Goal: Task Accomplishment & Management: Use online tool/utility

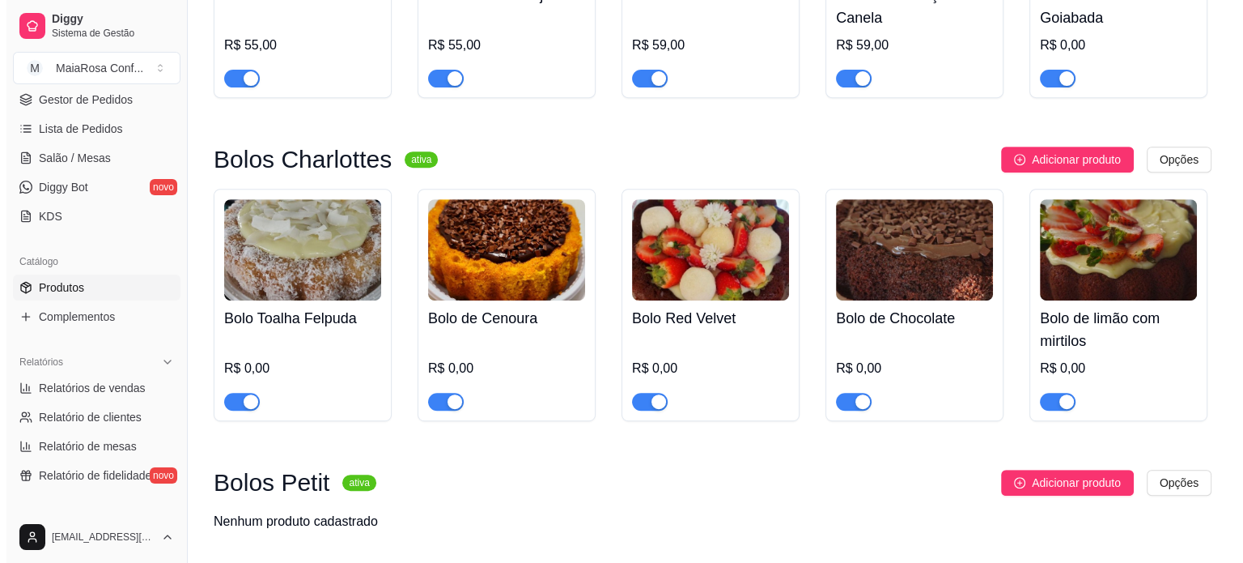
scroll to position [733, 0]
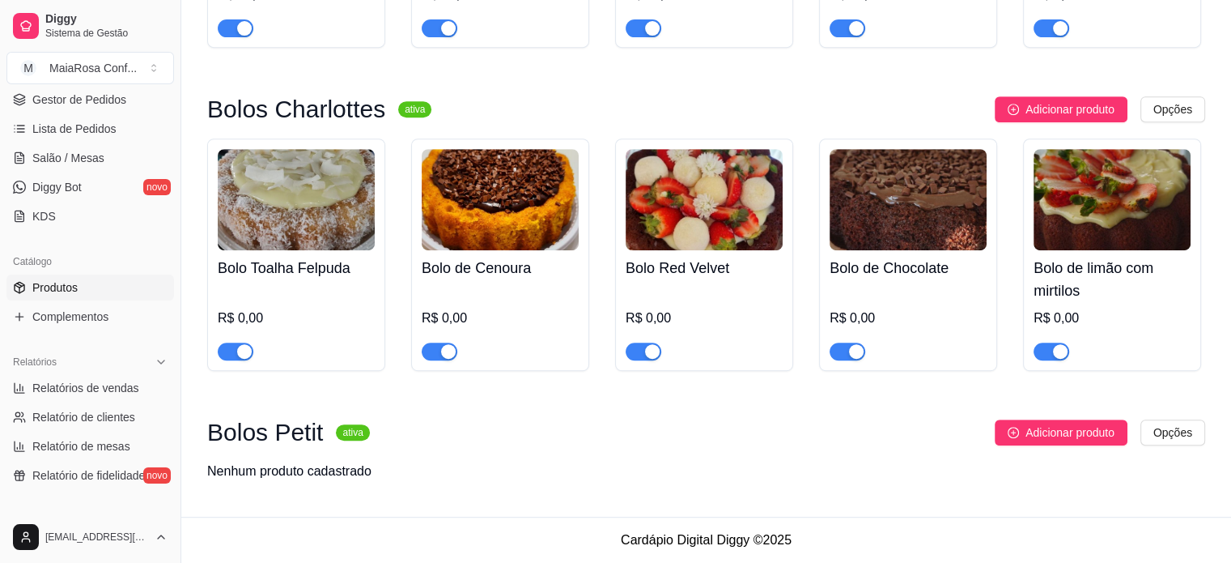
click at [248, 313] on div "R$ 0,00" at bounding box center [296, 317] width 157 height 19
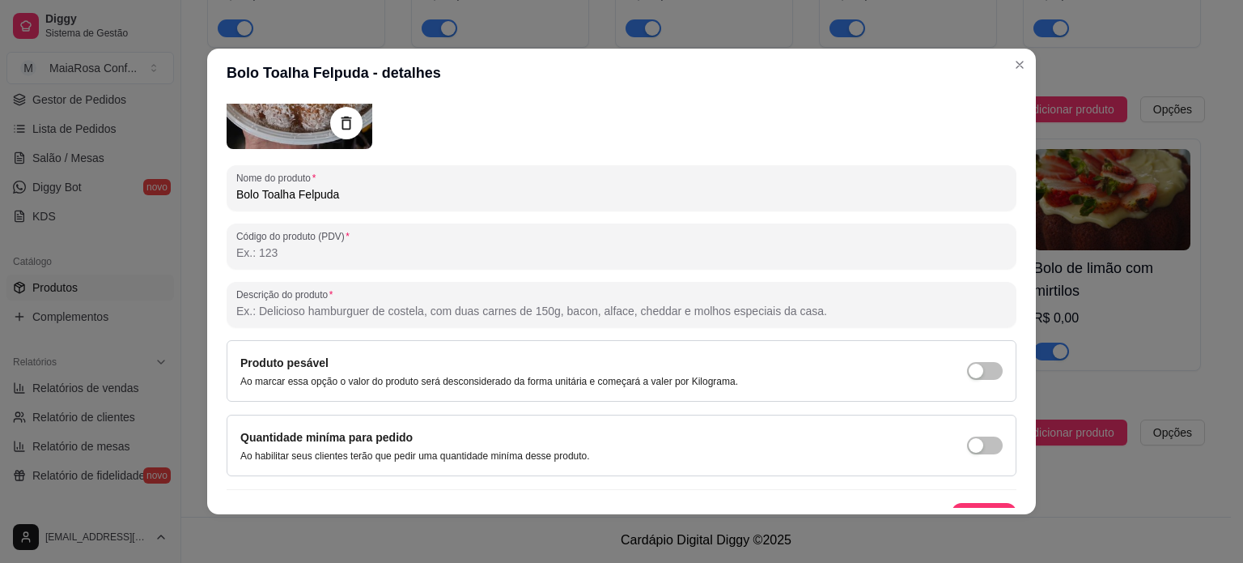
scroll to position [162, 0]
click at [343, 247] on input "Código do produto (PDV)" at bounding box center [621, 250] width 771 height 16
type input "1"
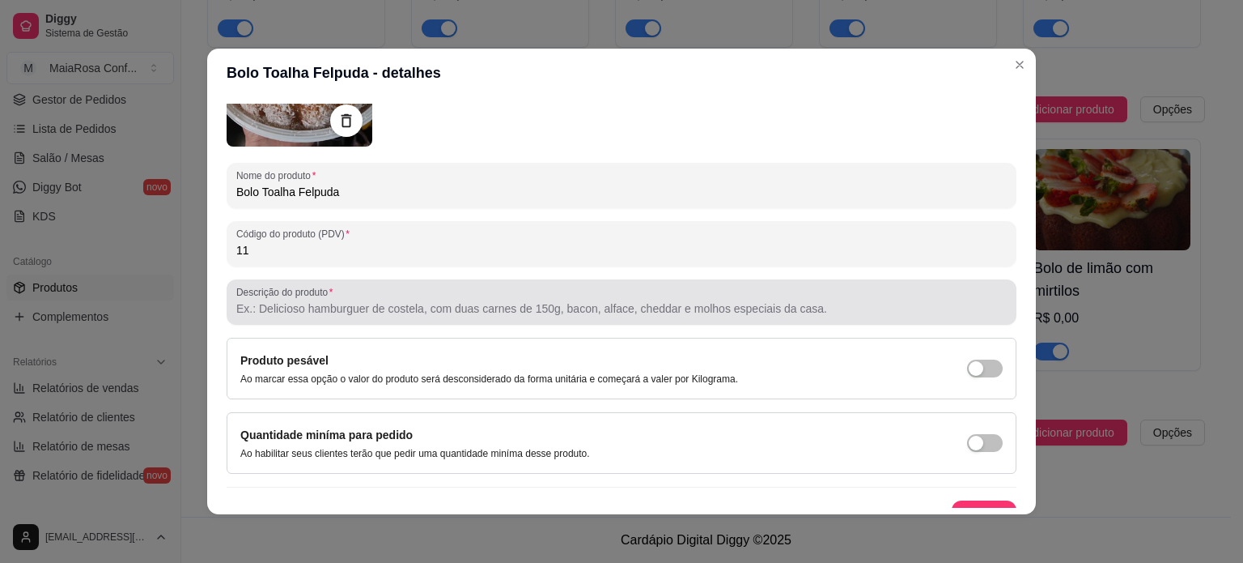
type input "11"
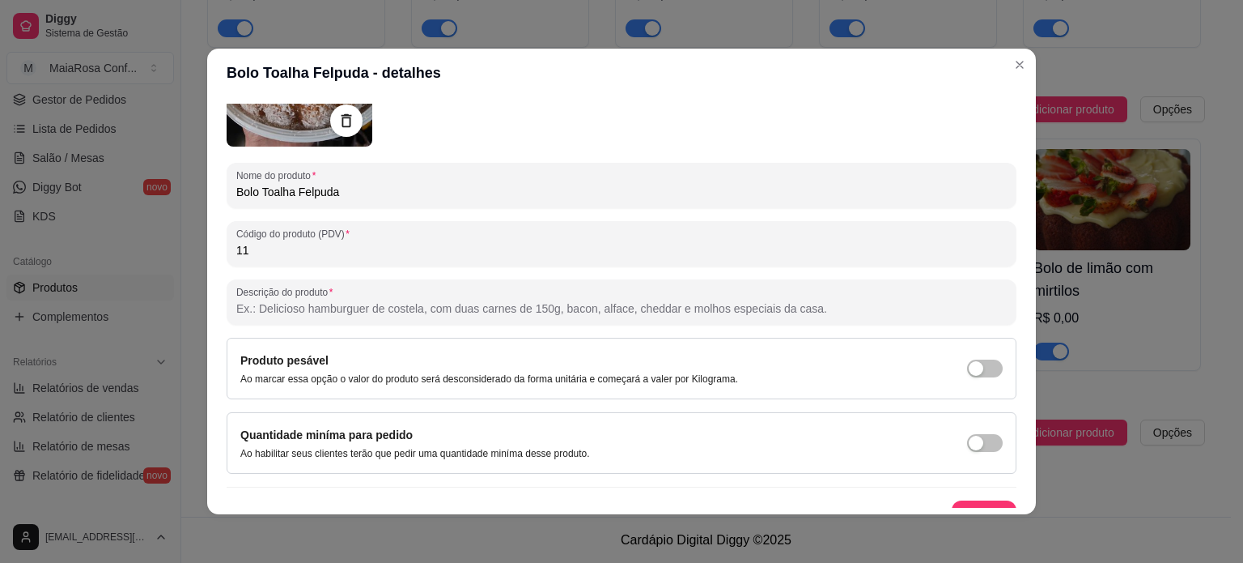
click at [366, 310] on input "Descrição do produto" at bounding box center [621, 308] width 771 height 16
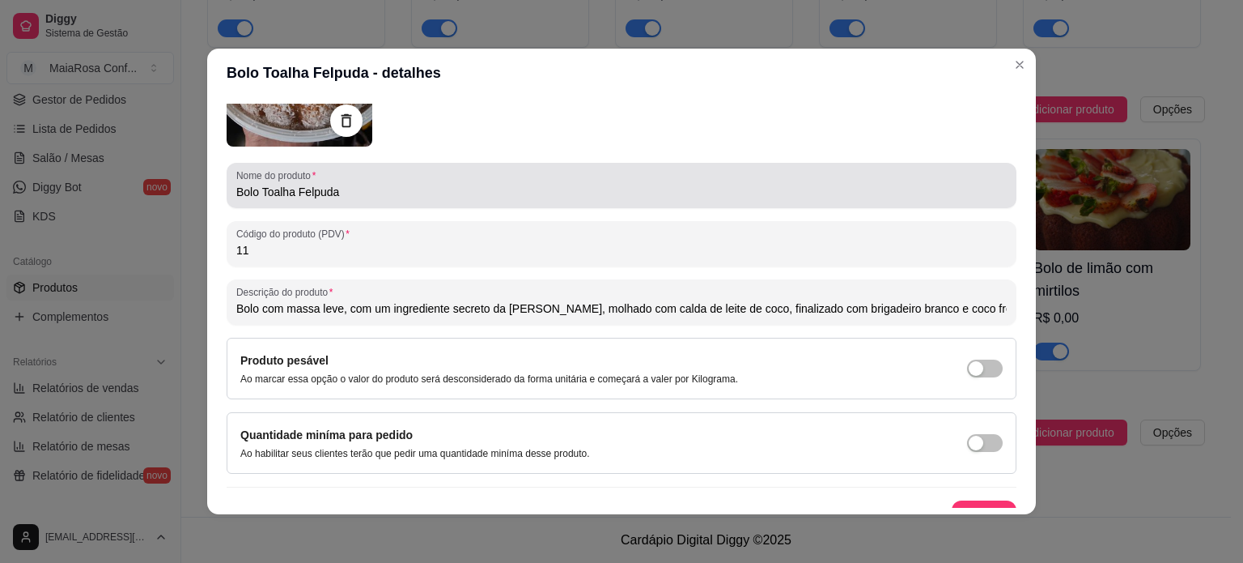
type input "Bolo com massa leve, com um ingrediente secreto da [PERSON_NAME], molhado com c…"
click at [362, 198] on input "Bolo Toalha Felpuda" at bounding box center [621, 192] width 771 height 16
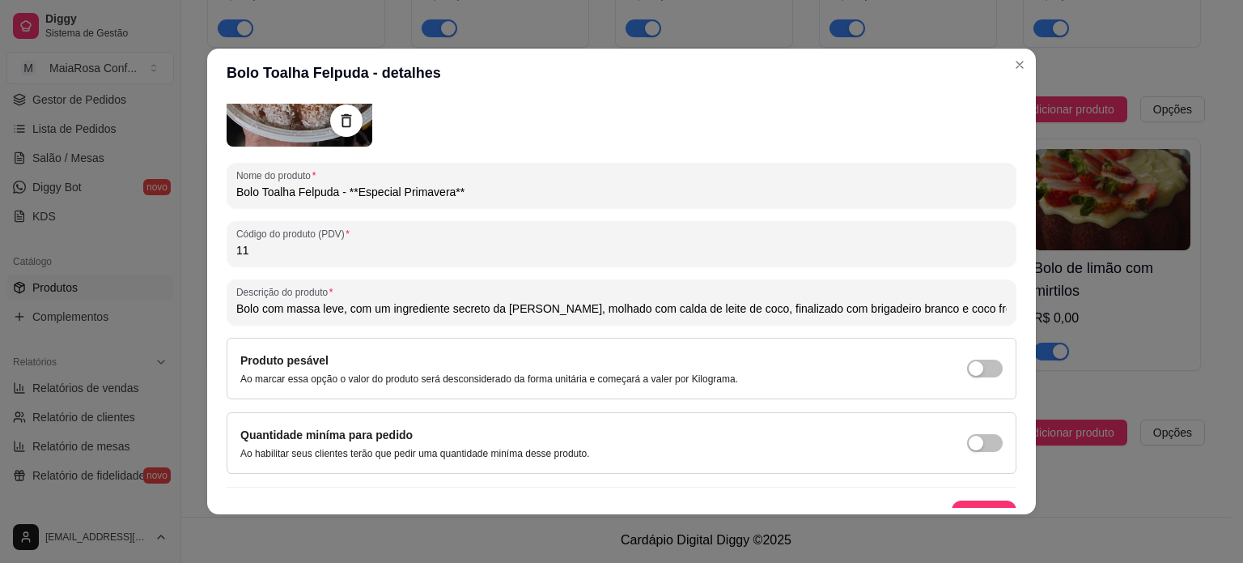
type input "Bolo Toalha Felpuda - **Especial Primavera**"
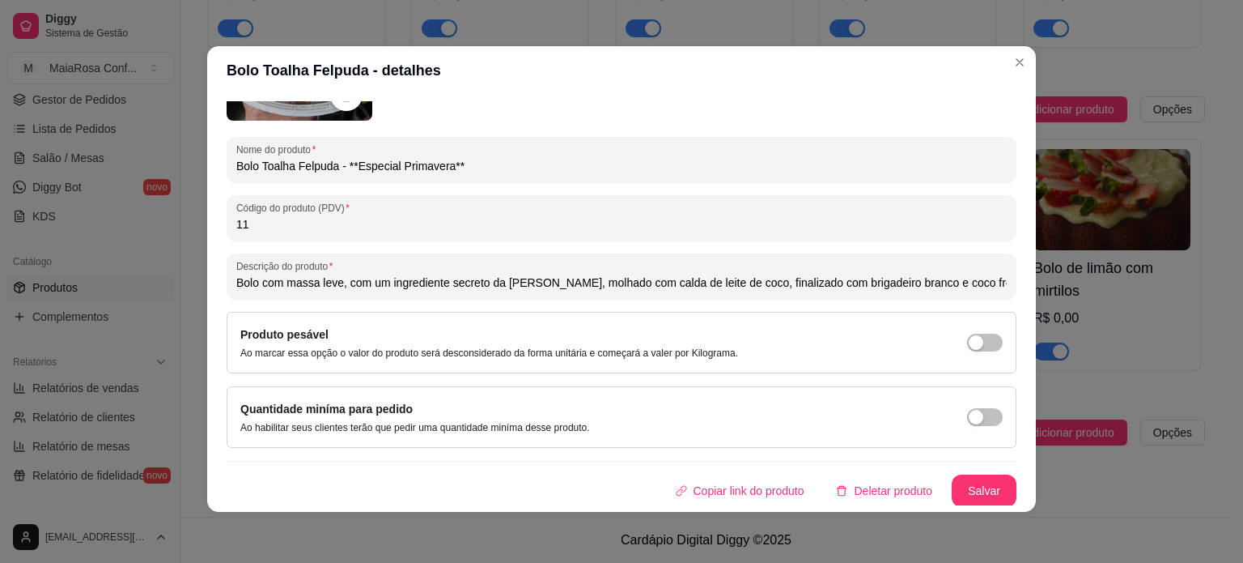
scroll to position [3, 0]
click at [965, 487] on button "Salvar" at bounding box center [984, 490] width 65 height 32
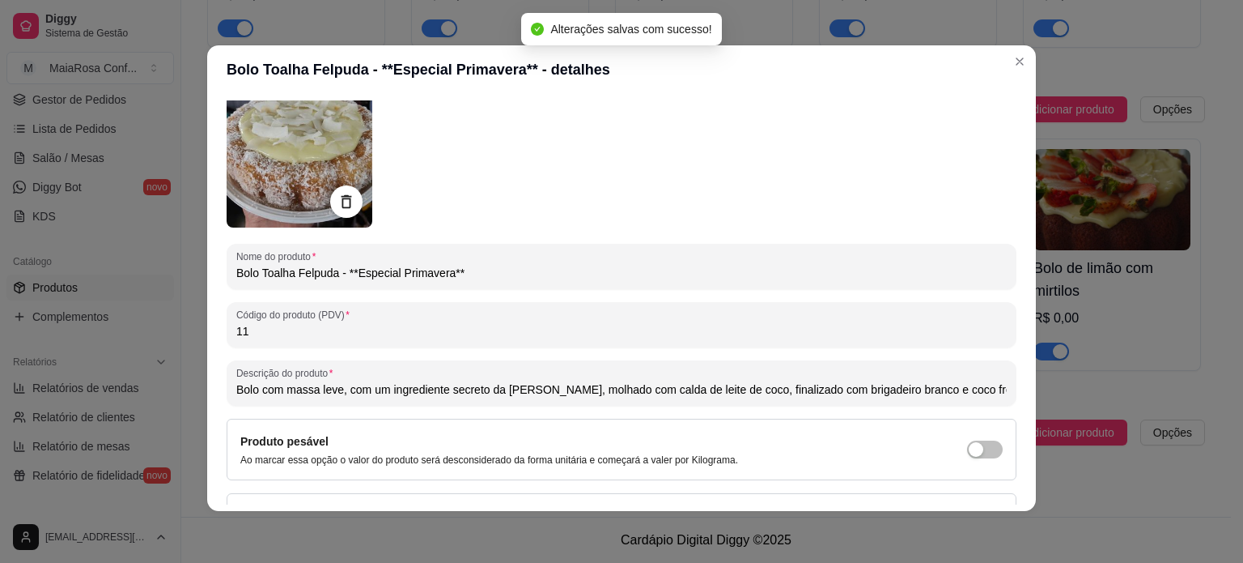
scroll to position [0, 0]
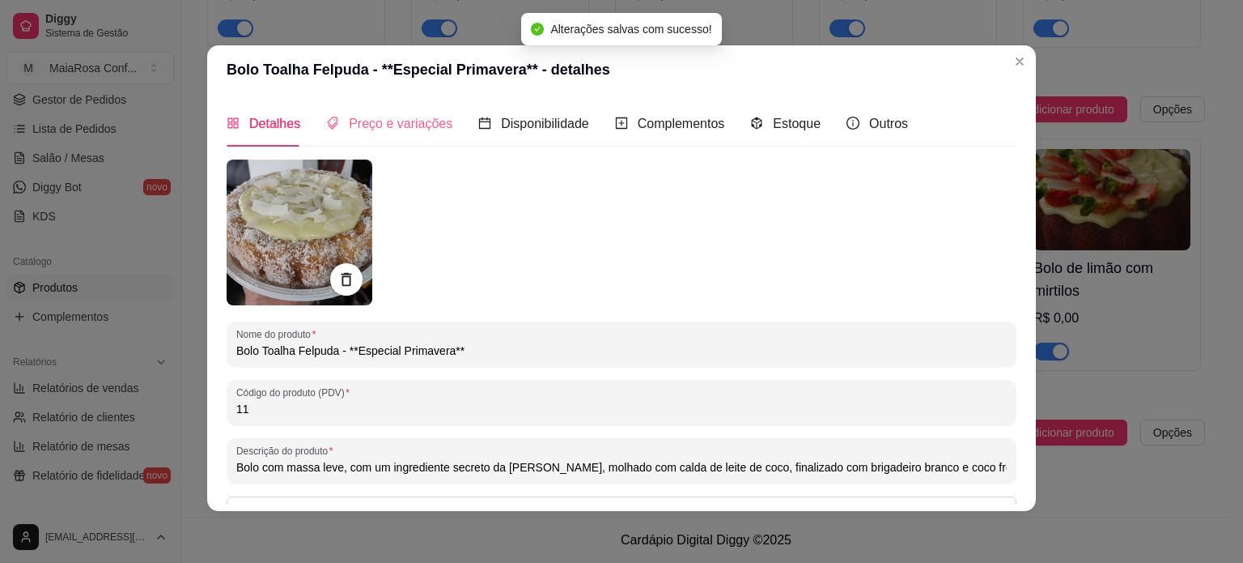
click at [395, 135] on div "Preço e variações" at bounding box center [389, 123] width 126 height 46
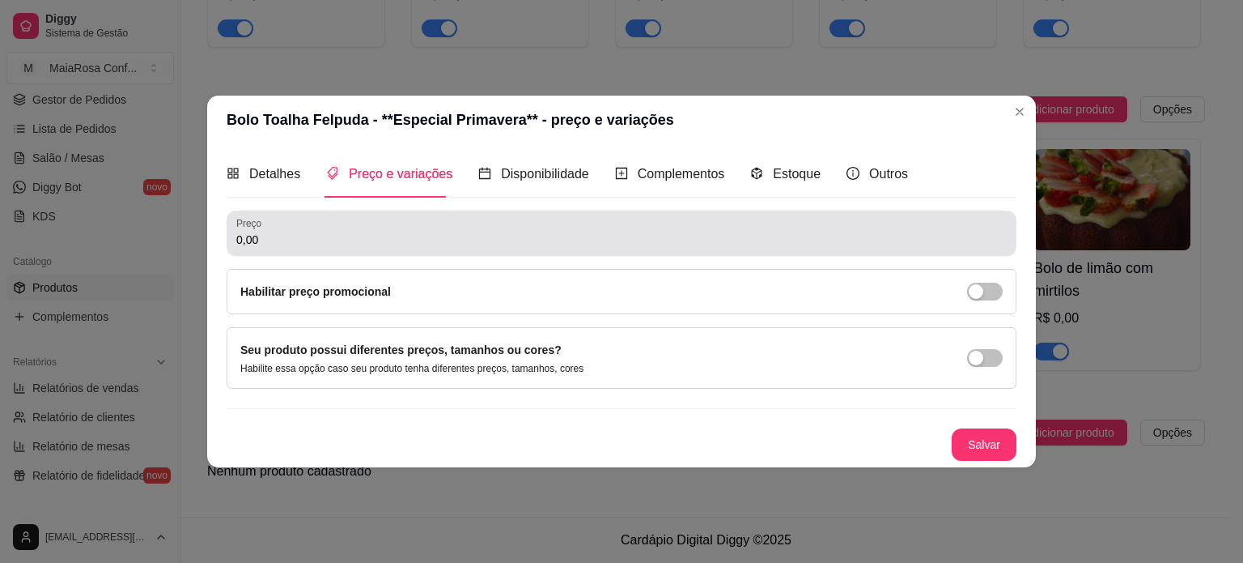
click at [369, 234] on input "0,00" at bounding box center [621, 240] width 771 height 16
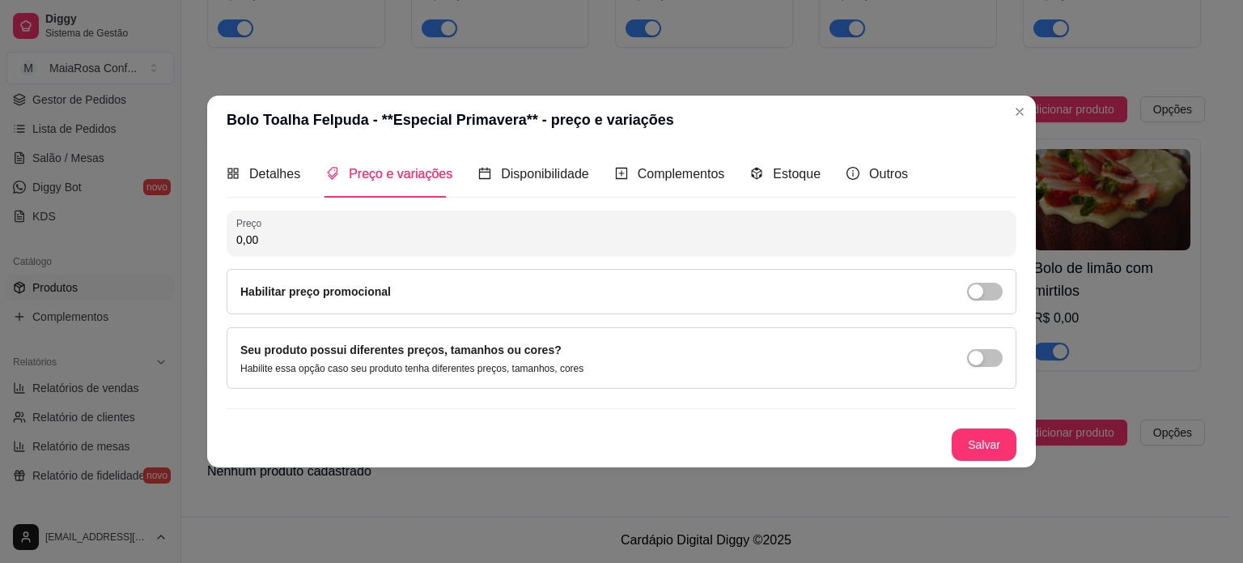
drag, startPoint x: 369, startPoint y: 234, endPoint x: 106, endPoint y: 234, distance: 263.1
click at [106, 234] on div "Bolo Toalha Felpuda - **Especial Primavera** - preço e variações Detalhes Preço…" at bounding box center [621, 281] width 1243 height 563
type input "40,00"
click at [521, 175] on span "Disponibilidade" at bounding box center [545, 174] width 88 height 14
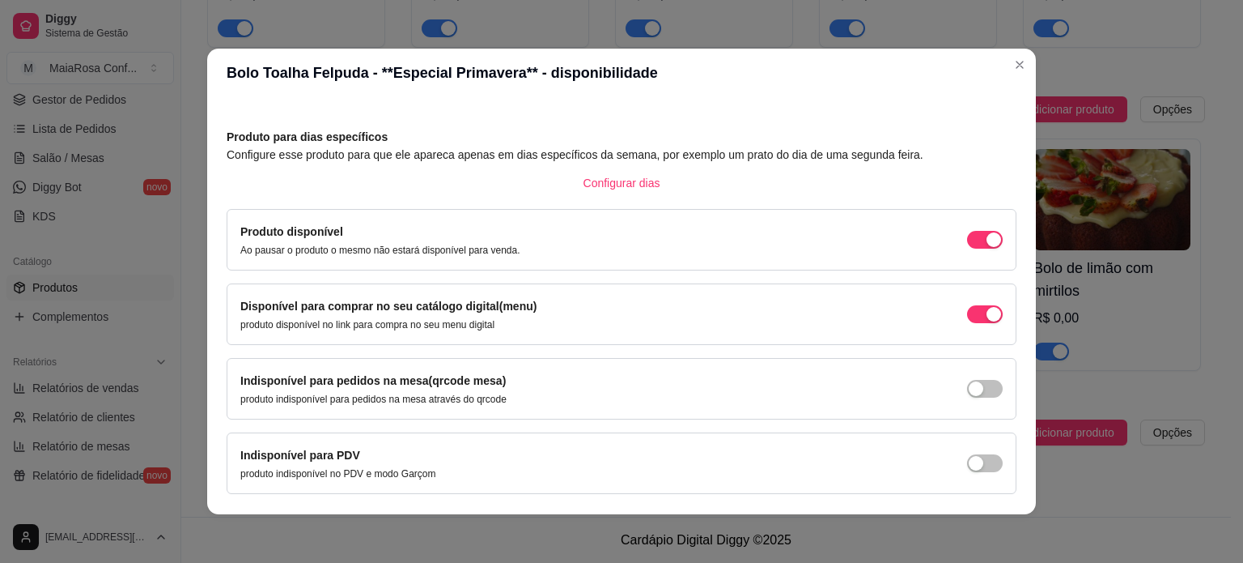
scroll to position [100, 0]
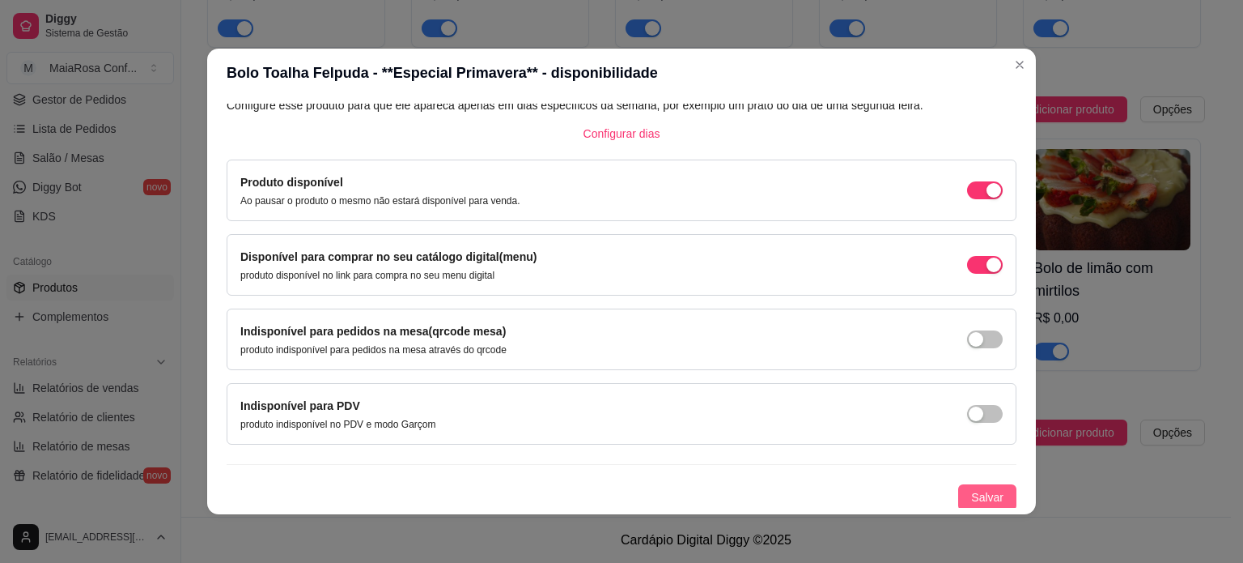
click at [958, 495] on button "Salvar" at bounding box center [987, 497] width 58 height 26
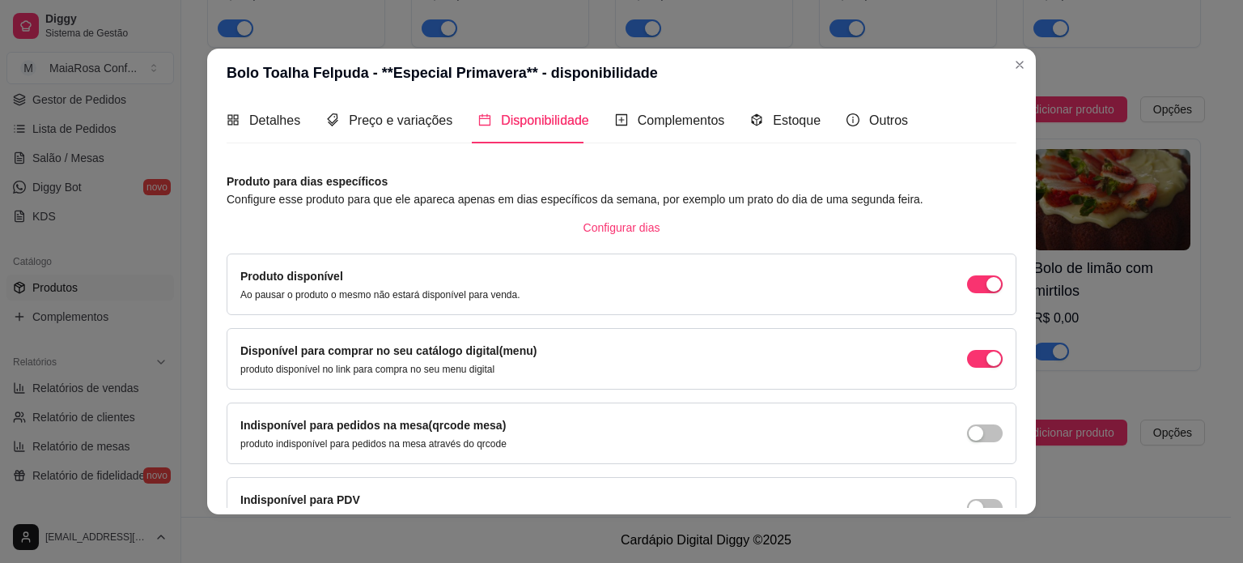
scroll to position [0, 0]
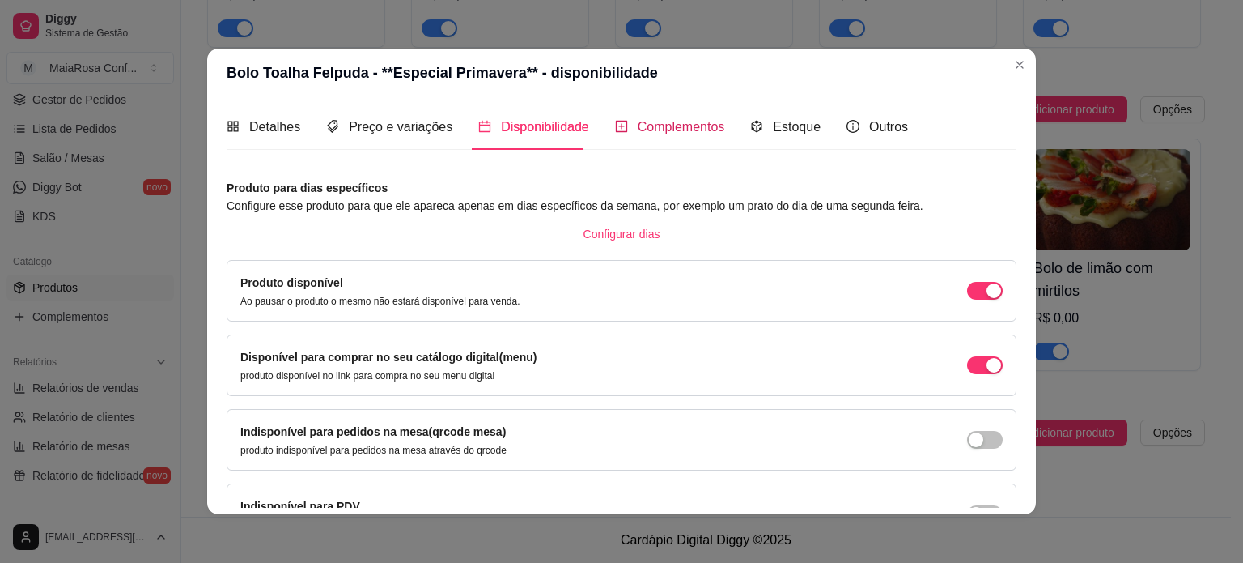
click at [638, 133] on span "Complementos" at bounding box center [681, 127] width 87 height 14
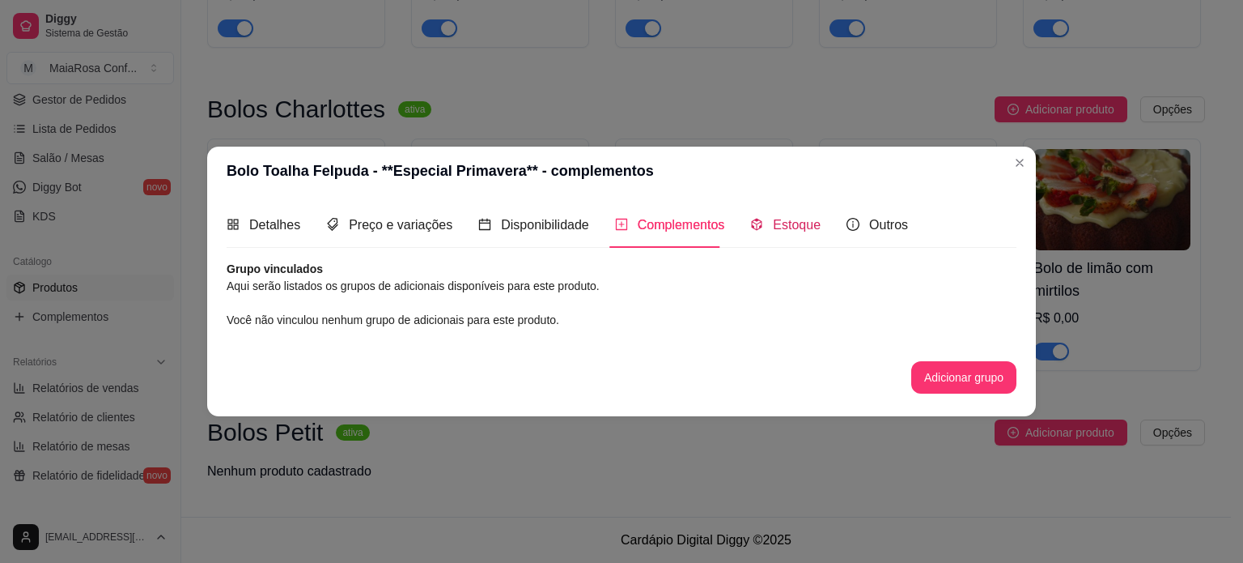
click at [763, 234] on div "Estoque" at bounding box center [785, 225] width 70 height 20
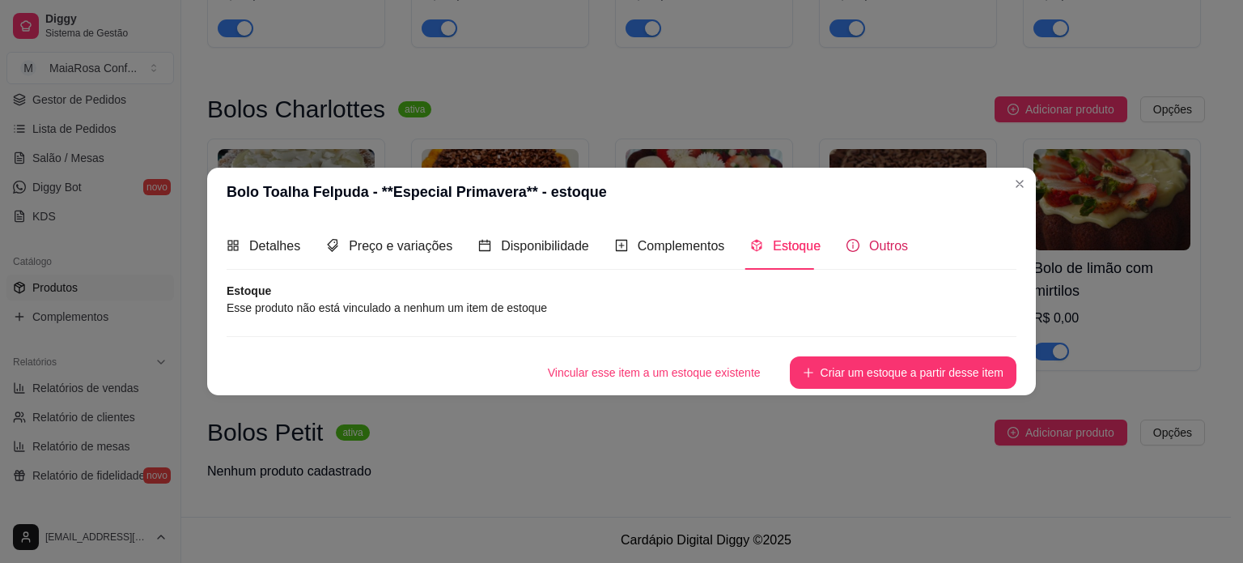
click at [869, 246] on span "Outros" at bounding box center [888, 246] width 39 height 14
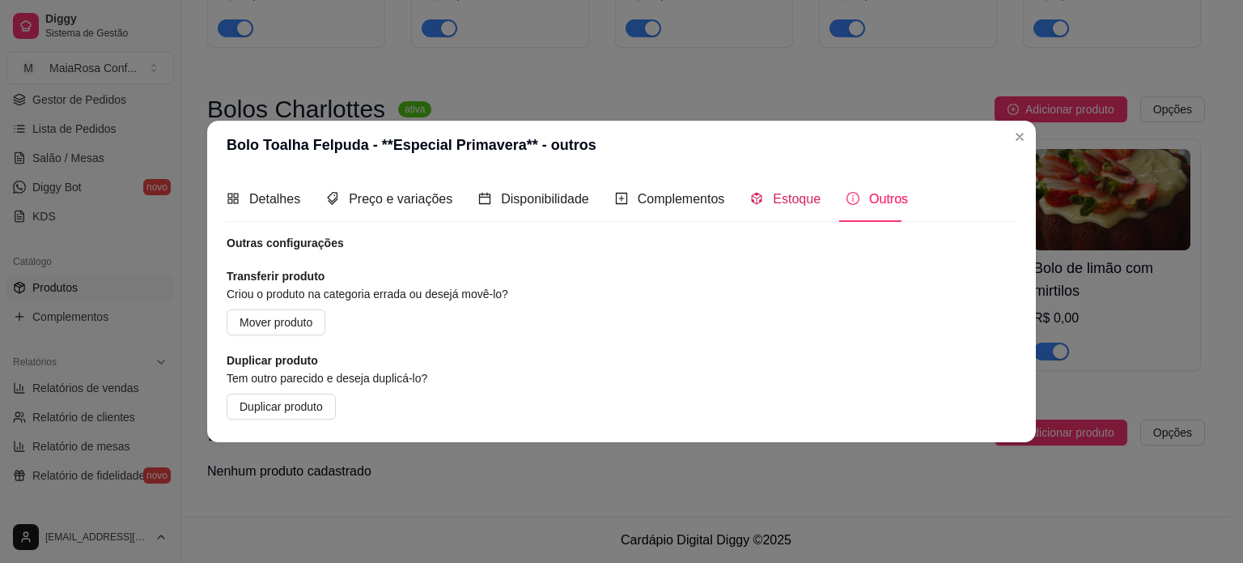
click at [774, 200] on span "Estoque" at bounding box center [797, 199] width 48 height 14
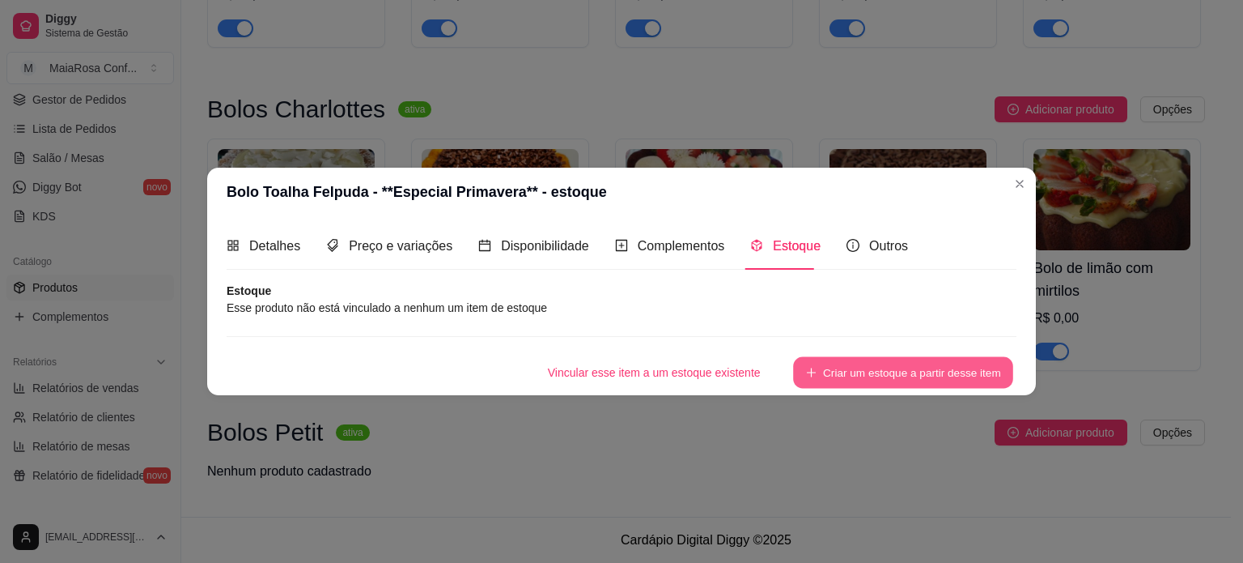
click at [822, 370] on button "Criar um estoque a partir desse item" at bounding box center [903, 372] width 220 height 32
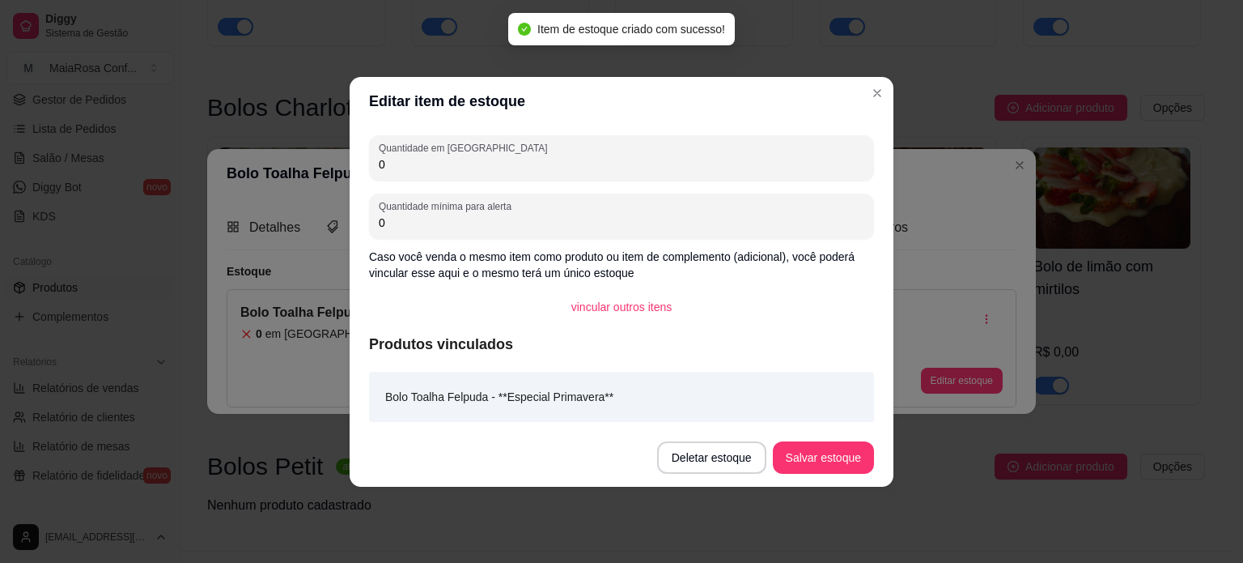
click at [431, 164] on input "0" at bounding box center [622, 164] width 486 height 16
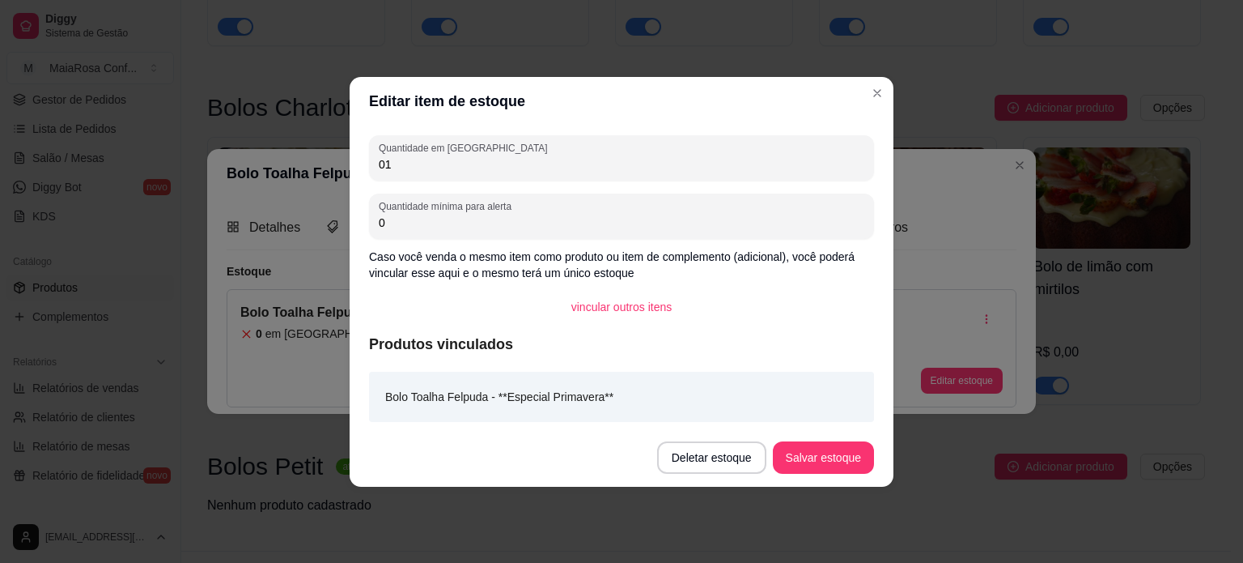
drag, startPoint x: 314, startPoint y: 166, endPoint x: 281, endPoint y: 166, distance: 33.2
click at [281, 166] on div "Editar item de estoque Quantidade em estoque 01 Quantidade mínima para alerta 0…" at bounding box center [621, 281] width 1243 height 563
type input "1"
click at [817, 453] on button "Salvar estoque" at bounding box center [823, 457] width 99 height 32
click at [827, 458] on button "Salvar estoque" at bounding box center [823, 457] width 99 height 32
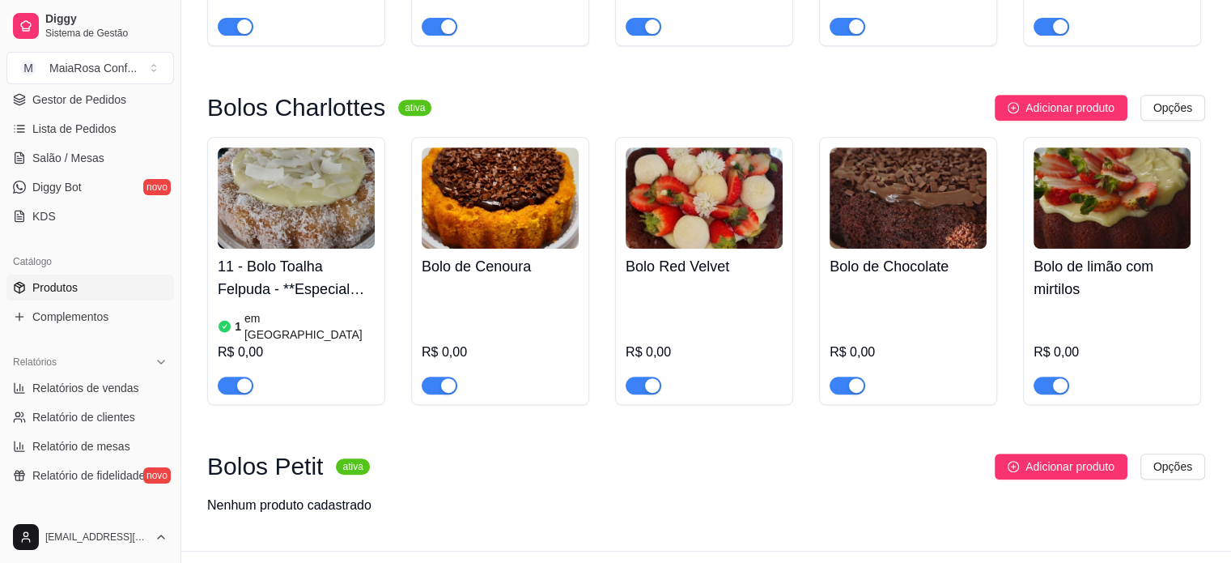
click at [317, 323] on div "1 em [GEOGRAPHIC_DATA]" at bounding box center [296, 326] width 157 height 32
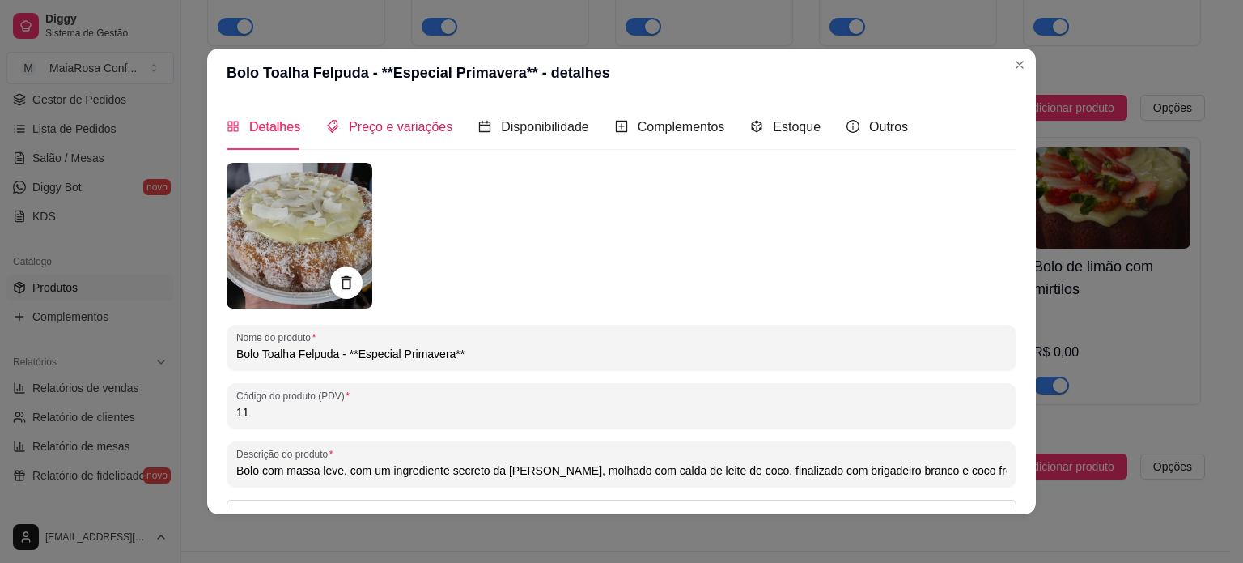
click at [401, 132] on span "Preço e variações" at bounding box center [401, 127] width 104 height 14
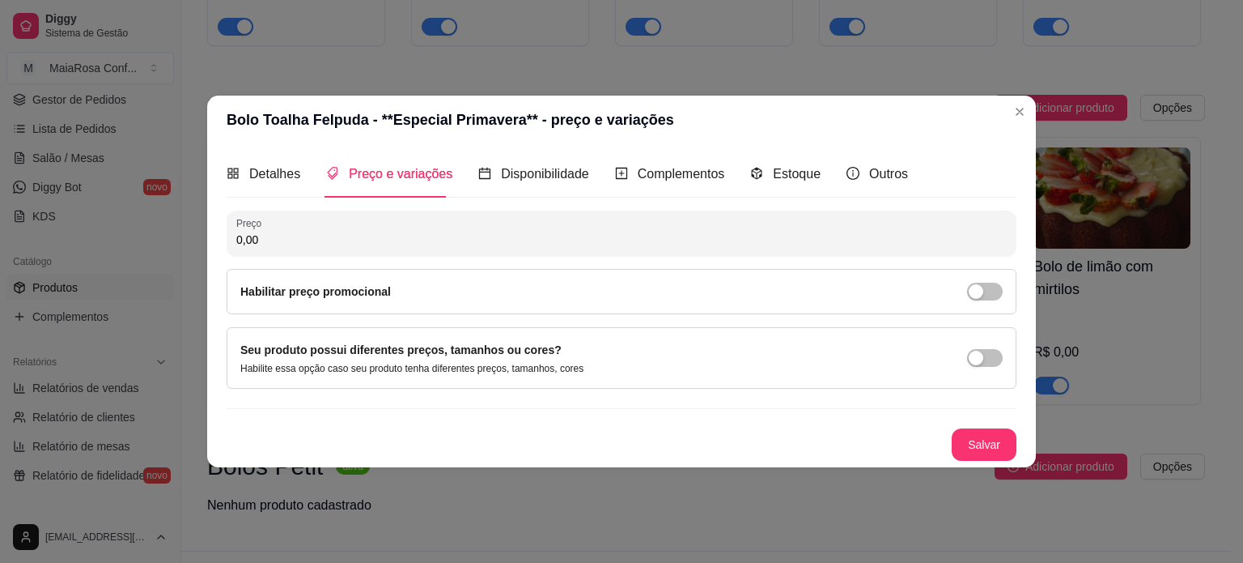
drag, startPoint x: 356, startPoint y: 233, endPoint x: 104, endPoint y: 232, distance: 252.6
click at [104, 232] on div "Bolo Toalha Felpuda - **Especial Primavera** - preço e variações Detalhes Preço…" at bounding box center [621, 281] width 1243 height 563
type input "40,00"
click at [992, 441] on button "Salvar" at bounding box center [984, 444] width 65 height 32
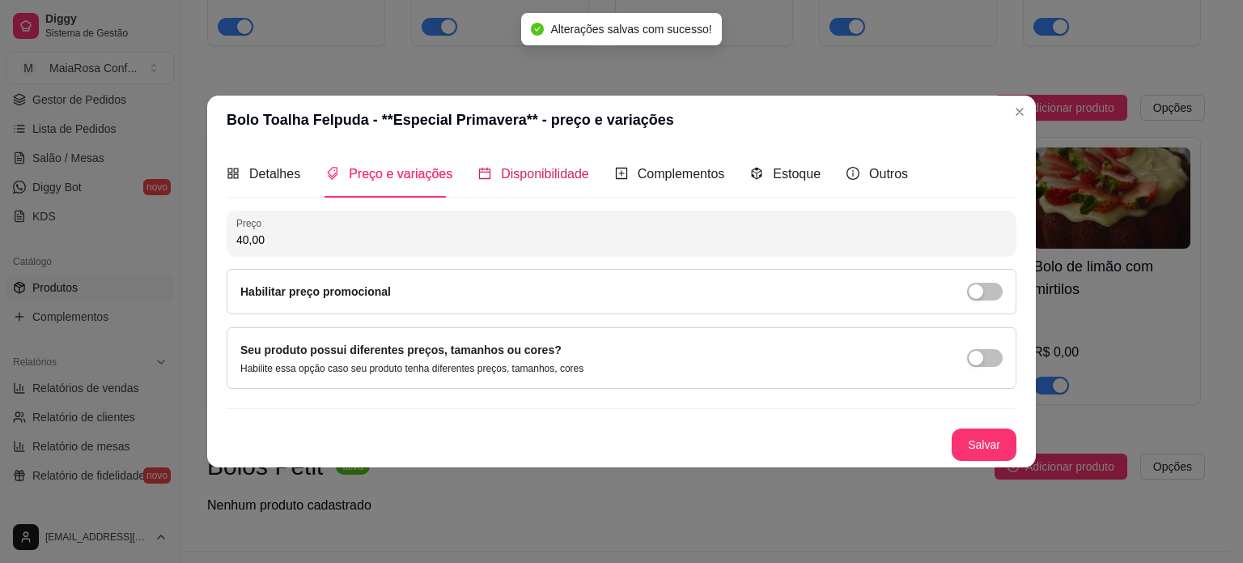
click at [541, 178] on span "Disponibilidade" at bounding box center [545, 174] width 88 height 14
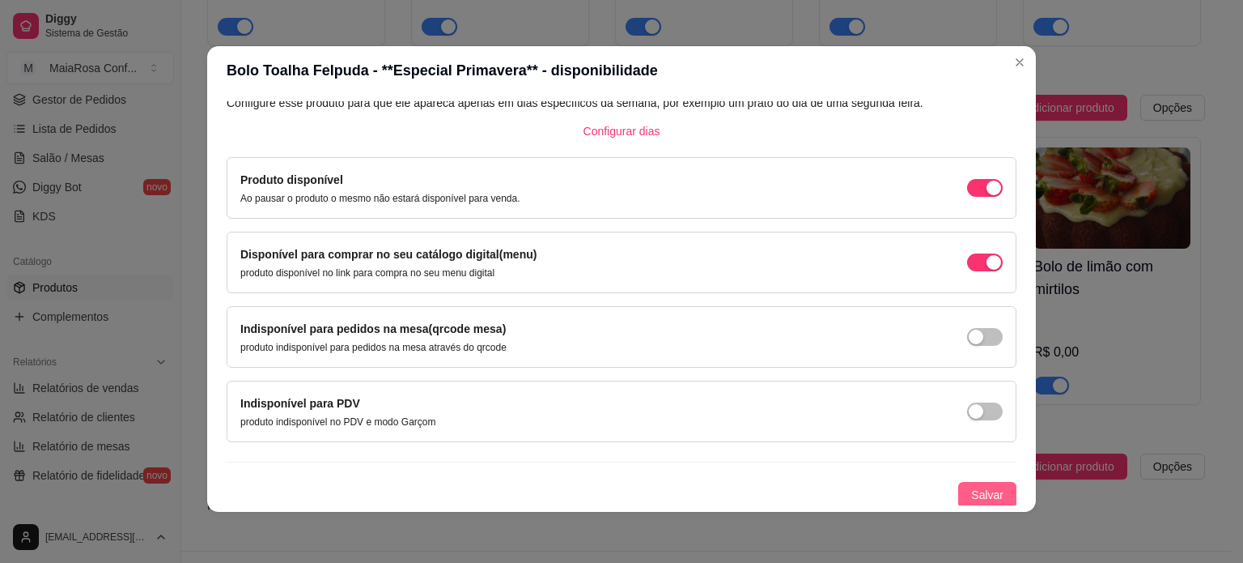
scroll to position [3, 0]
click at [971, 485] on span "Salvar" at bounding box center [987, 494] width 32 height 18
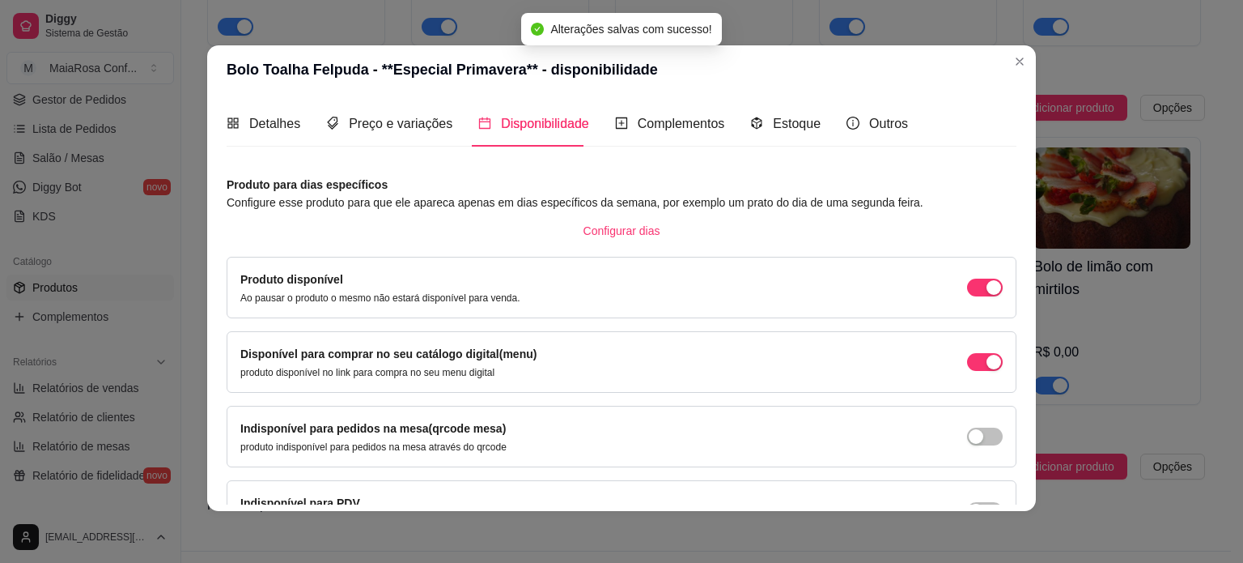
scroll to position [0, 0]
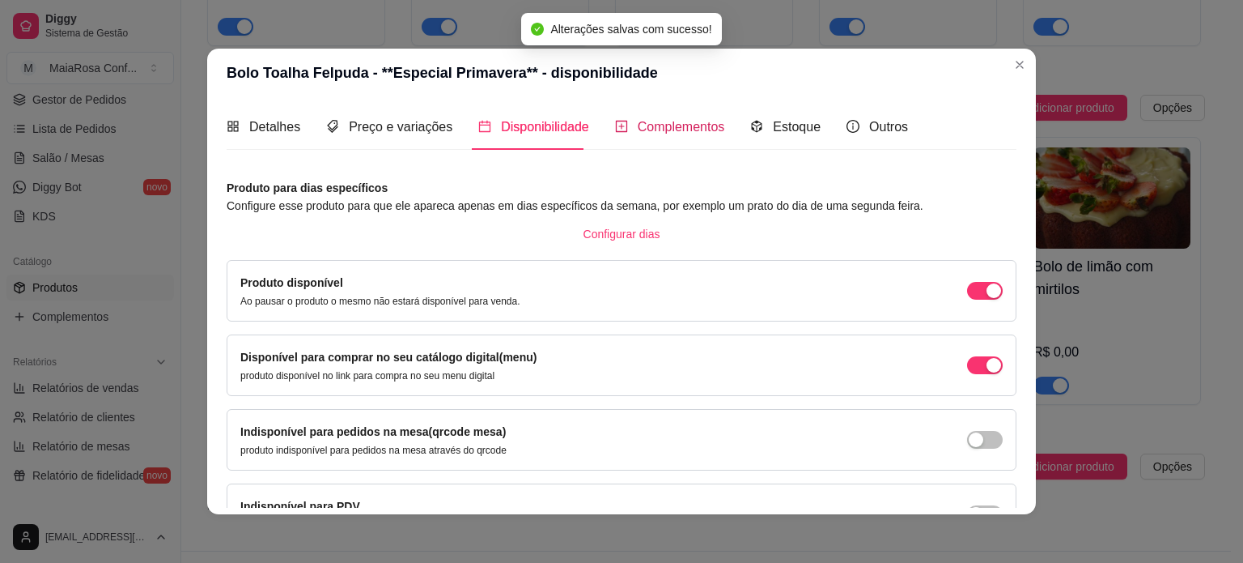
click at [674, 122] on span "Complementos" at bounding box center [681, 127] width 87 height 14
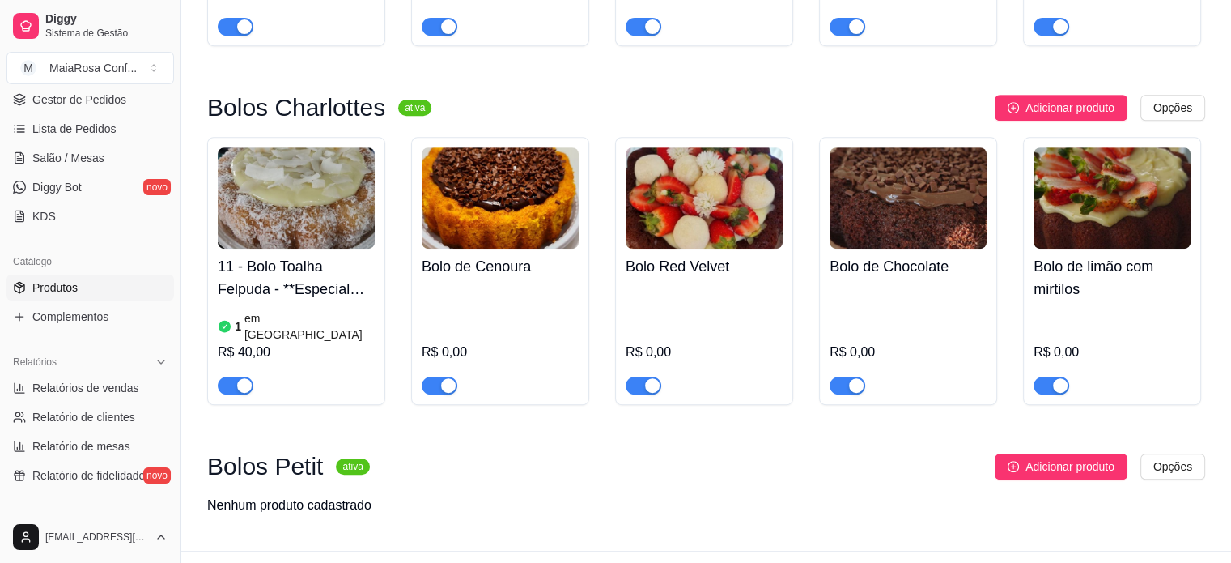
click at [499, 269] on h4 "Bolo de Cenoura" at bounding box center [500, 266] width 157 height 23
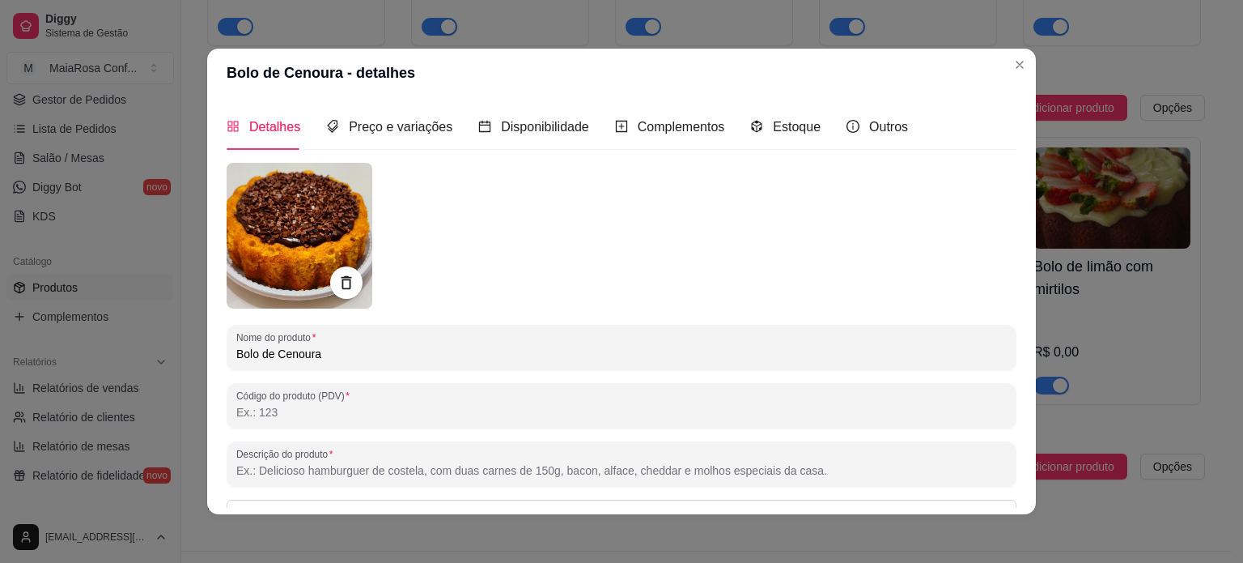
click at [355, 416] on input "Código do produto (PDV)" at bounding box center [621, 412] width 771 height 16
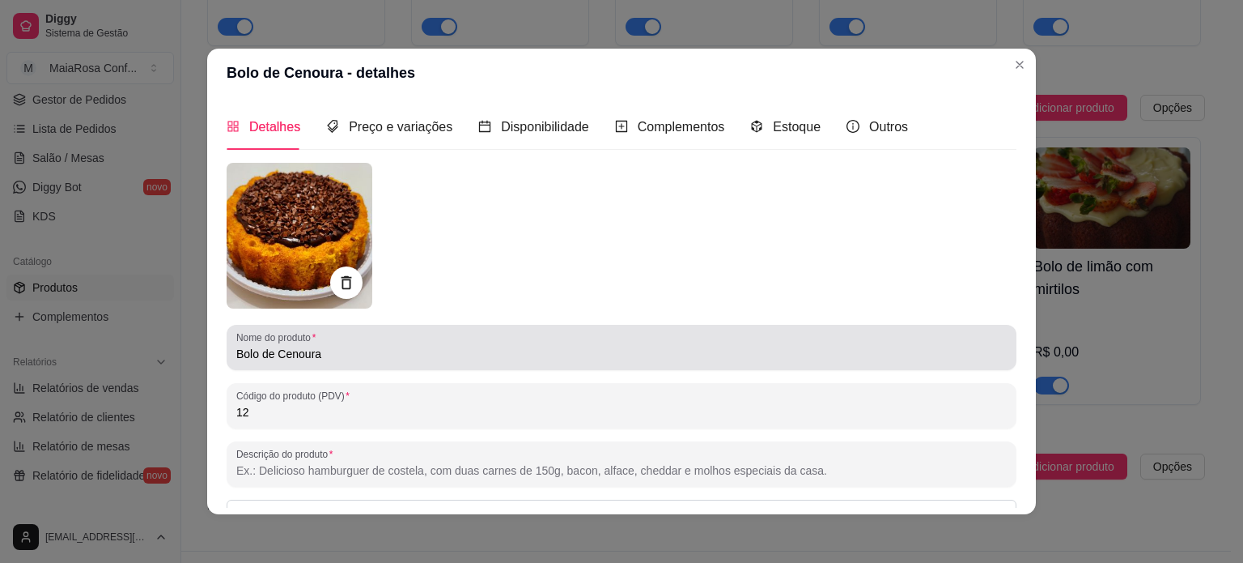
type input "12"
click at [372, 359] on input "Bolo de Cenoura" at bounding box center [621, 354] width 771 height 16
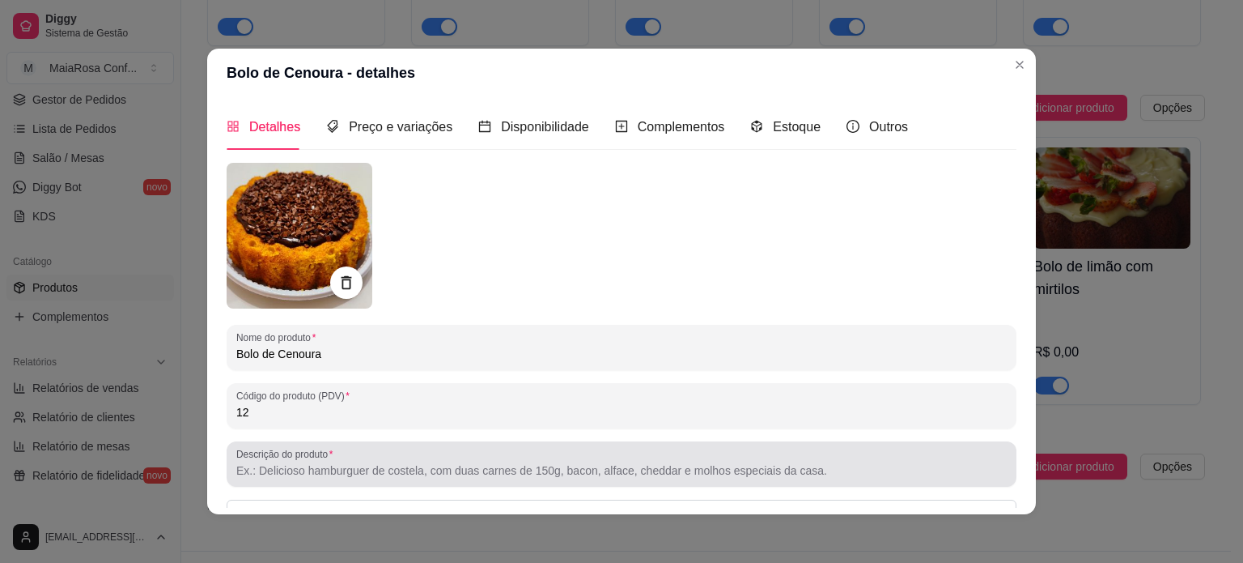
click at [335, 469] on input "Descrição do produto" at bounding box center [621, 470] width 771 height 16
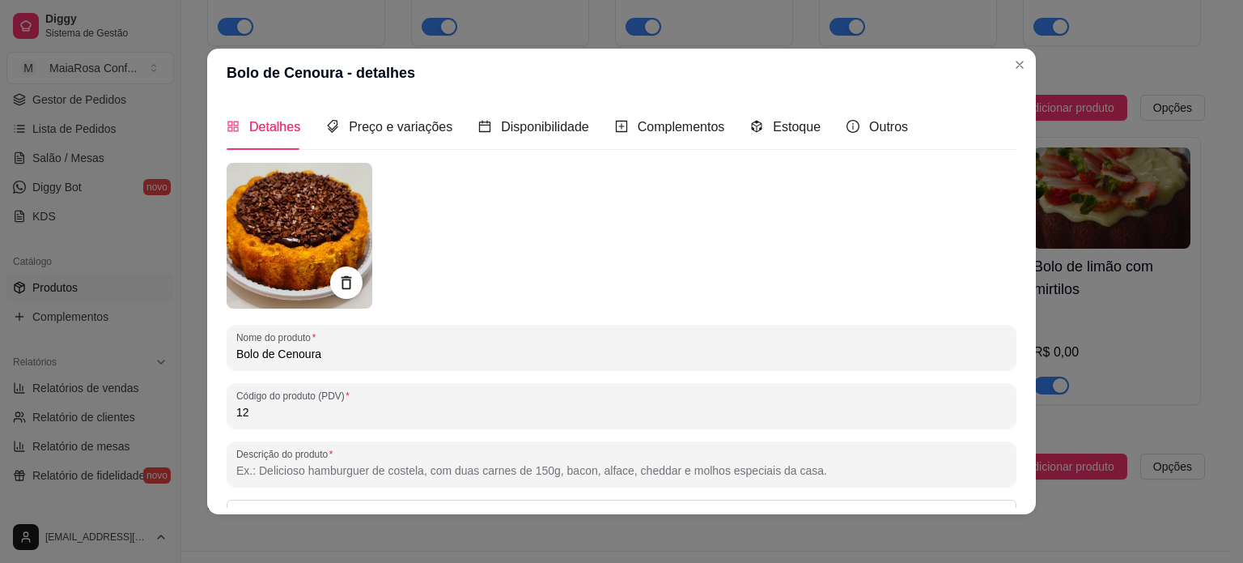
type input "M"
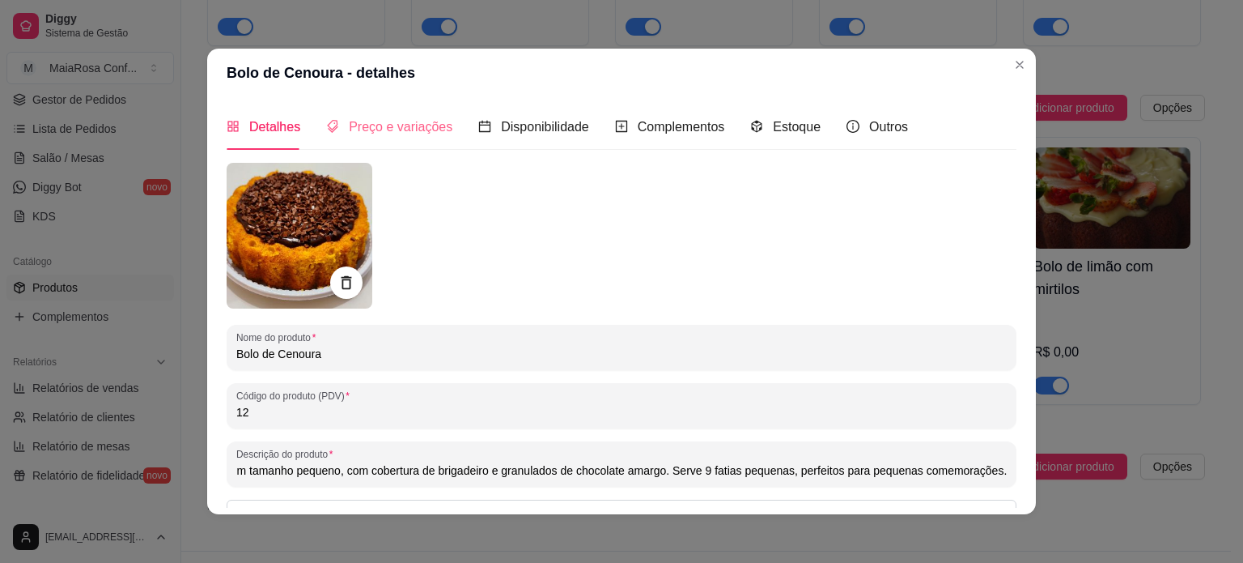
type input "Nosso famoso bolo de cenoura em tamanho pequeno, com cobertura de brigadeiro e …"
click at [418, 122] on span "Preço e variações" at bounding box center [401, 127] width 104 height 14
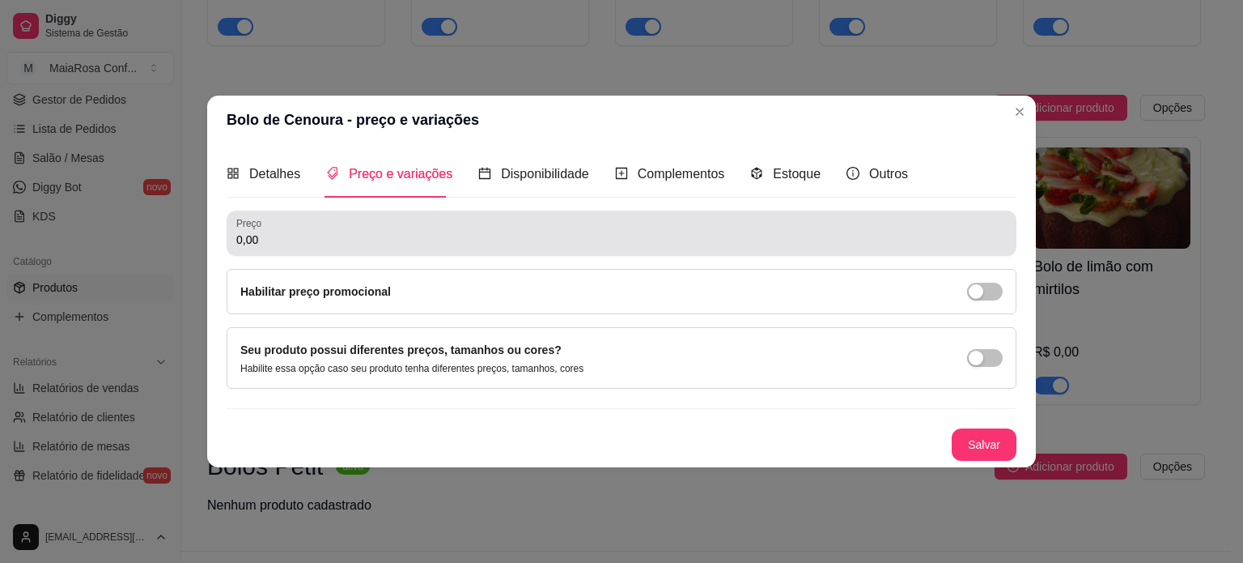
click at [351, 232] on input "0,00" at bounding box center [621, 240] width 771 height 16
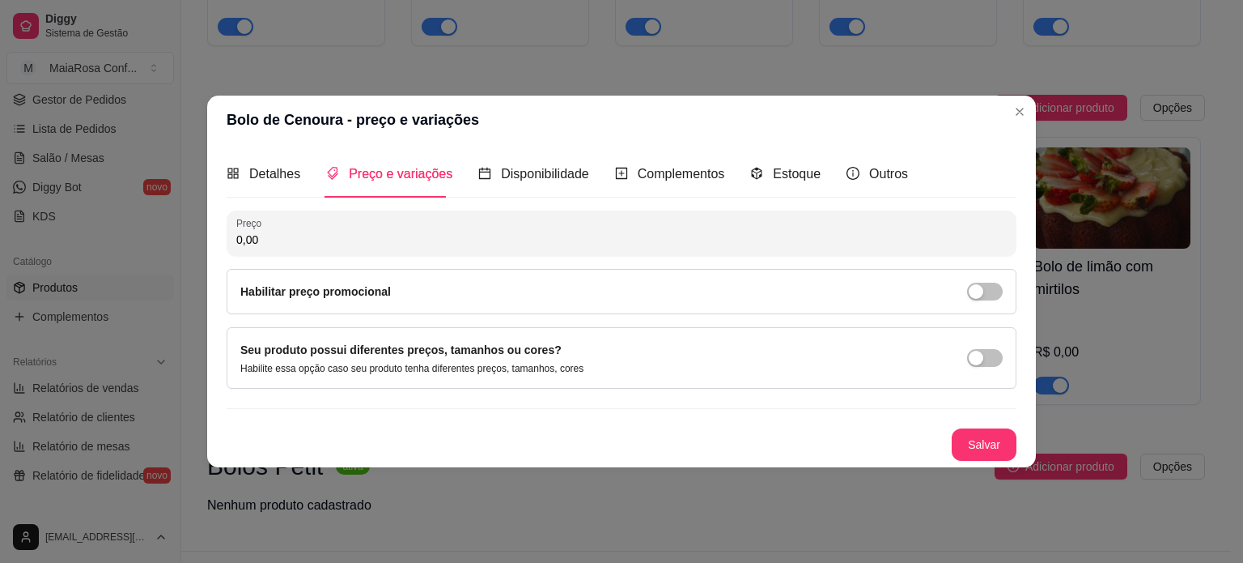
drag, startPoint x: 345, startPoint y: 236, endPoint x: 243, endPoint y: 242, distance: 102.2
click at [243, 242] on input "0,00" at bounding box center [621, 240] width 771 height 16
type input "45,00"
click at [546, 176] on span "Disponibilidade" at bounding box center [545, 174] width 88 height 14
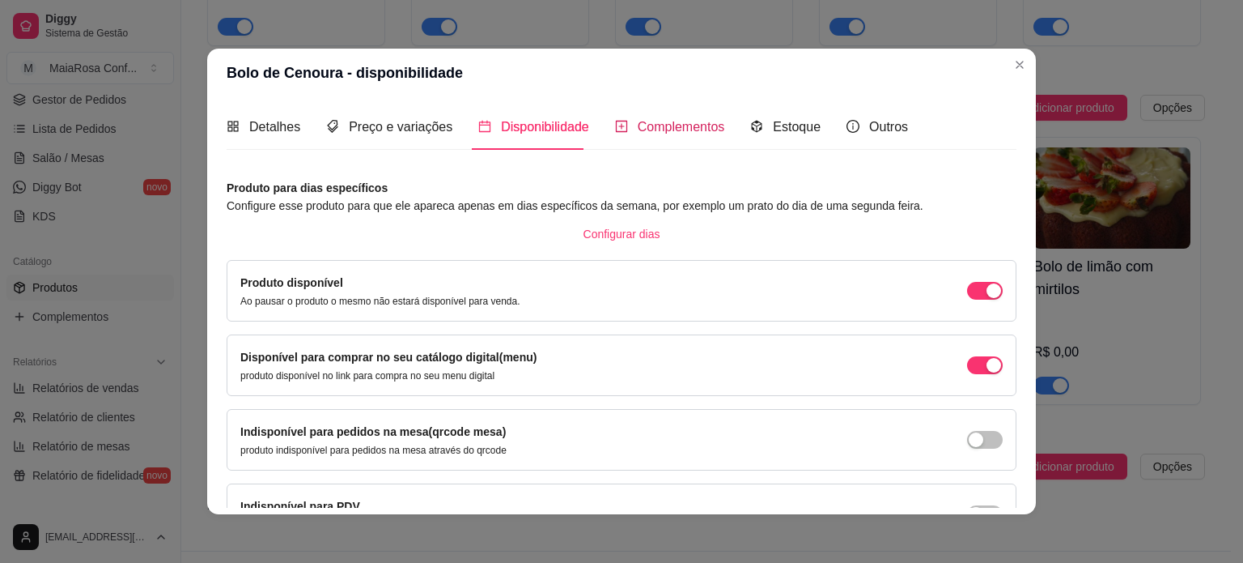
click at [686, 128] on span "Complementos" at bounding box center [681, 127] width 87 height 14
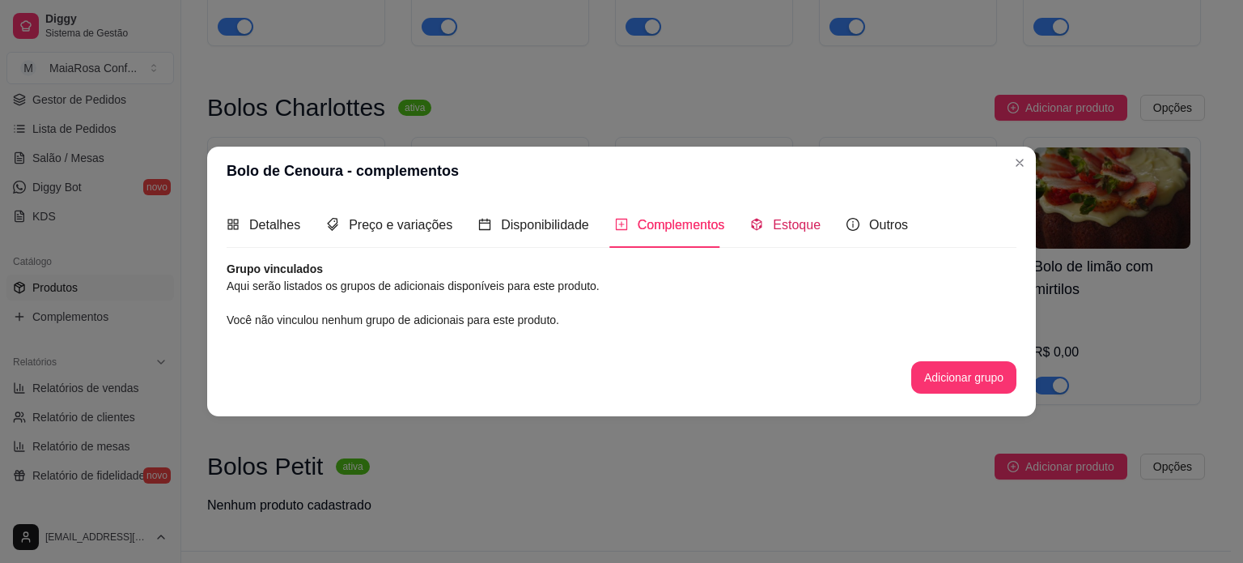
click at [797, 226] on span "Estoque" at bounding box center [797, 225] width 48 height 14
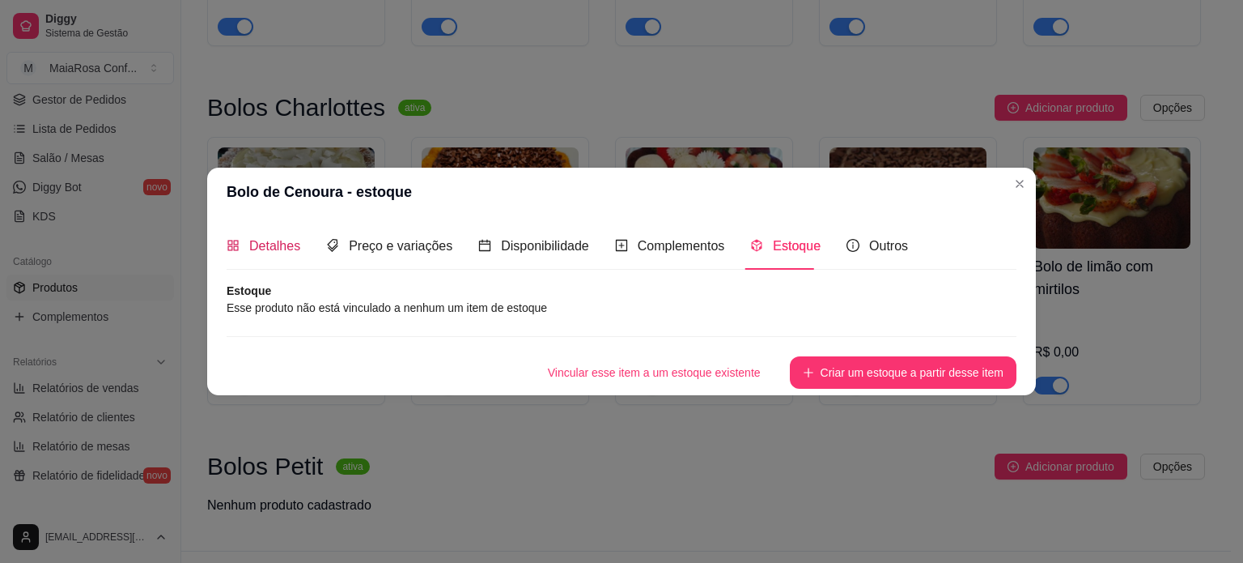
click at [282, 242] on span "Detalhes" at bounding box center [274, 246] width 51 height 14
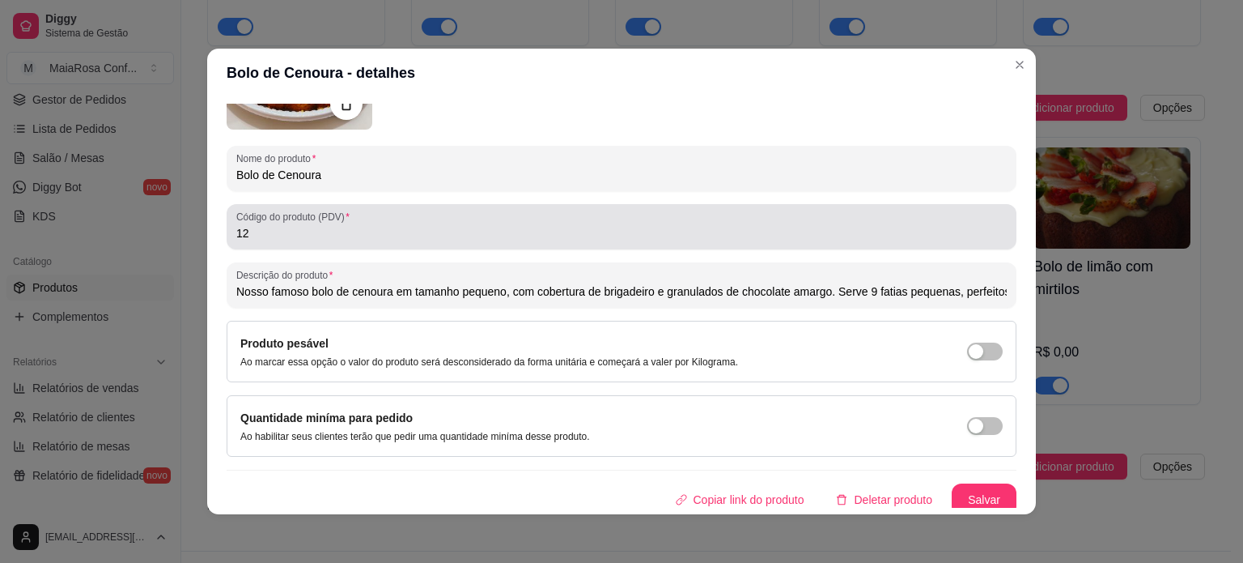
scroll to position [185, 0]
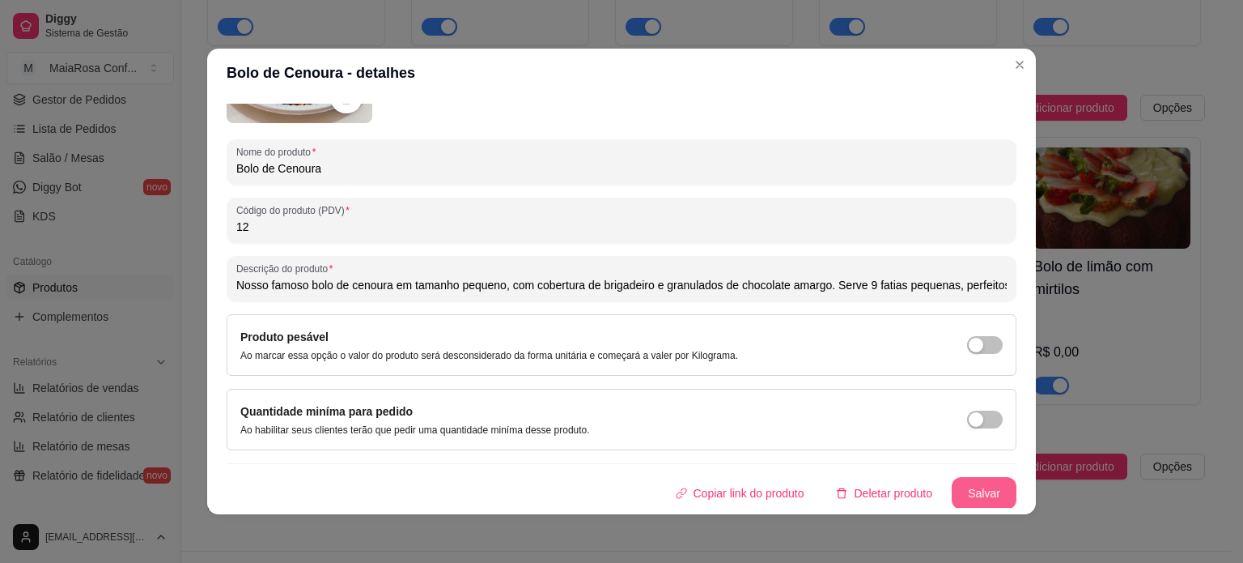
click at [965, 494] on button "Salvar" at bounding box center [984, 493] width 65 height 32
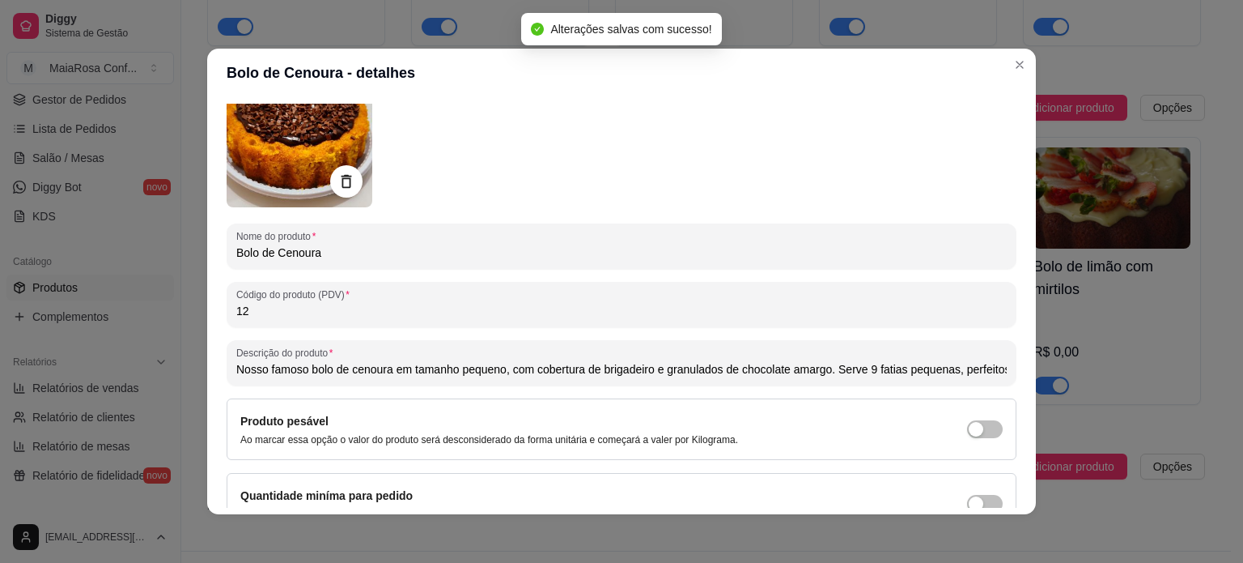
scroll to position [23, 0]
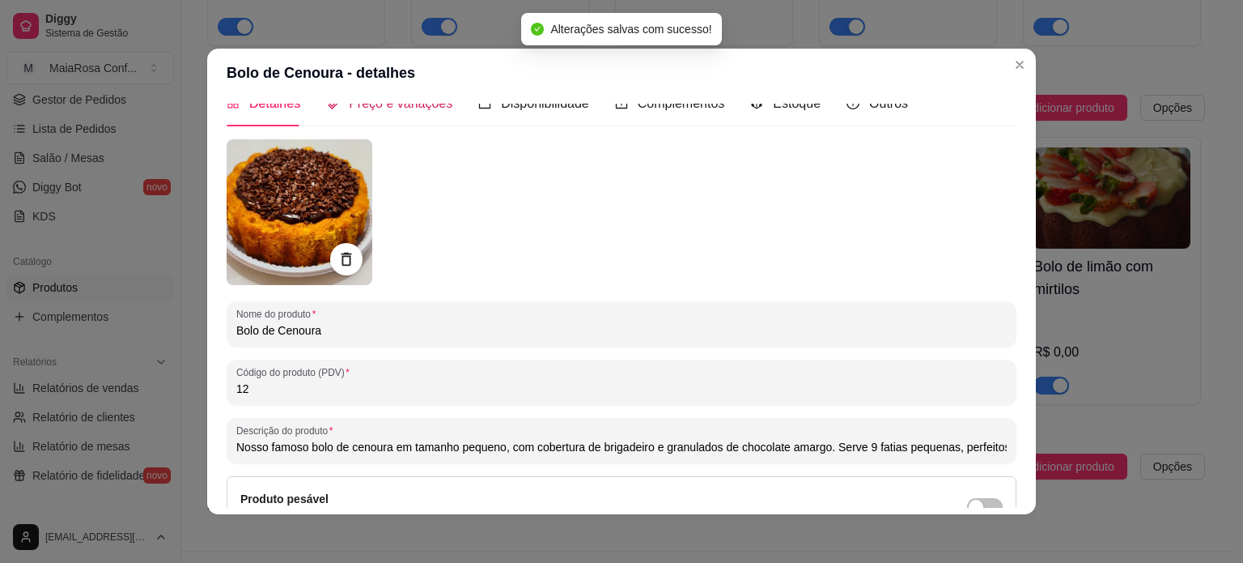
click at [389, 109] on span "Preço e variações" at bounding box center [401, 103] width 104 height 14
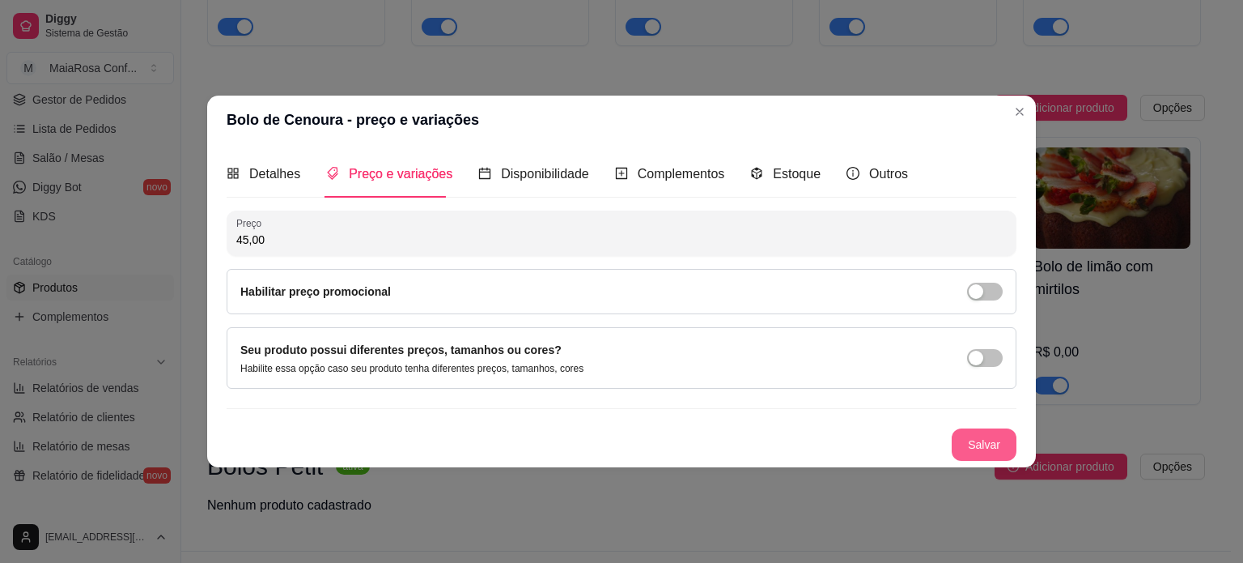
click at [988, 443] on button "Salvar" at bounding box center [984, 444] width 65 height 32
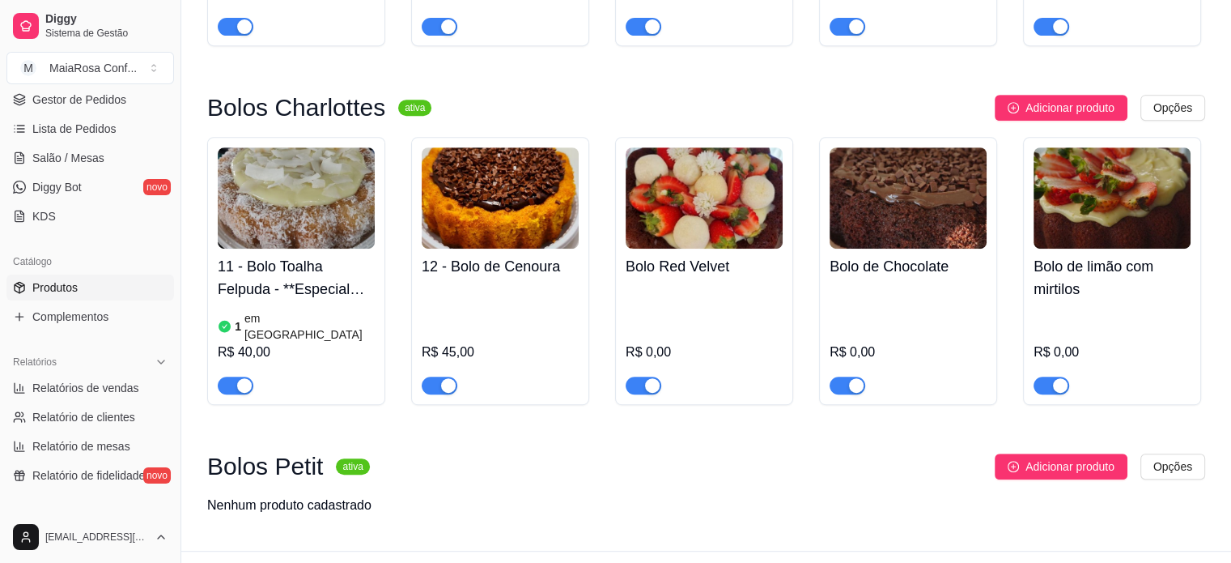
click at [722, 291] on div "R$ 0,00" at bounding box center [704, 339] width 157 height 110
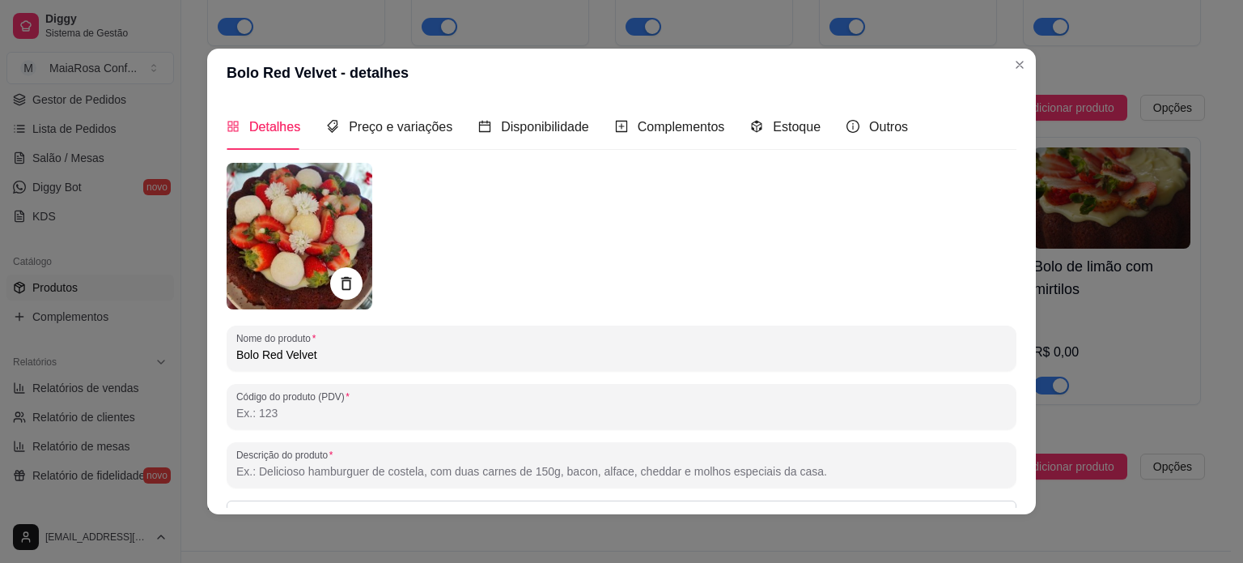
drag, startPoint x: 304, startPoint y: 415, endPoint x: 214, endPoint y: 415, distance: 90.7
click at [214, 415] on div "Detalhes Preço e variações Disponibilidade Complementos Estoque Outros Nome do …" at bounding box center [621, 305] width 829 height 417
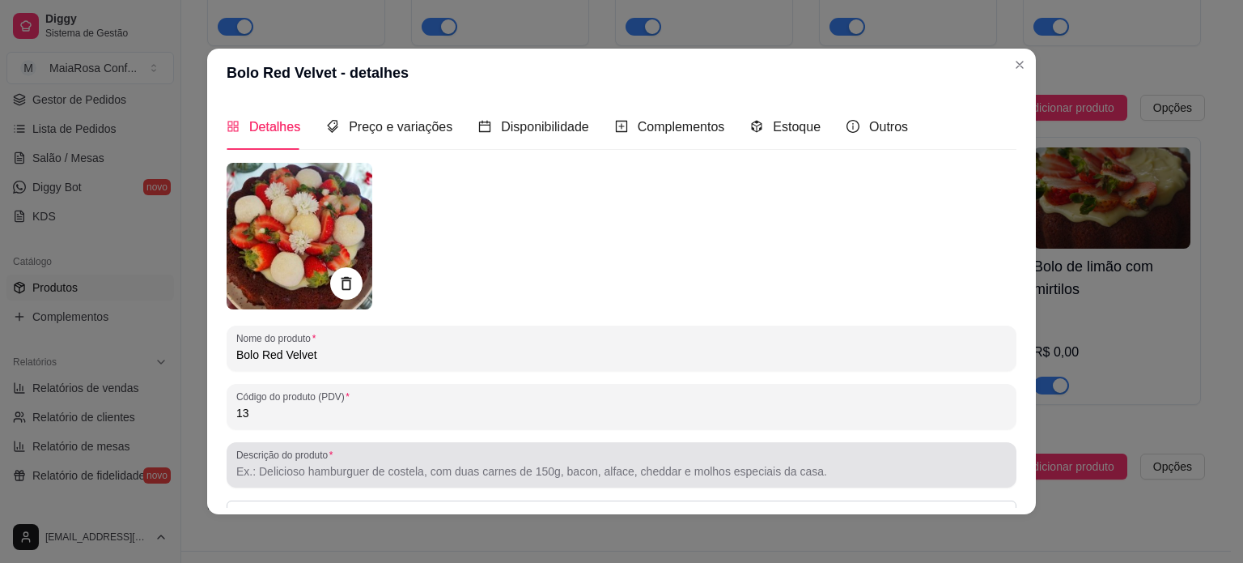
type input "13"
click at [301, 472] on input "Descrição do produto" at bounding box center [621, 471] width 771 height 16
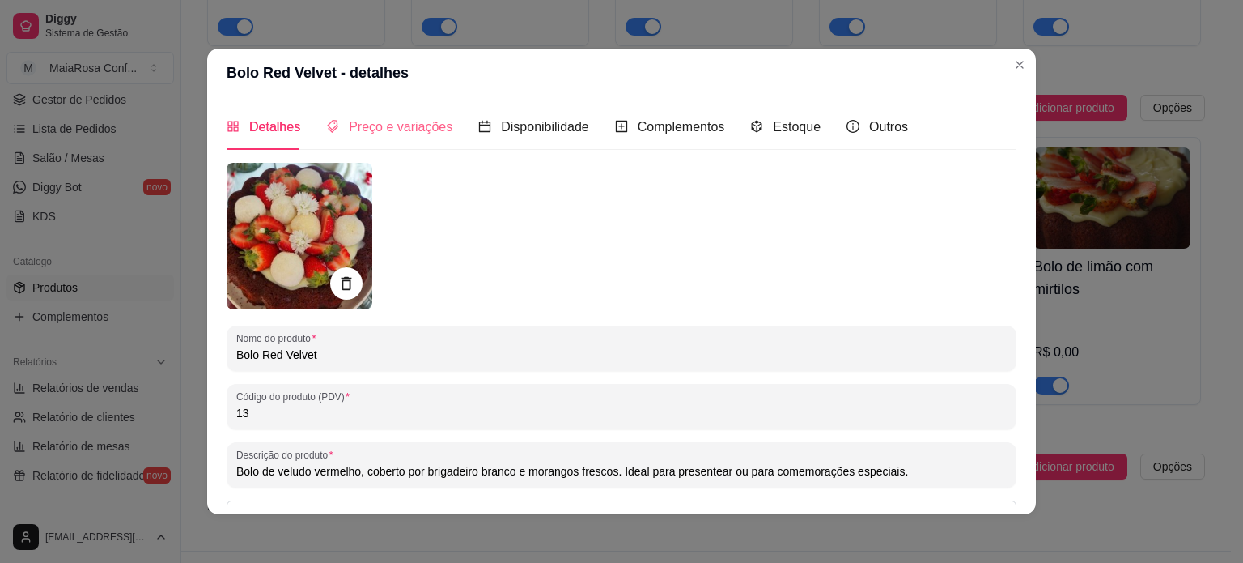
type input "Bolo de veludo vermelho, coberto por brigadeiro branco e morangos frescos. Idea…"
click at [389, 126] on span "Preço e variações" at bounding box center [401, 127] width 104 height 14
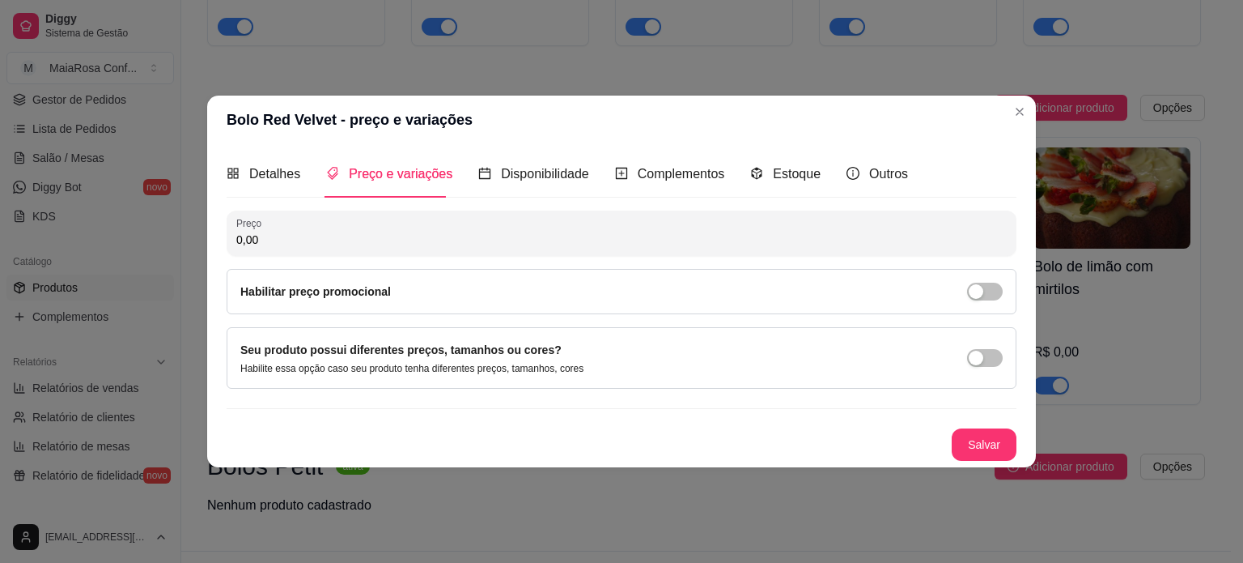
click at [352, 238] on input "0,00" at bounding box center [621, 240] width 771 height 16
type input "65,00"
click at [974, 438] on button "Salvar" at bounding box center [984, 444] width 65 height 32
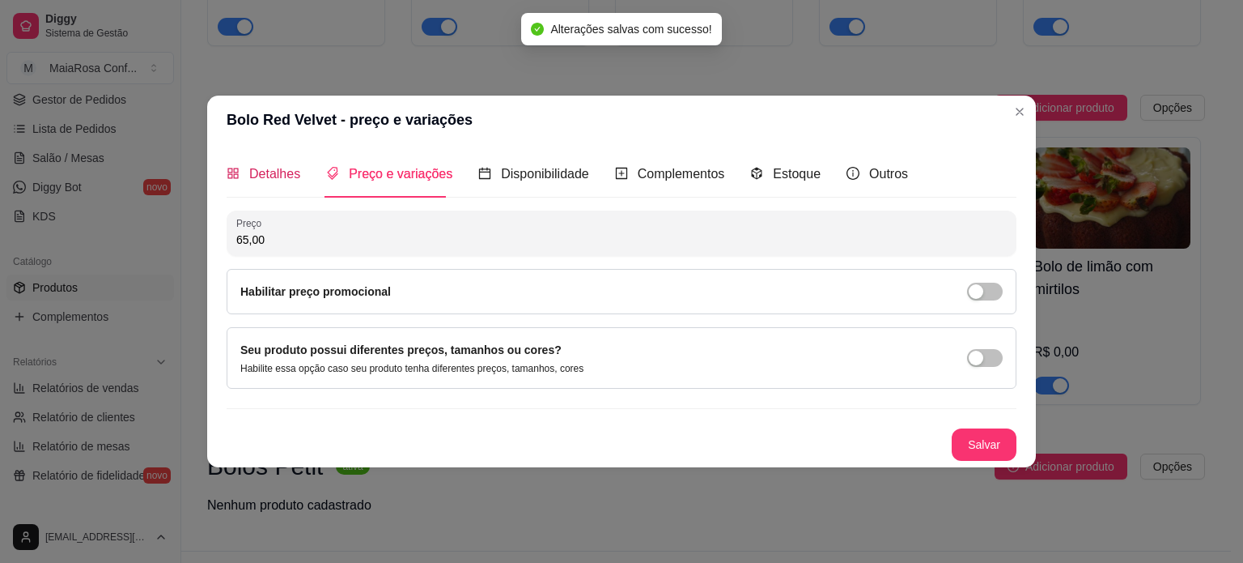
click at [272, 173] on span "Detalhes" at bounding box center [274, 174] width 51 height 14
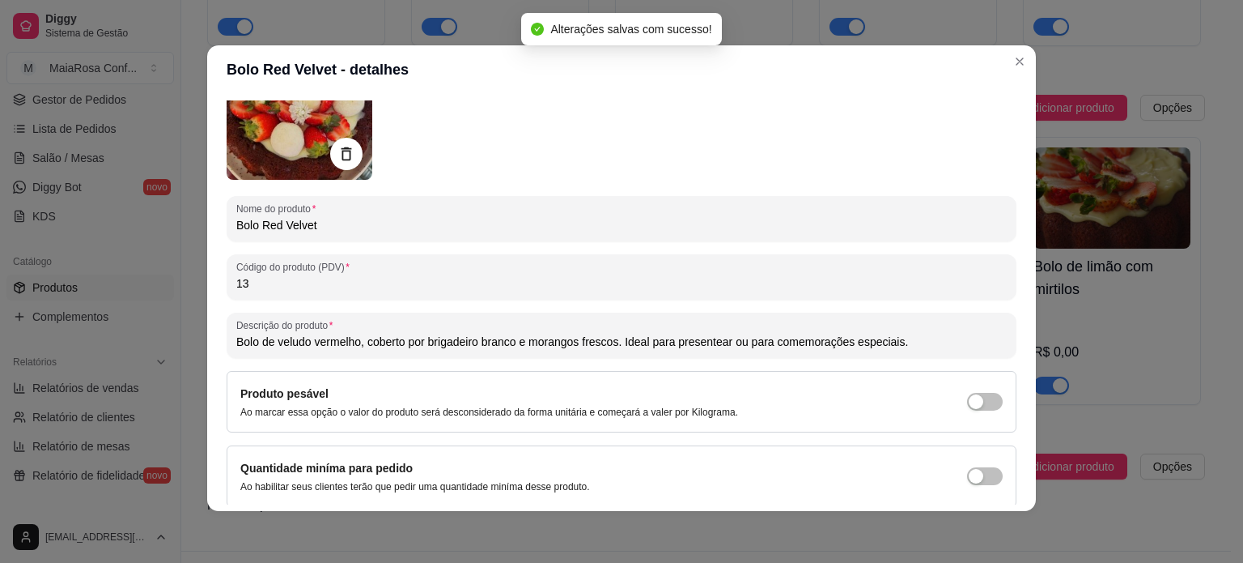
scroll to position [186, 0]
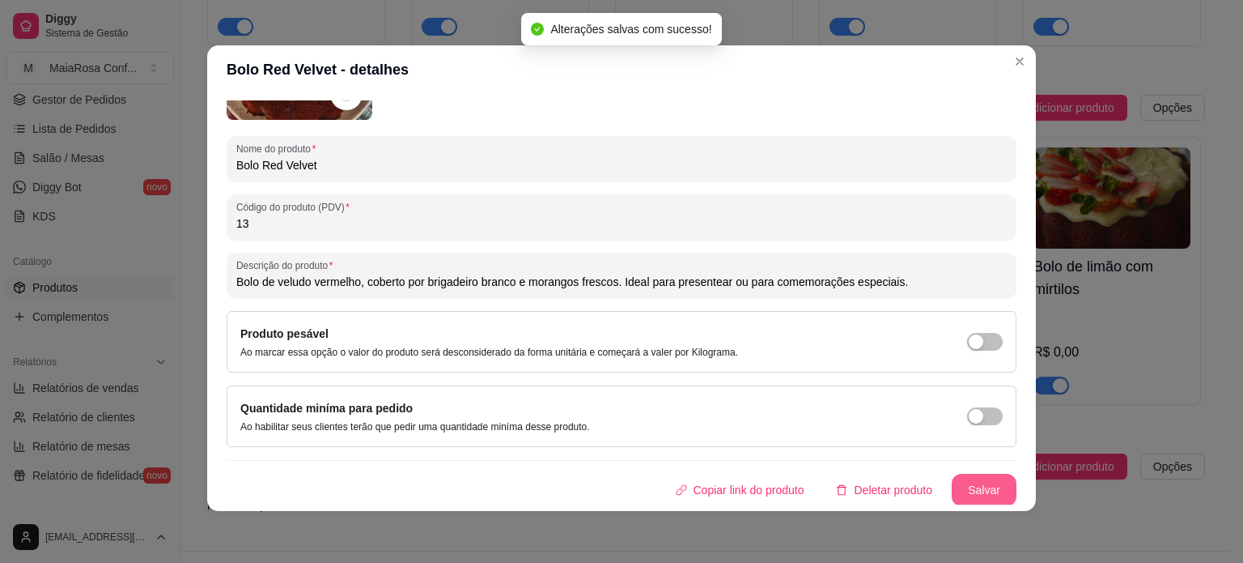
click at [975, 491] on button "Salvar" at bounding box center [984, 490] width 65 height 32
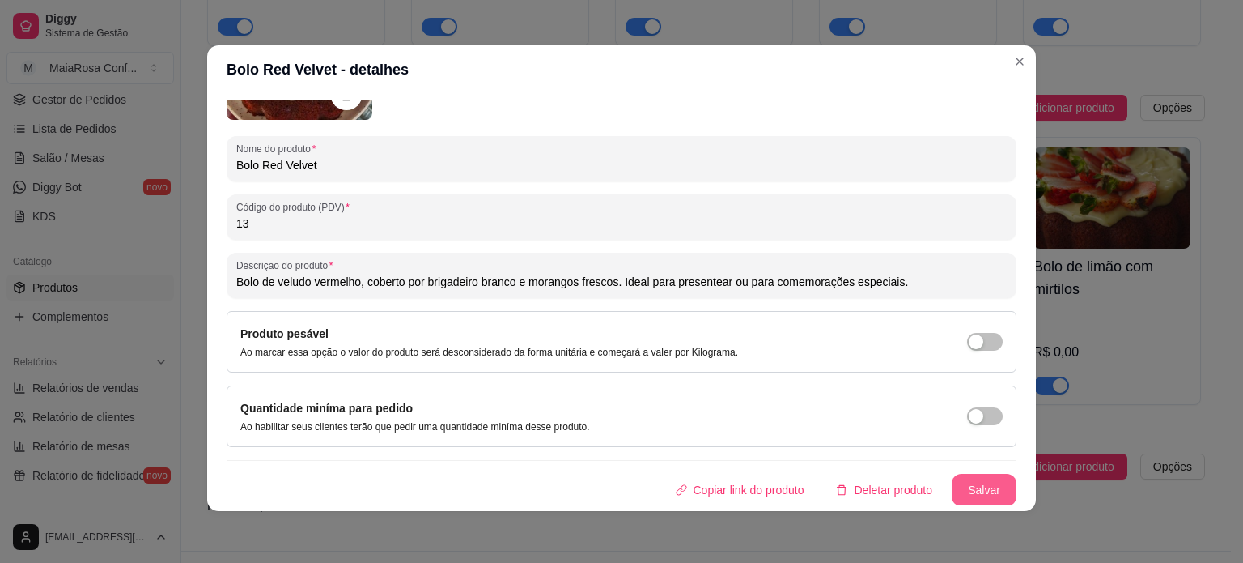
click at [968, 485] on button "Salvar" at bounding box center [984, 490] width 65 height 32
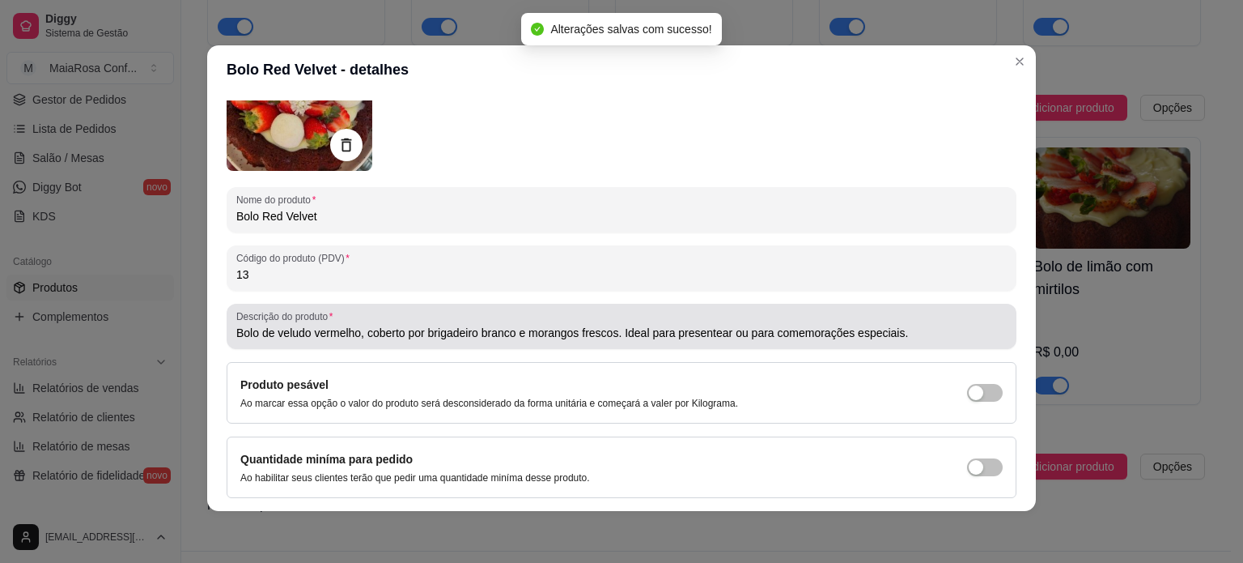
scroll to position [0, 0]
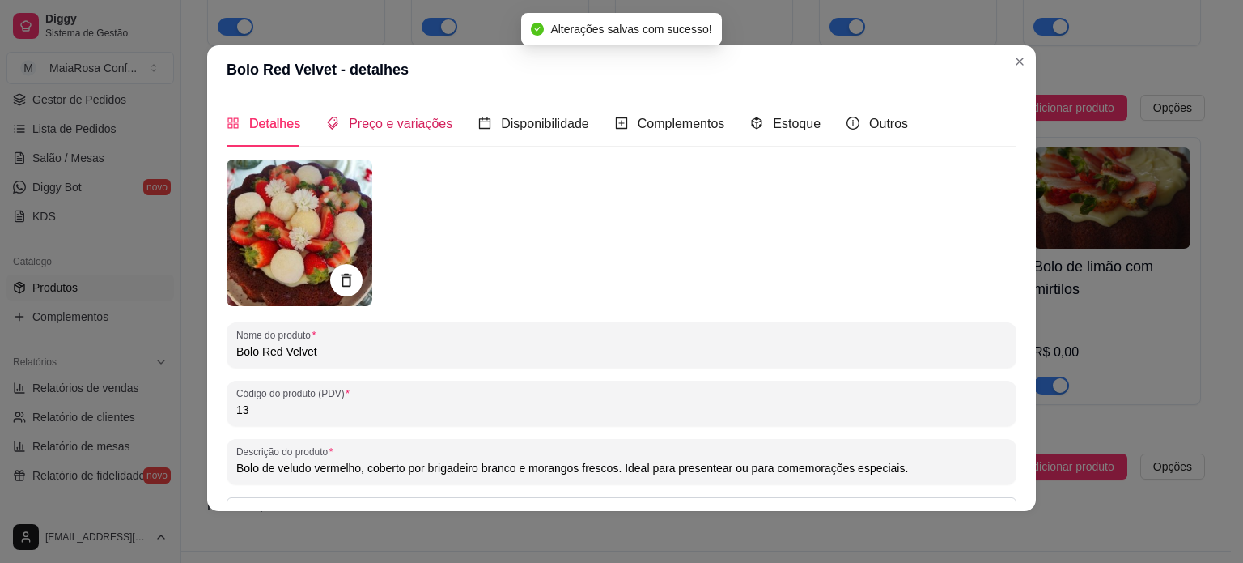
click at [382, 130] on span "Preço e variações" at bounding box center [401, 124] width 104 height 14
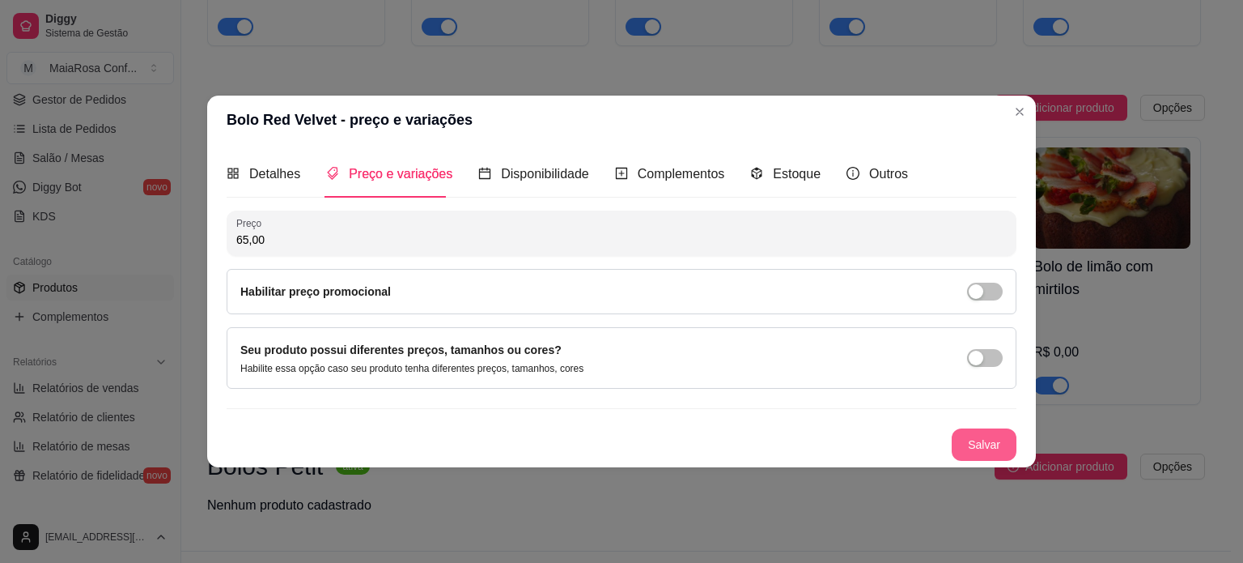
click at [968, 438] on button "Salvar" at bounding box center [984, 444] width 65 height 32
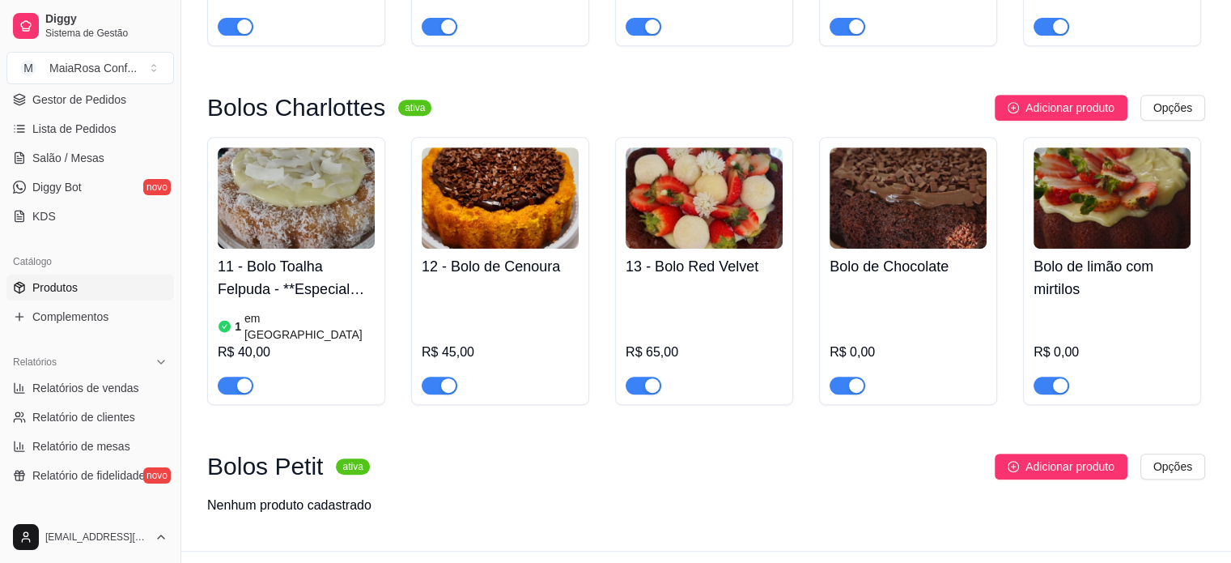
click at [905, 310] on div "R$ 0,00" at bounding box center [908, 339] width 157 height 110
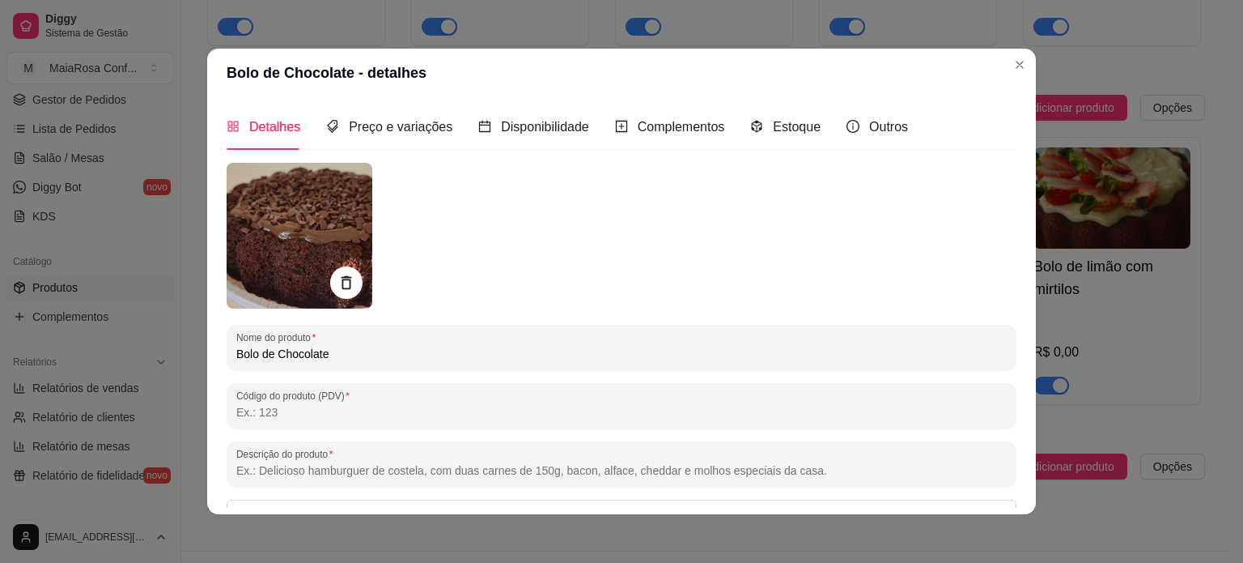
click at [354, 357] on input "Bolo de Chocolate" at bounding box center [621, 354] width 771 height 16
type input "Bolo de Chocolate (Nega Maluca)"
click at [340, 419] on input "Código do produto (PDV)" at bounding box center [621, 412] width 771 height 16
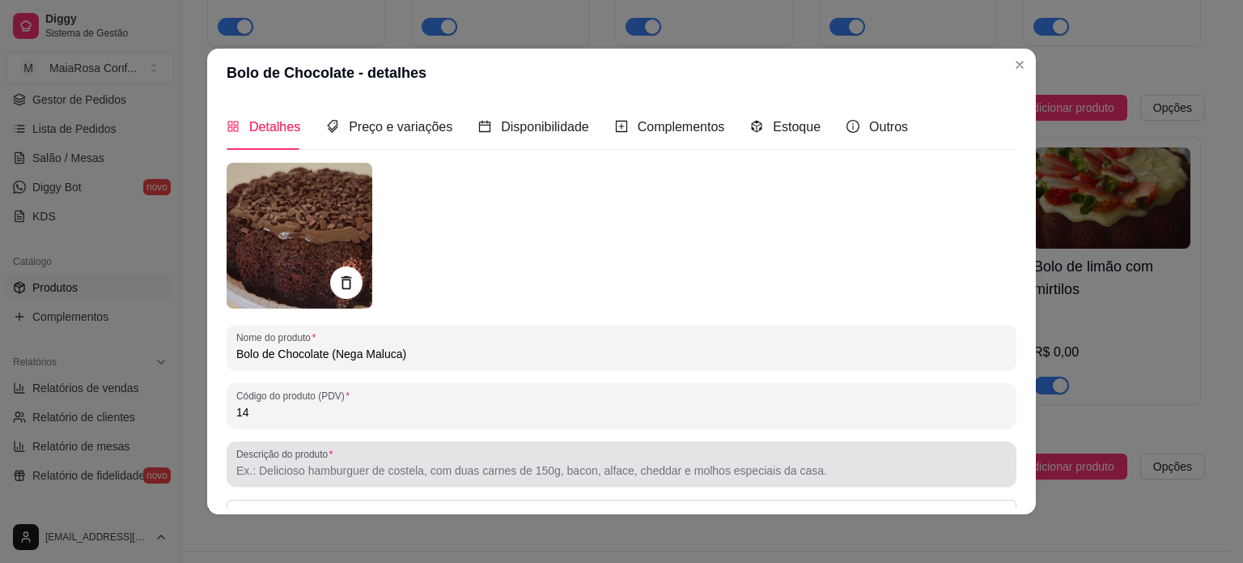
type input "14"
click at [372, 474] on input "Descrição do produto" at bounding box center [621, 470] width 771 height 16
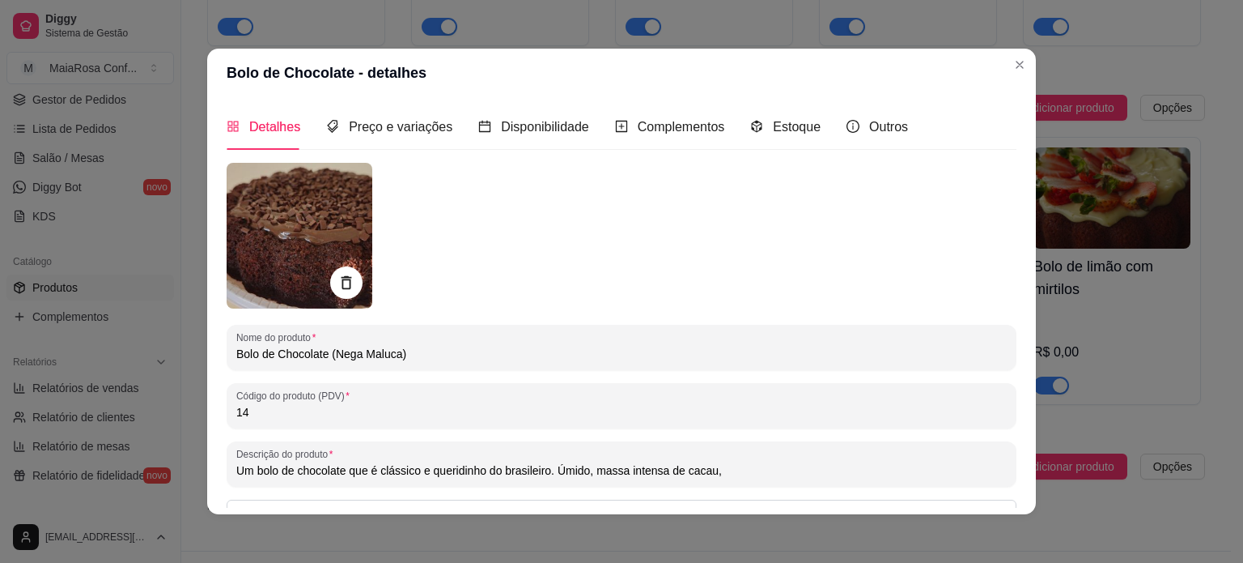
click at [760, 476] on input "Um bolo de chocolate que é clássico e queridinho do brasileiro. Úmido, massa in…" at bounding box center [621, 470] width 771 height 16
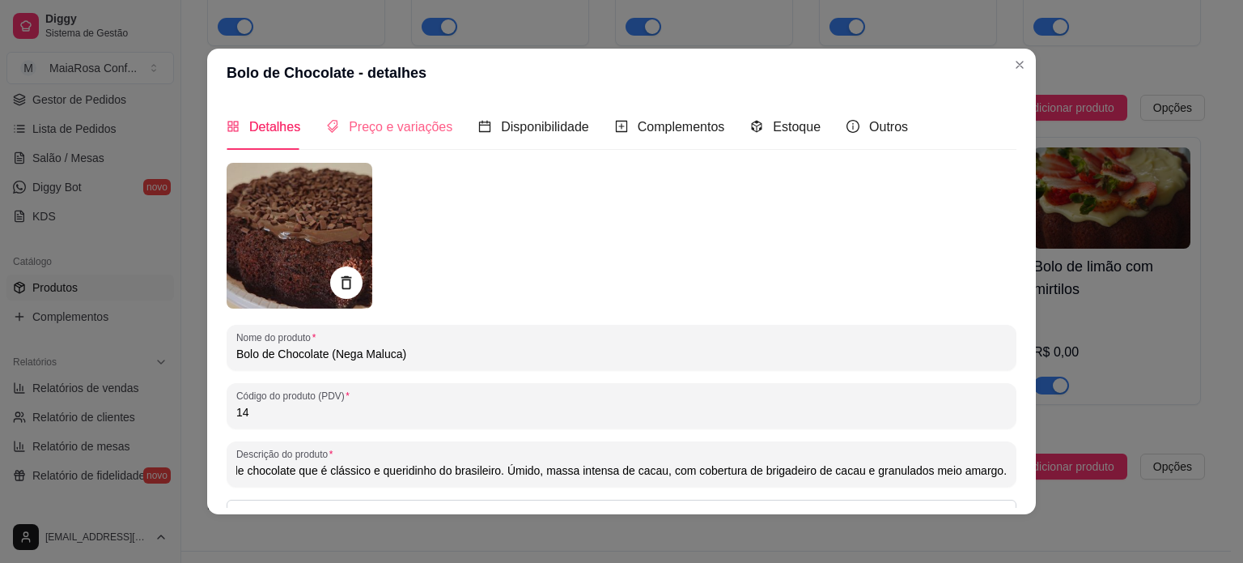
type input "Um bolo de chocolate que é clássico e queridinho do brasileiro. Úmido, massa in…"
click at [393, 125] on span "Preço e variações" at bounding box center [401, 127] width 104 height 14
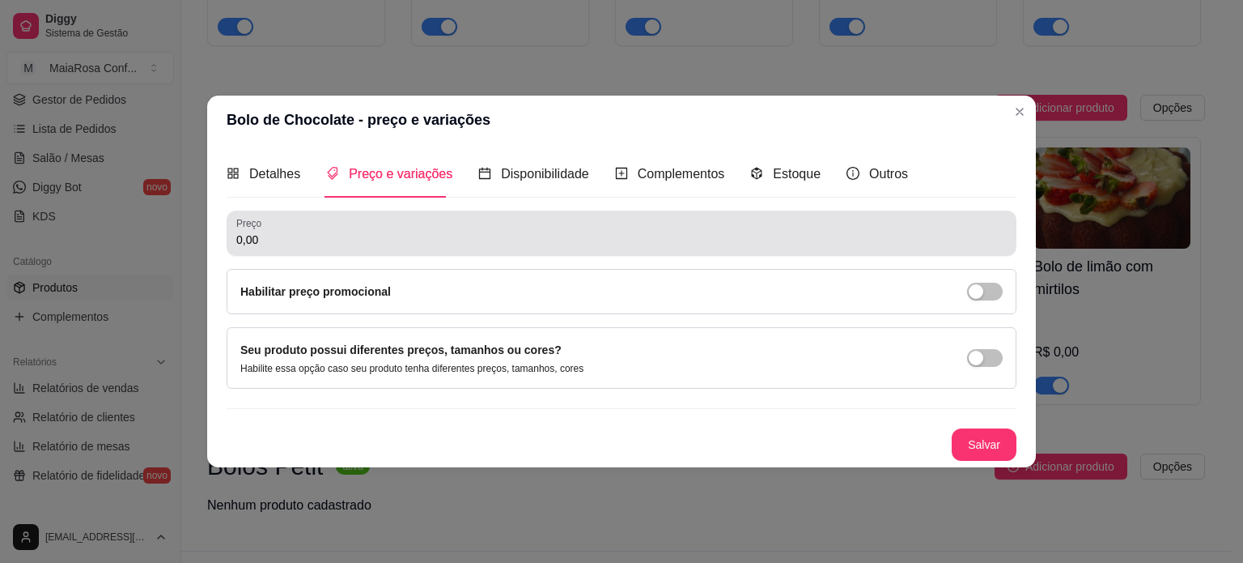
click at [346, 233] on input "0,00" at bounding box center [621, 240] width 771 height 16
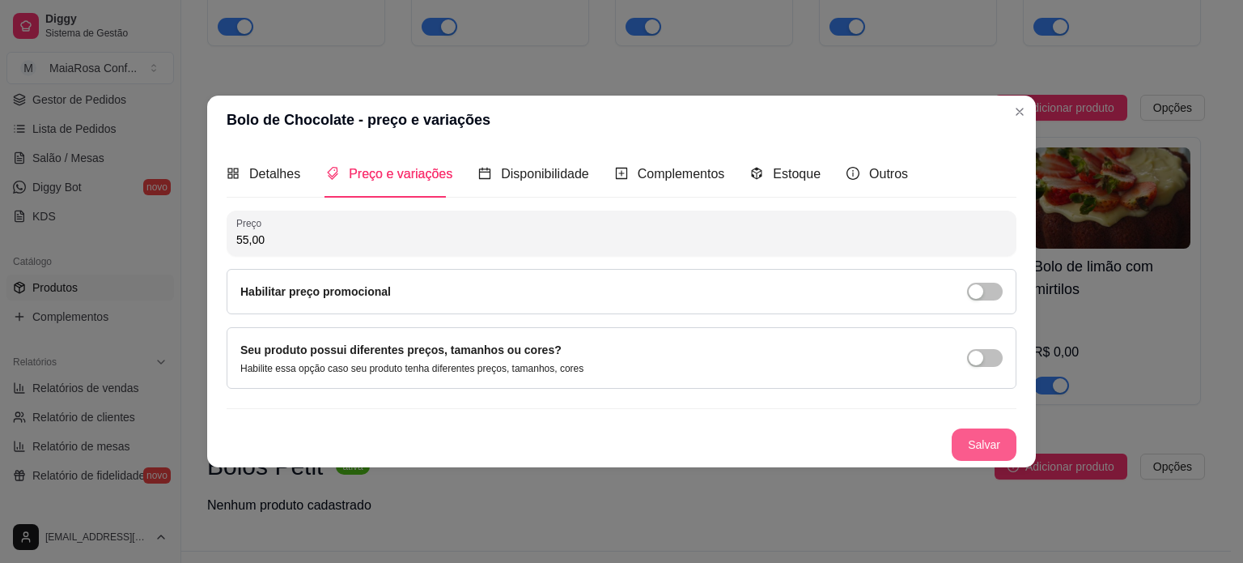
type input "55,00"
click at [984, 443] on button "Salvar" at bounding box center [984, 444] width 65 height 32
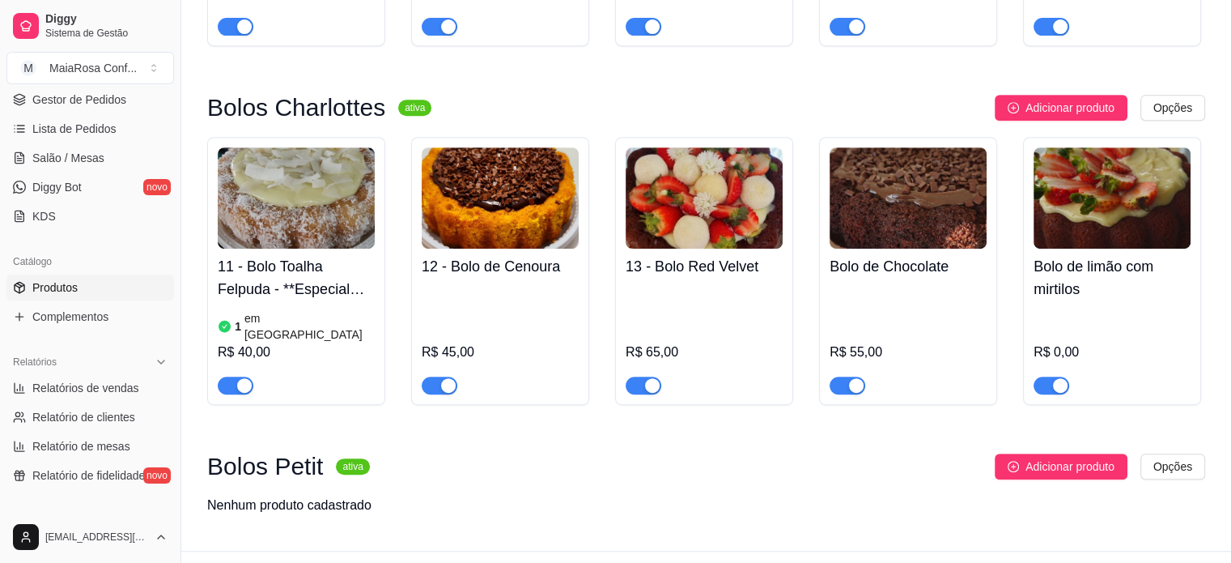
click at [893, 266] on h4 "Bolo de Chocolate" at bounding box center [908, 266] width 157 height 23
click at [891, 293] on div "R$ 55,00" at bounding box center [908, 339] width 157 height 110
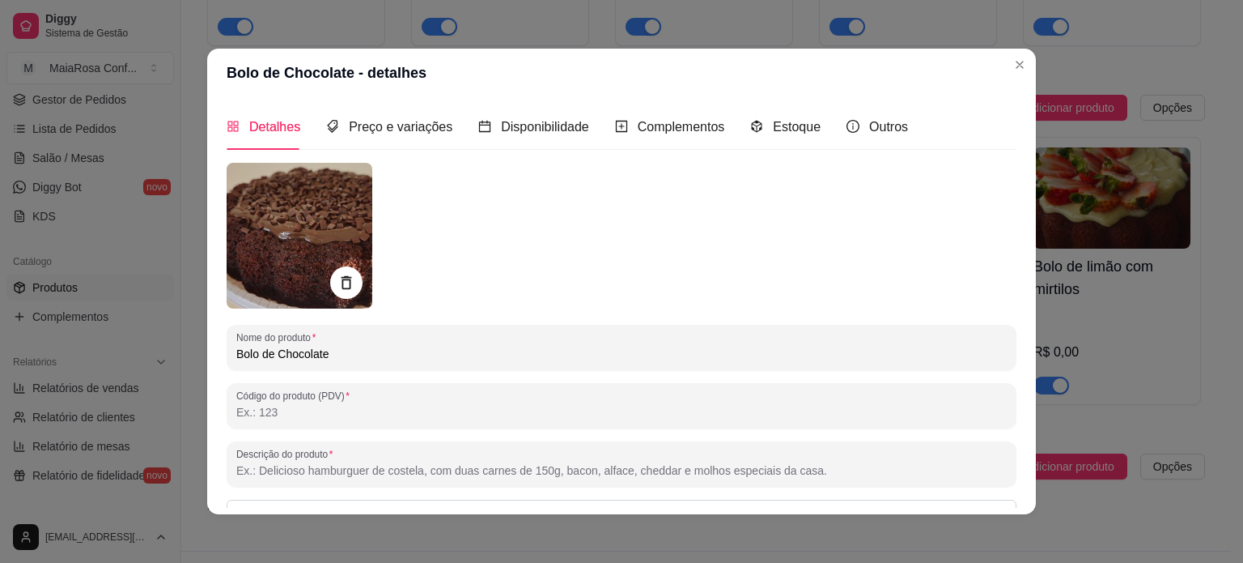
click at [269, 411] on input "Código do produto (PDV)" at bounding box center [621, 412] width 771 height 16
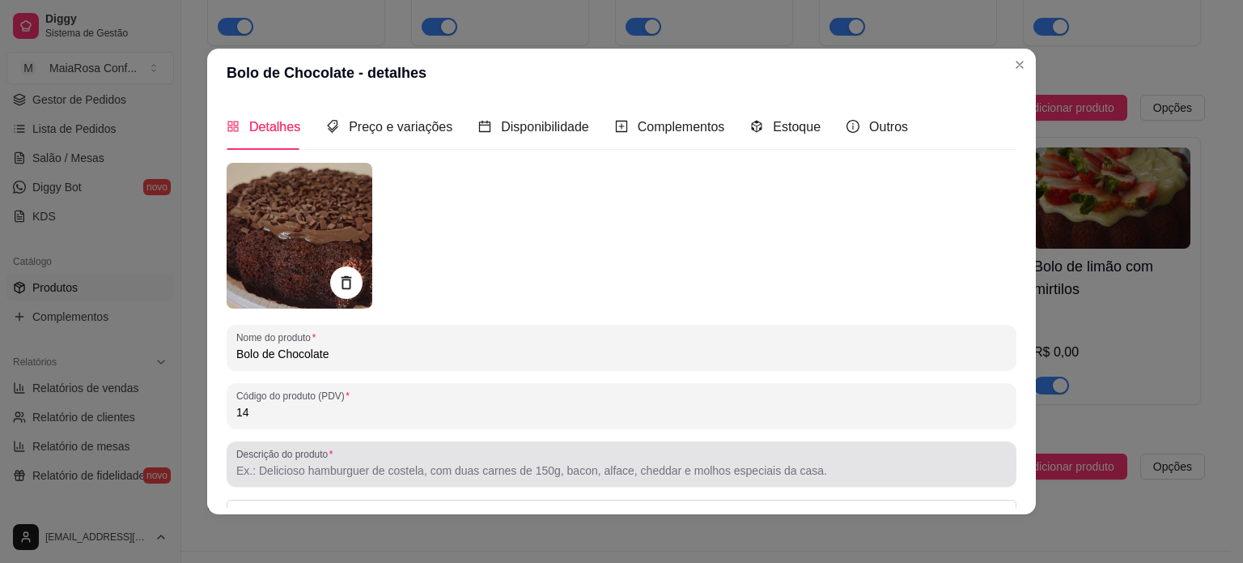
type input "14"
click at [452, 469] on input "Descrição do produto" at bounding box center [621, 470] width 771 height 16
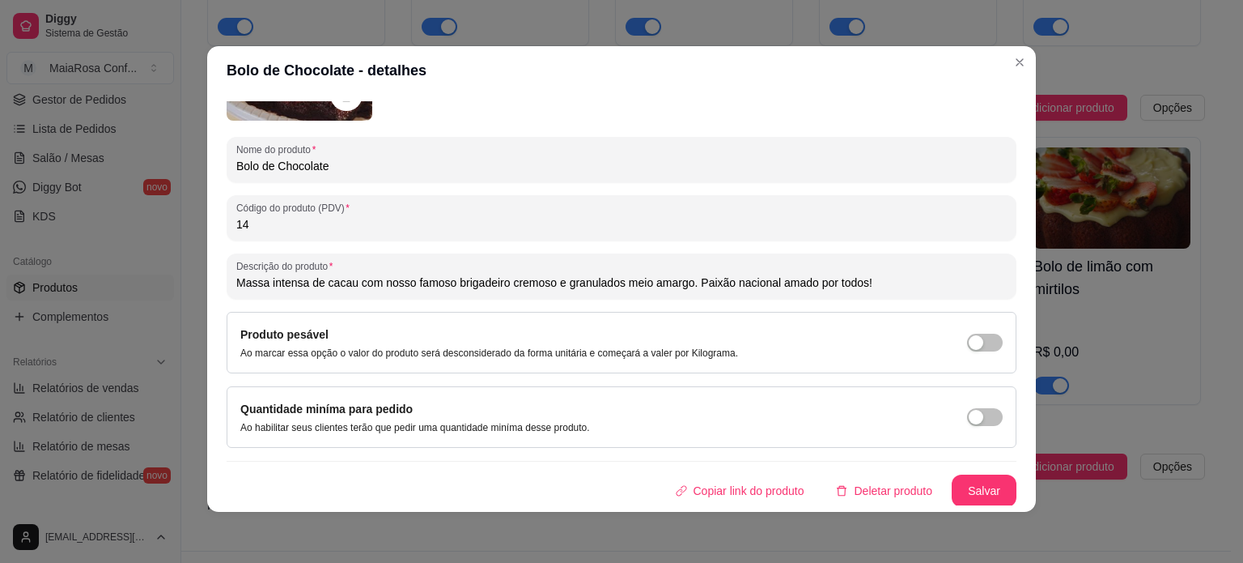
scroll to position [3, 0]
type input "Massa intensa de cacau com nosso famoso brigadeiro cremoso e granulados meio am…"
click at [972, 487] on button "Salvar" at bounding box center [984, 490] width 63 height 32
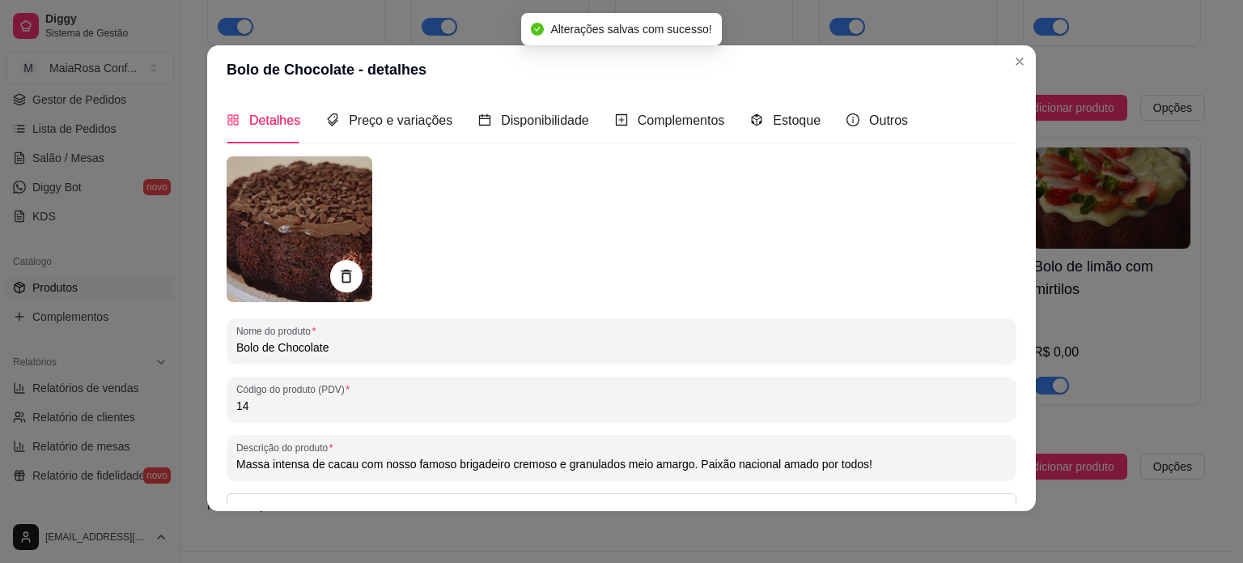
scroll to position [0, 0]
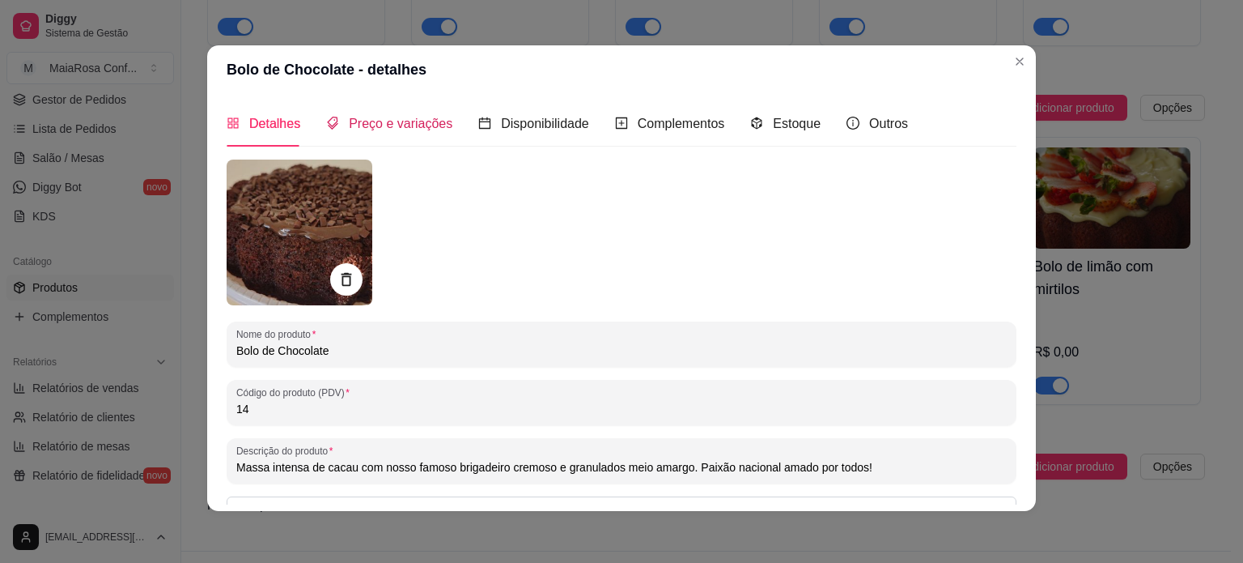
drag, startPoint x: 348, startPoint y: 121, endPoint x: 393, endPoint y: 138, distance: 48.4
click at [349, 121] on span "Preço e variações" at bounding box center [401, 124] width 104 height 14
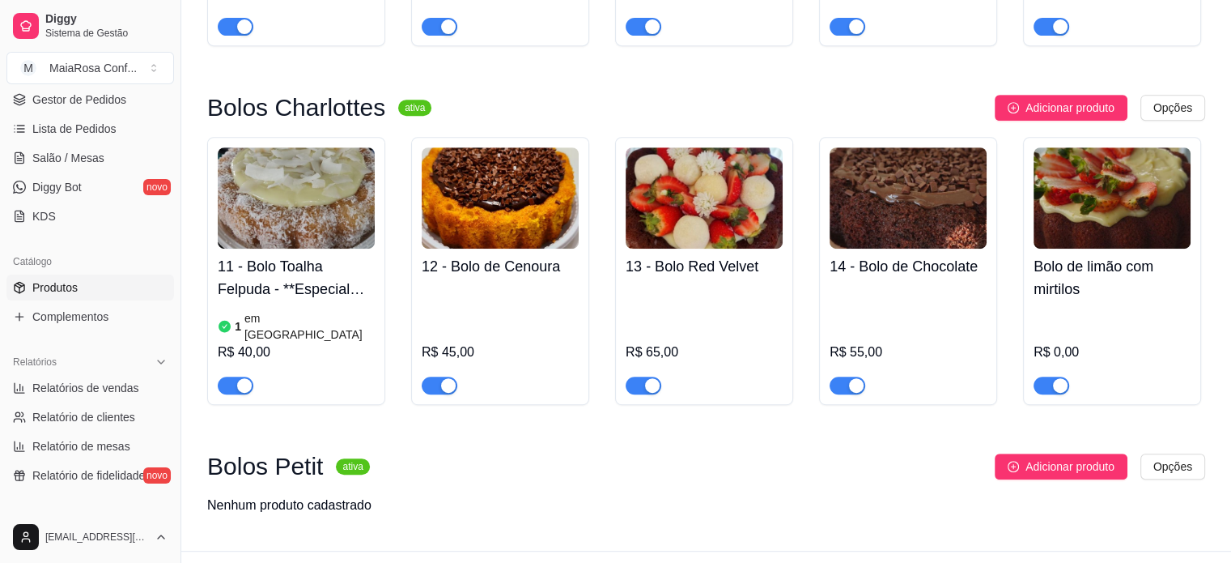
click at [308, 318] on div "1 em [GEOGRAPHIC_DATA]" at bounding box center [296, 326] width 157 height 32
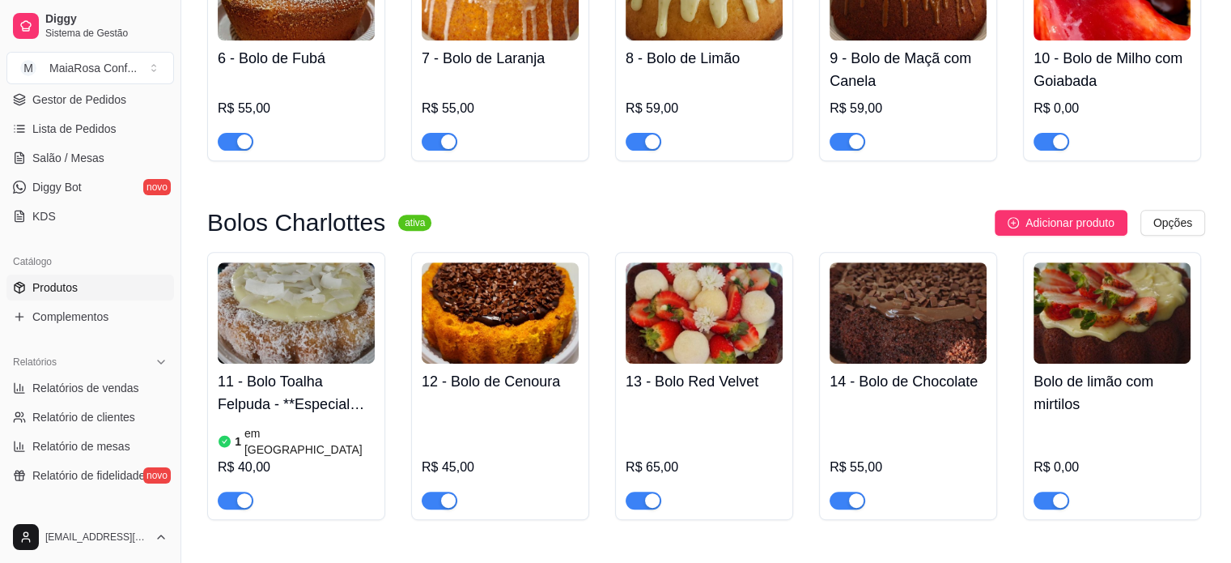
scroll to position [409, 0]
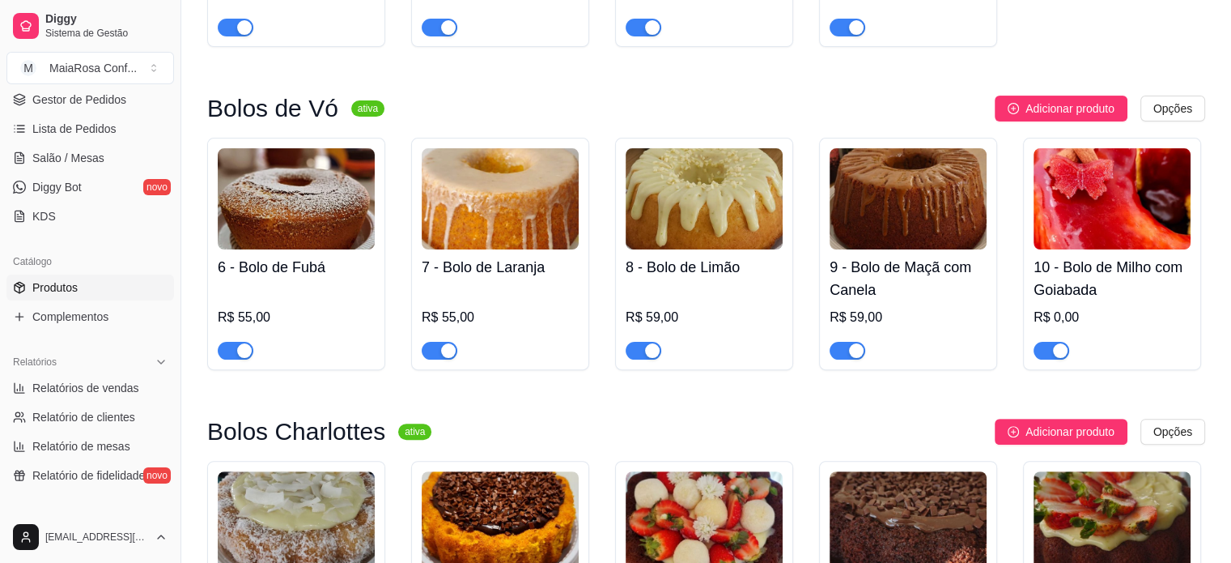
click at [292, 215] on img at bounding box center [296, 198] width 157 height 101
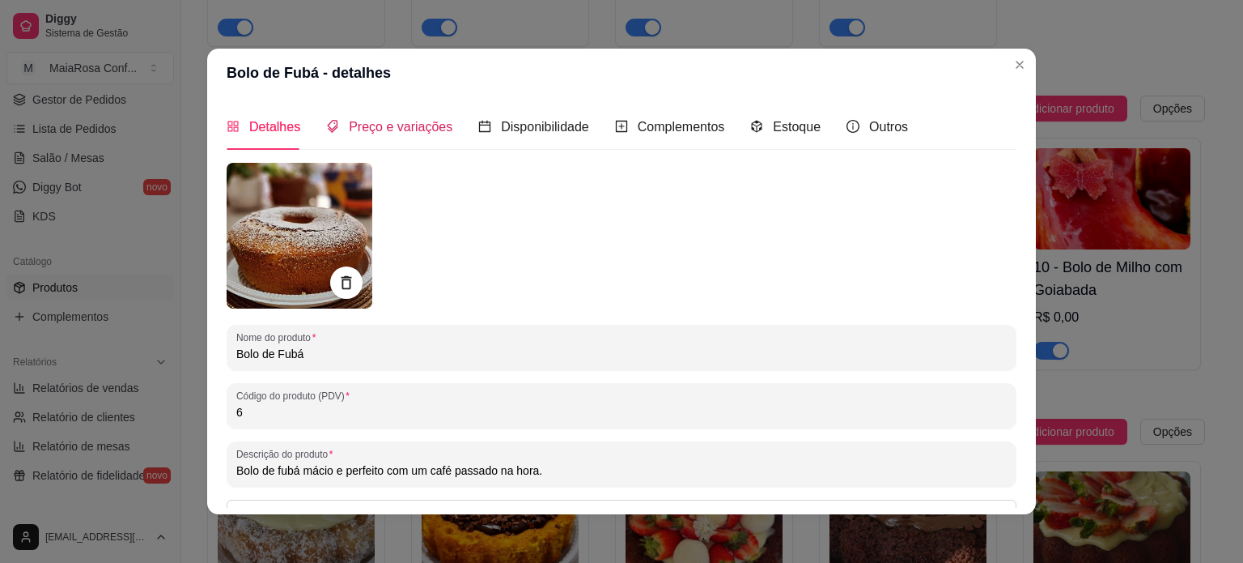
click at [403, 126] on span "Preço e variações" at bounding box center [401, 127] width 104 height 14
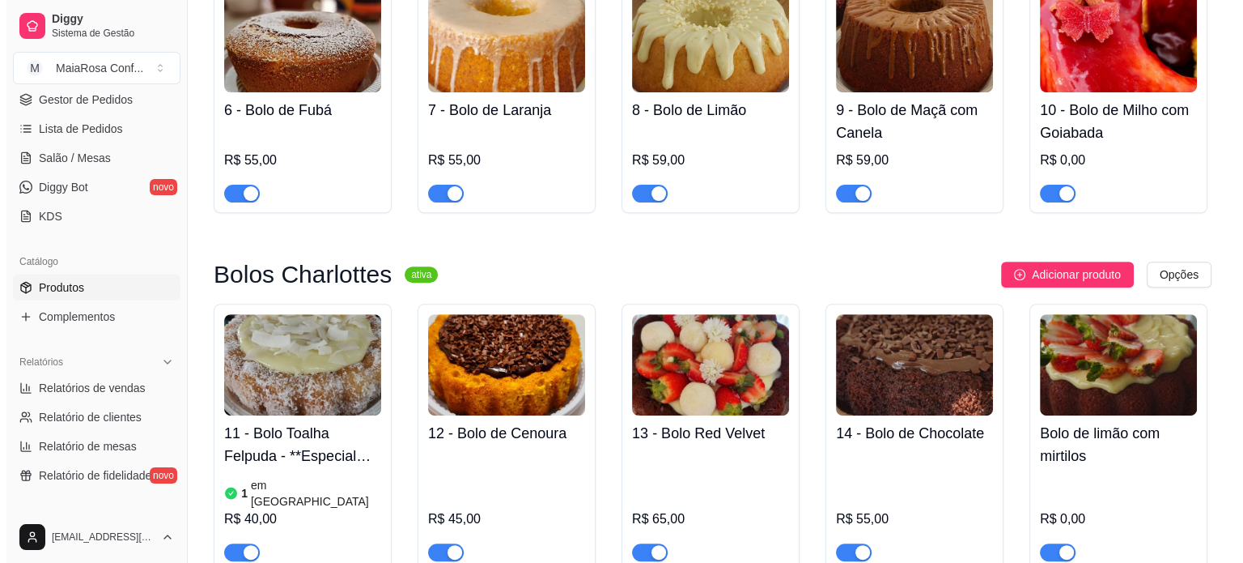
scroll to position [652, 0]
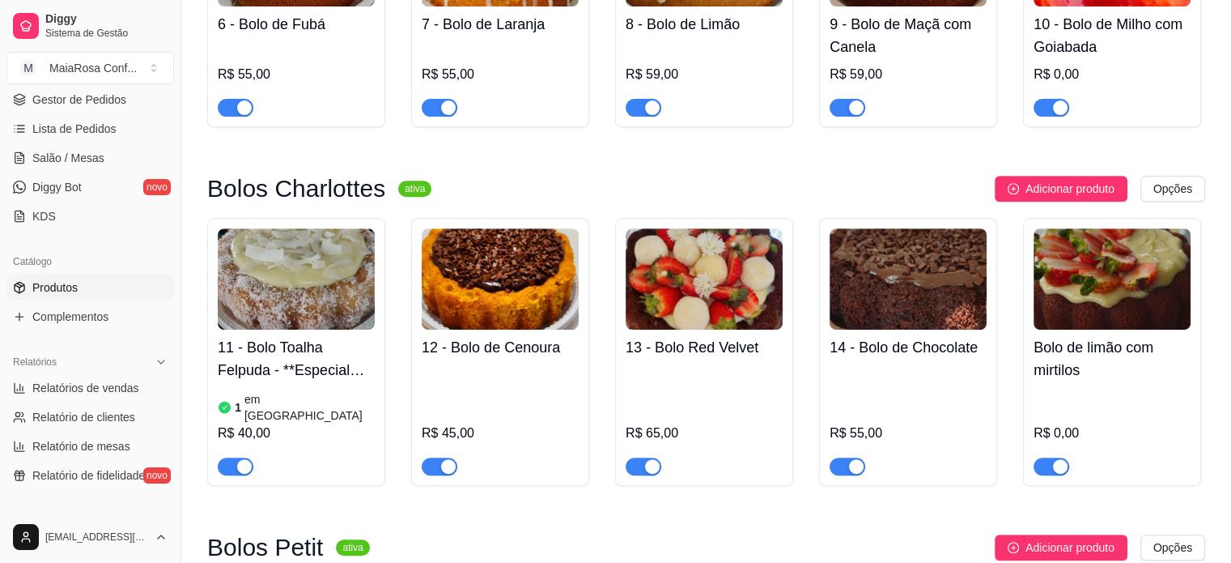
click at [1103, 369] on h4 "Bolo de limão com mirtilos" at bounding box center [1112, 358] width 157 height 45
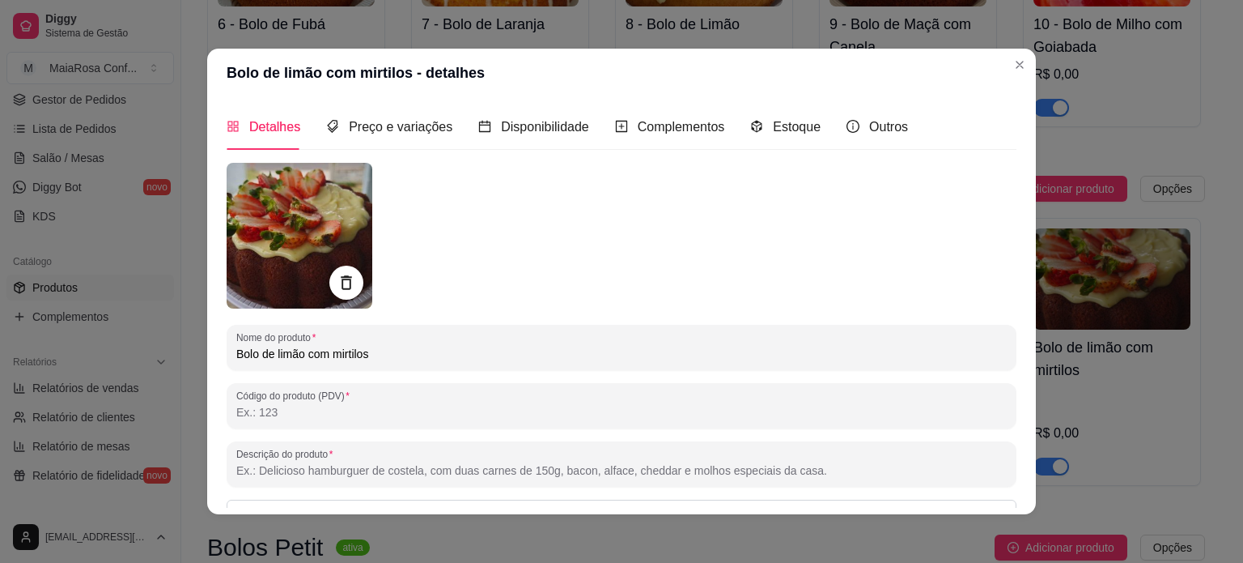
click at [337, 282] on icon at bounding box center [346, 283] width 19 height 19
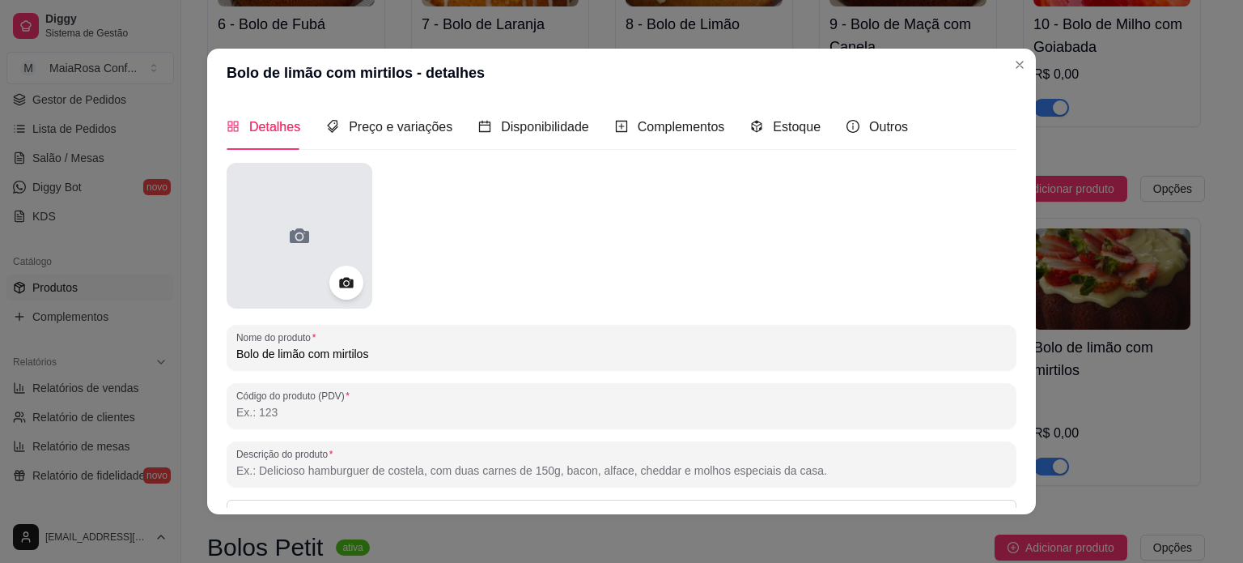
click at [315, 244] on div at bounding box center [300, 236] width 146 height 146
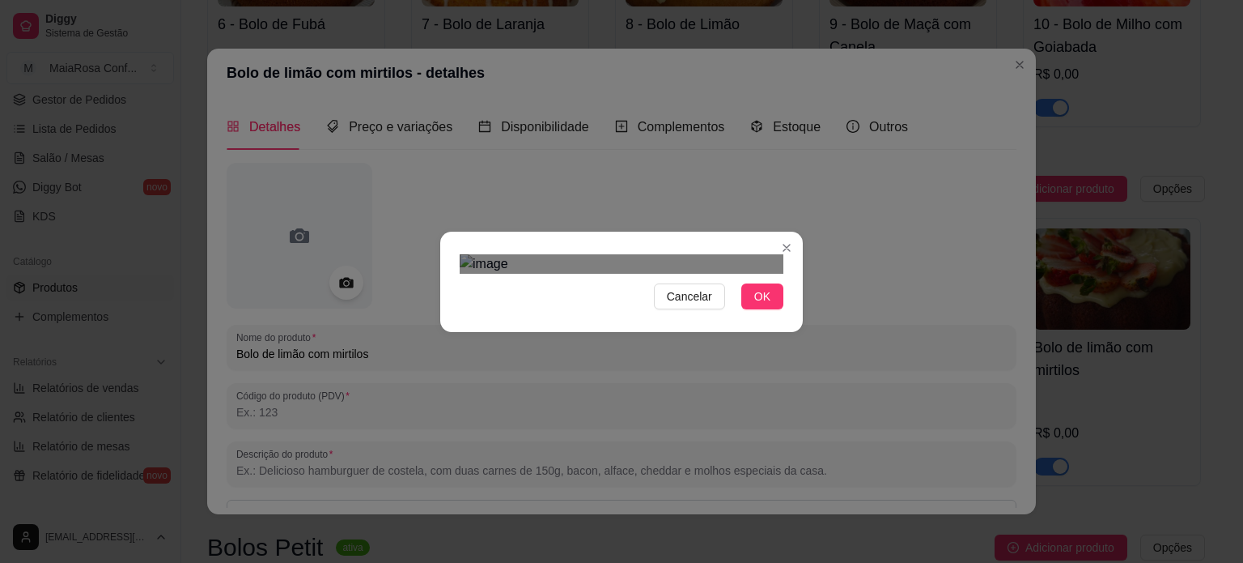
click at [693, 380] on div "Use the arrow keys to move the crop selection area" at bounding box center [623, 480] width 291 height 291
click at [780, 316] on div "Cancelar OK" at bounding box center [621, 282] width 363 height 68
click at [443, 316] on div "Cancelar OK" at bounding box center [621, 282] width 363 height 68
click at [755, 305] on span "OK" at bounding box center [762, 296] width 16 height 18
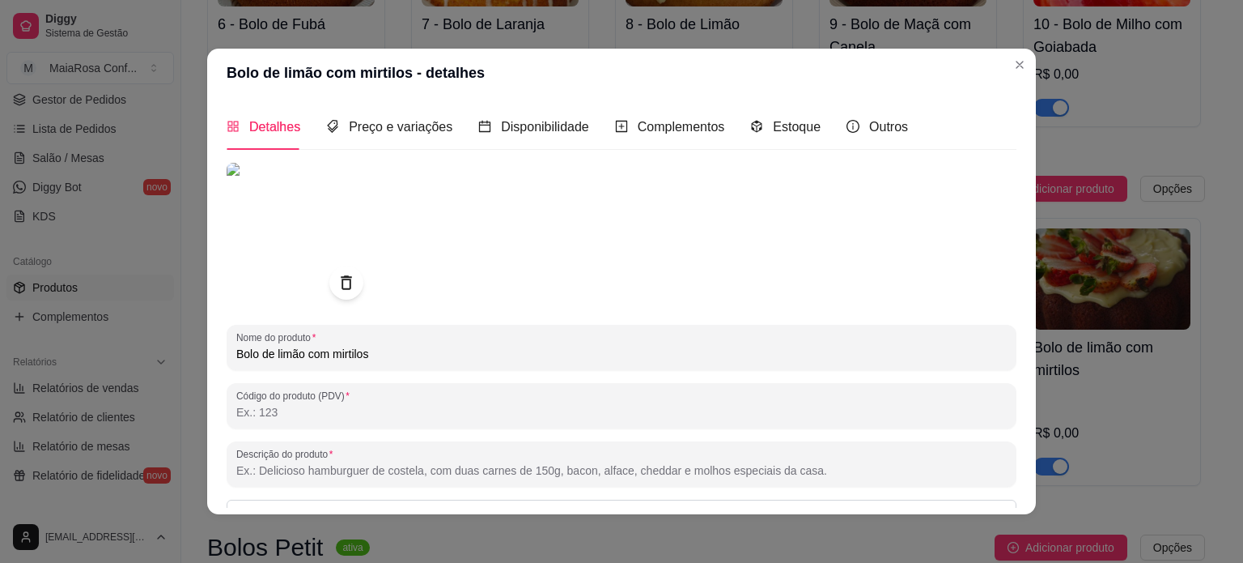
click at [286, 410] on input "Código do produto (PDV)" at bounding box center [621, 412] width 771 height 16
type input "N"
type input "O"
type input "n"
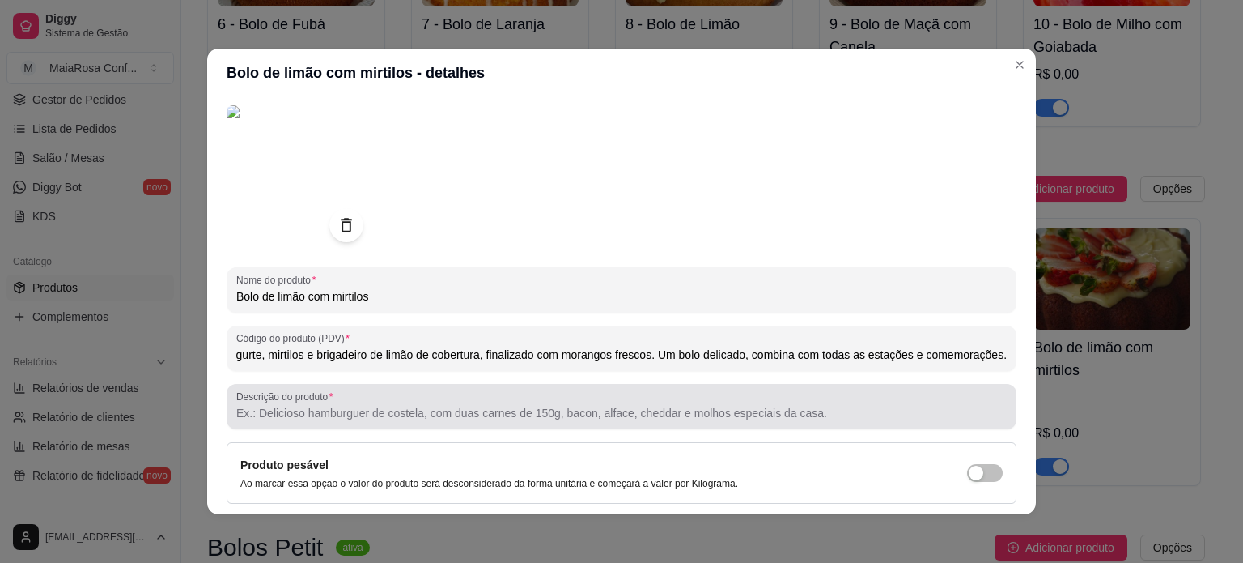
scroll to position [162, 0]
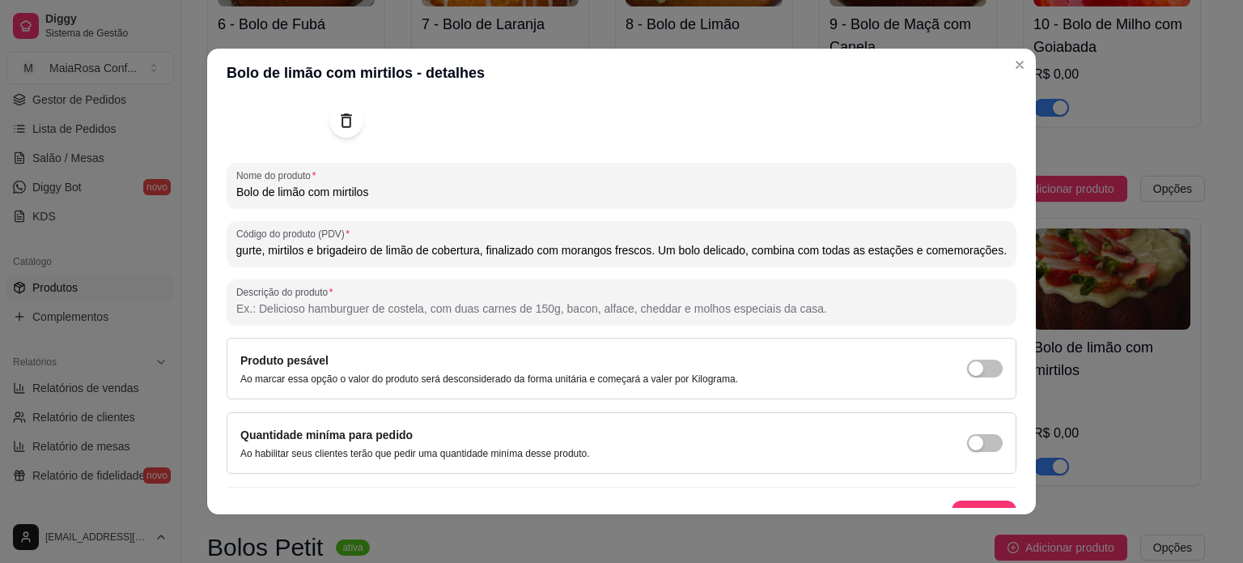
drag, startPoint x: 243, startPoint y: 249, endPoint x: 943, endPoint y: 249, distance: 700.2
click at [943, 249] on input "Nosso bolo de limão com massa de iogurte, mirtilos e brigadeiro de limão de cob…" at bounding box center [621, 250] width 771 height 16
type input "Nosso bolo de limão com massa de iogurte, mirtilos e brigadeiro de limão de cob…"
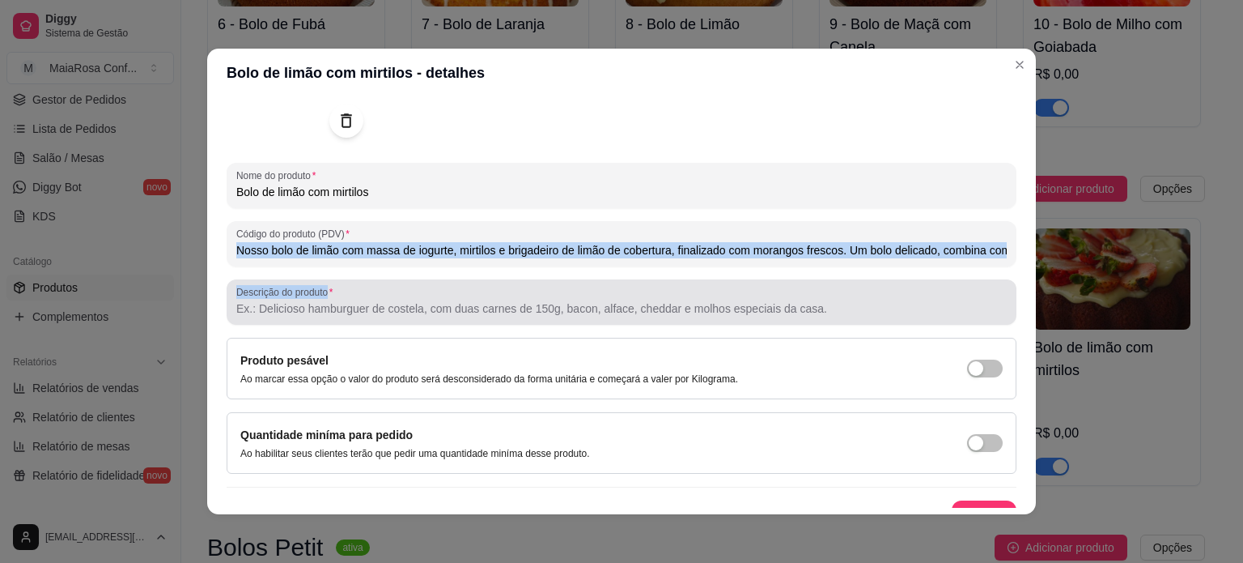
drag, startPoint x: 989, startPoint y: 252, endPoint x: 482, endPoint y: 286, distance: 507.9
click at [482, 286] on div "Nome do produto Bolo de limão com mirtilos Código do produto (PDV) Nosso bolo d…" at bounding box center [622, 267] width 790 height 532
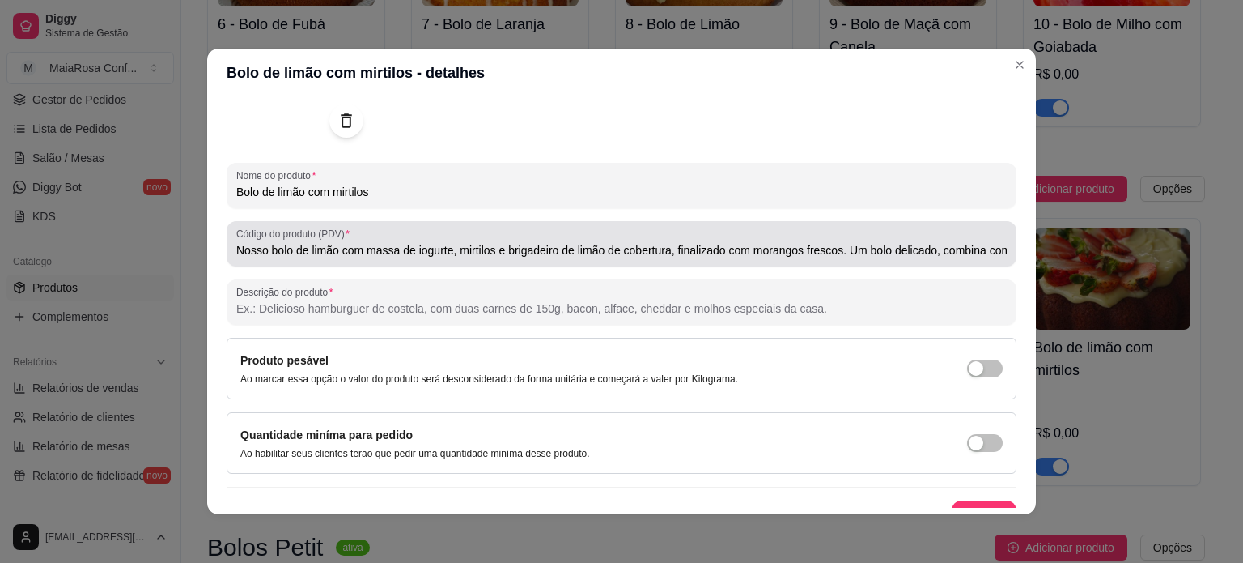
click at [631, 252] on input "Nosso bolo de limão com massa de iogurte, mirtilos e brigadeiro de limão de cob…" at bounding box center [621, 250] width 771 height 16
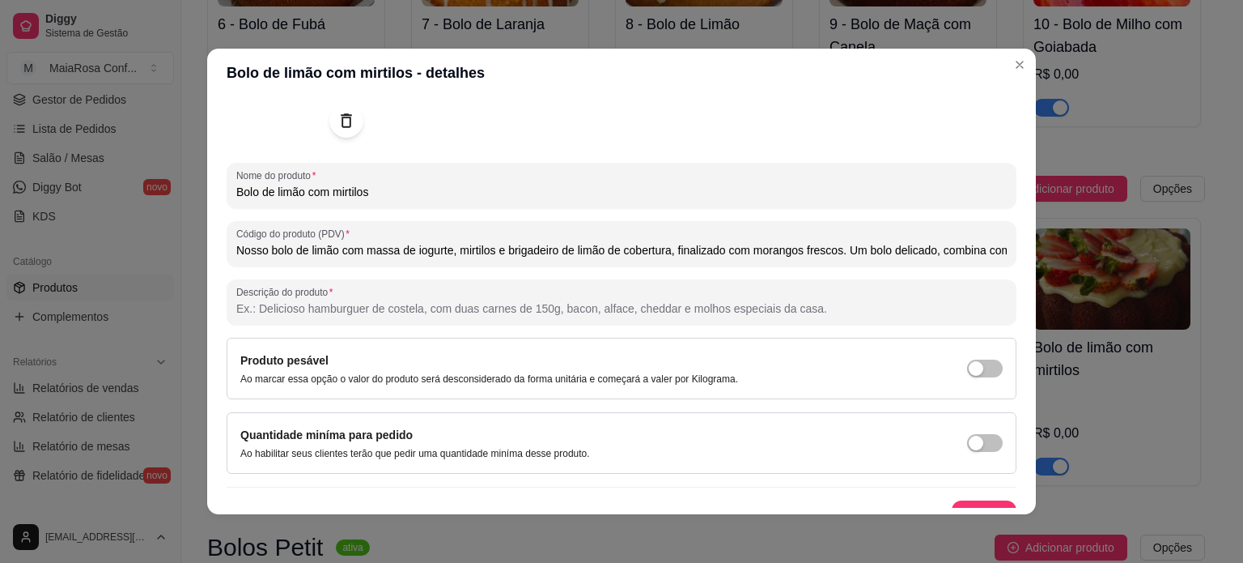
click at [631, 252] on input "Nosso bolo de limão com massa de iogurte, mirtilos e brigadeiro de limão de cob…" at bounding box center [621, 250] width 771 height 16
click at [949, 245] on input "Nosso bolo de limão com massa de iogurte, mirtilos e brigadeiro de limão de cob…" at bounding box center [621, 250] width 771 height 16
drag, startPoint x: 888, startPoint y: 252, endPoint x: 644, endPoint y: 259, distance: 244.6
click at [644, 259] on div "Nosso bolo de limão com massa de iogurte, mirtilos e brigadeiro de limão de cob…" at bounding box center [621, 243] width 771 height 32
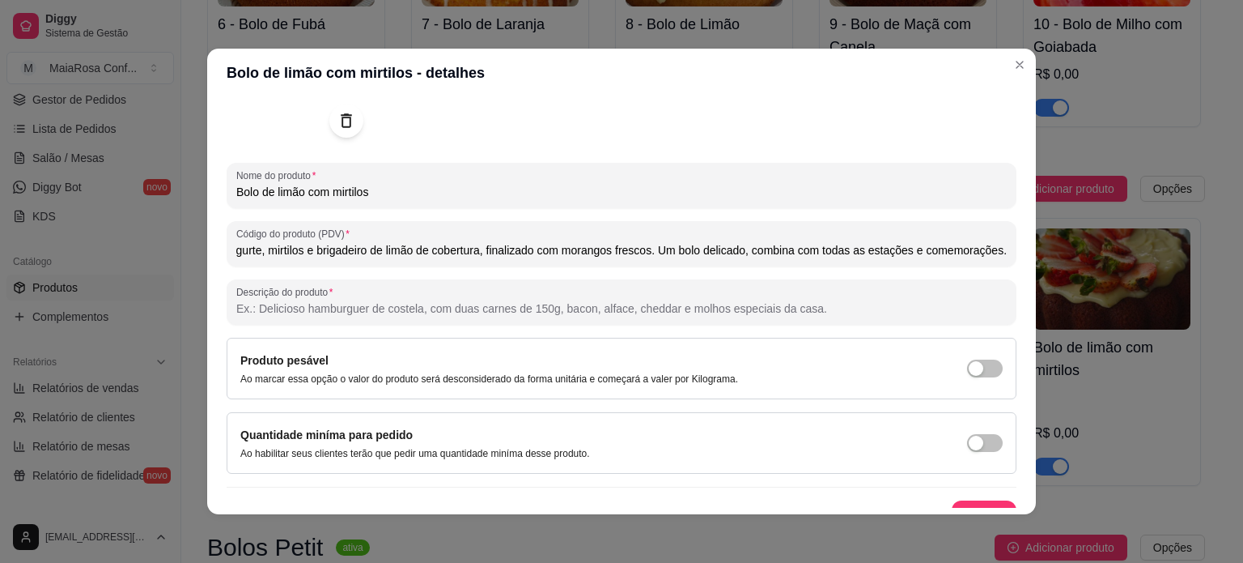
click at [644, 259] on div "Nosso bolo de limão com massa de iogurte, mirtilos e brigadeiro de limão de cob…" at bounding box center [621, 243] width 771 height 32
drag, startPoint x: 853, startPoint y: 256, endPoint x: 873, endPoint y: 245, distance: 22.1
click at [853, 255] on input "Nosso bolo de limão com massa de iogurte, mirtilos e brigadeiro de limão de cob…" at bounding box center [621, 250] width 771 height 16
click at [874, 245] on input "Nosso bolo de limão com massa de iogurte, mirtilos e brigadeiro de limão de cob…" at bounding box center [621, 250] width 771 height 16
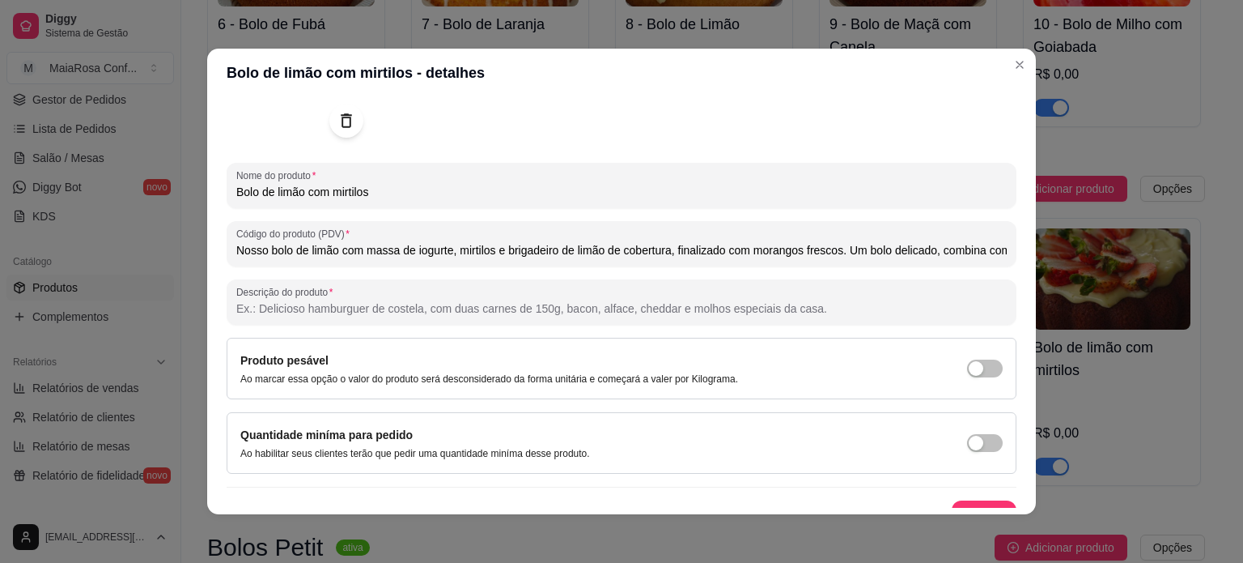
drag, startPoint x: 988, startPoint y: 251, endPoint x: 215, endPoint y: 255, distance: 772.3
click at [215, 255] on div "Detalhes Preço e variações Disponibilidade Complementos Estoque Outros Nome do …" at bounding box center [621, 305] width 829 height 417
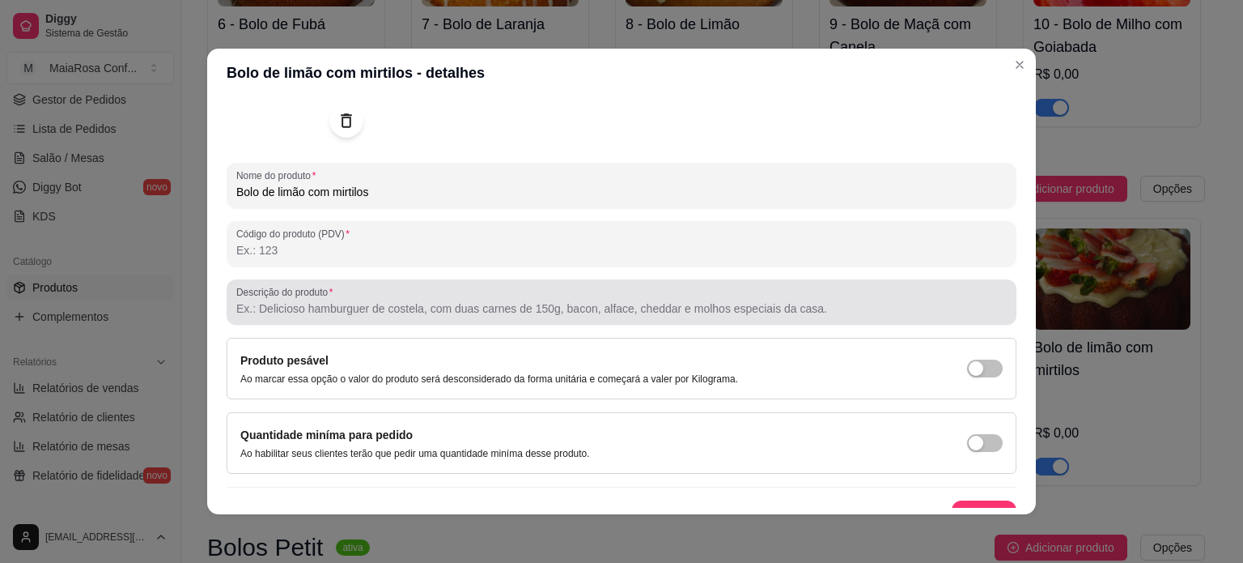
click at [336, 305] on input "Descrição do produto" at bounding box center [621, 308] width 771 height 16
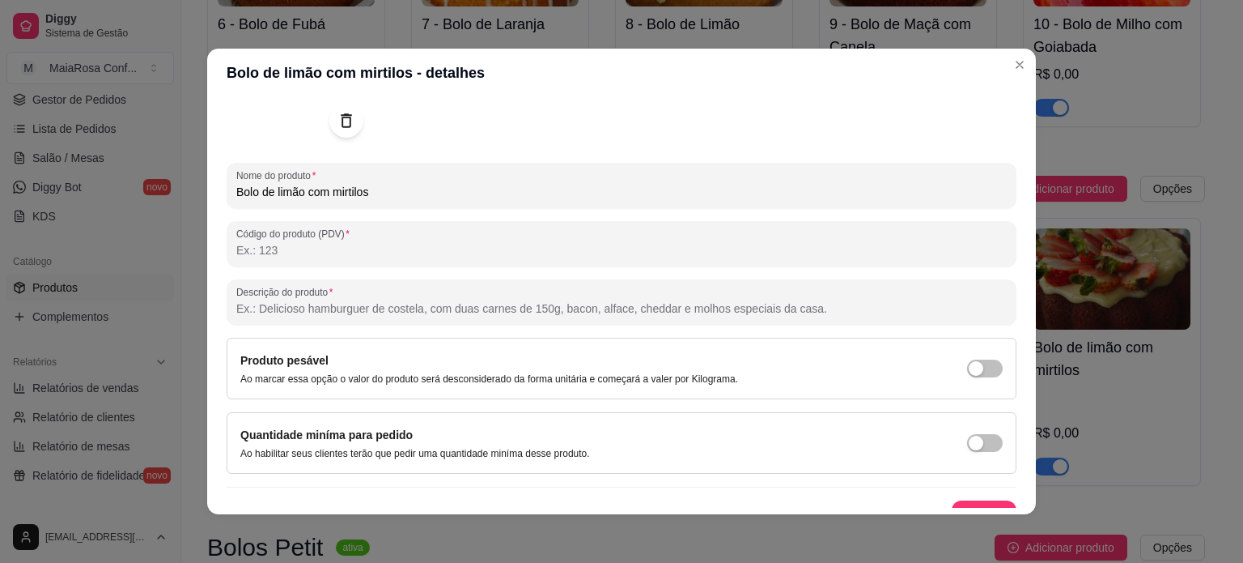
paste input "Nosso bolo de limão com massa de iogurte, mirtilos e brigadeiro de limão de cob…"
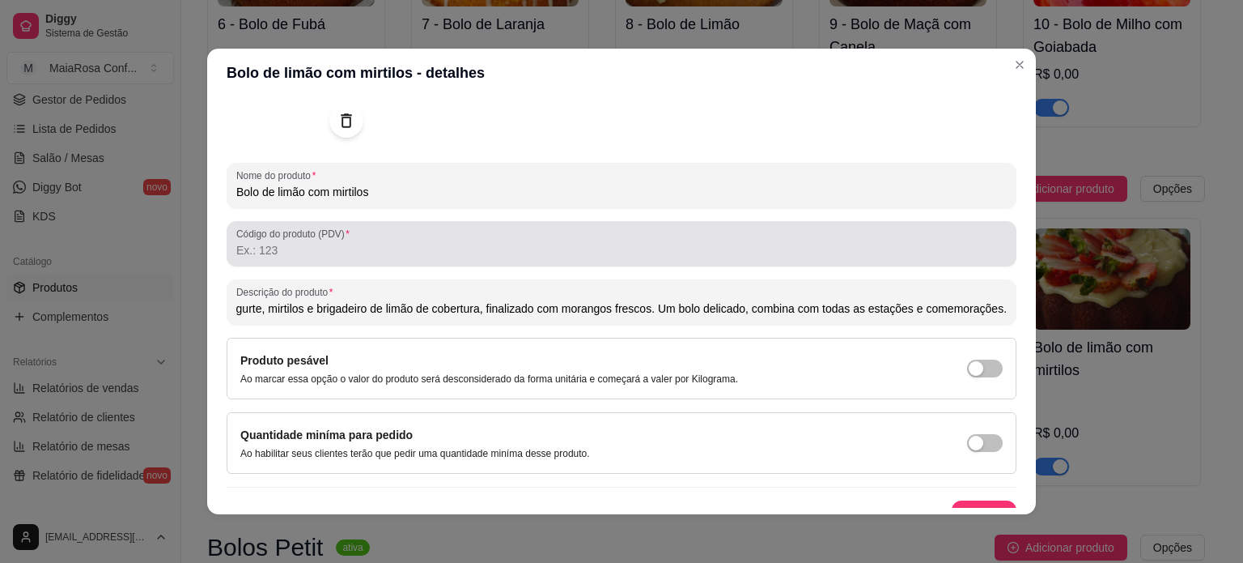
type input "Nosso bolo de limão com massa de iogurte, mirtilos e brigadeiro de limão de cob…"
click at [321, 249] on input "Código do produto (PDV)" at bounding box center [621, 250] width 771 height 16
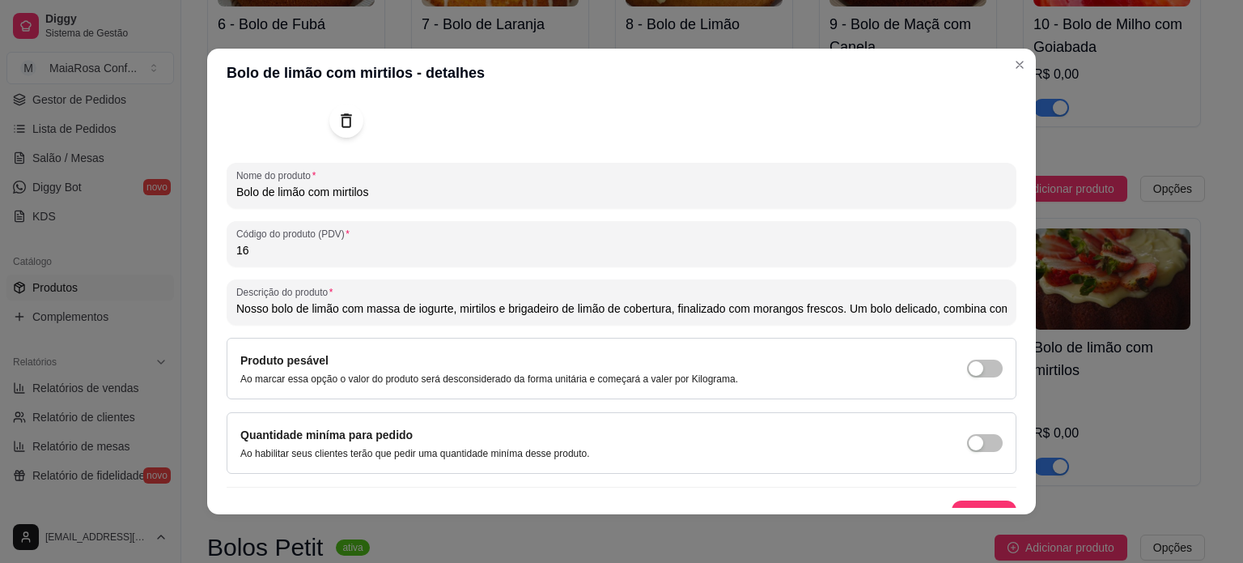
scroll to position [185, 0]
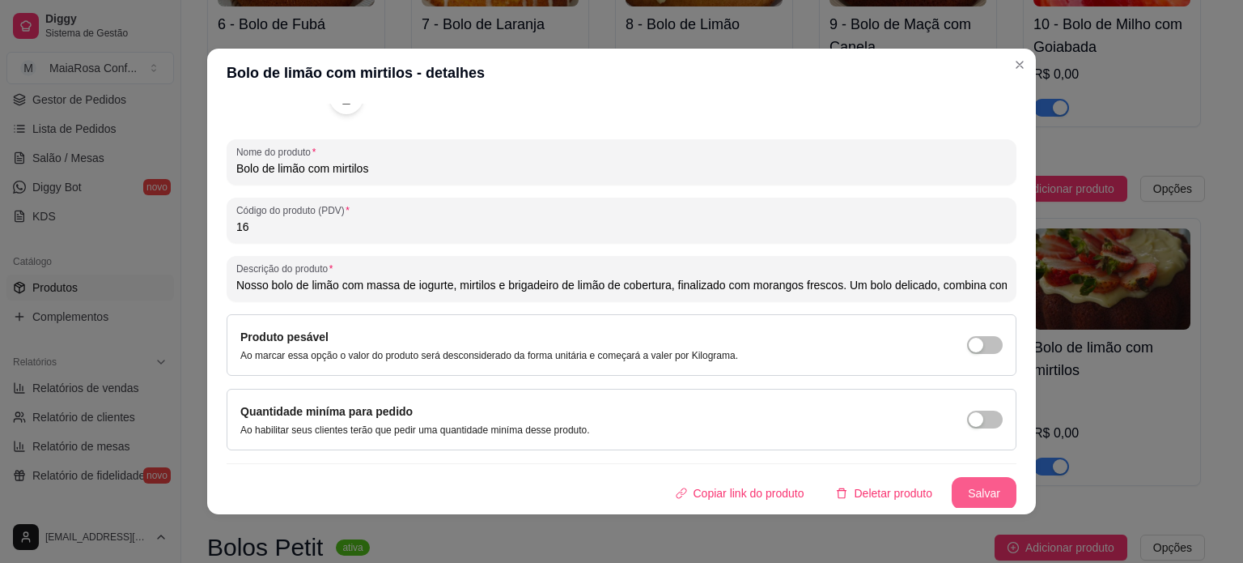
type input "16"
click at [976, 493] on button "Salvar" at bounding box center [984, 493] width 65 height 32
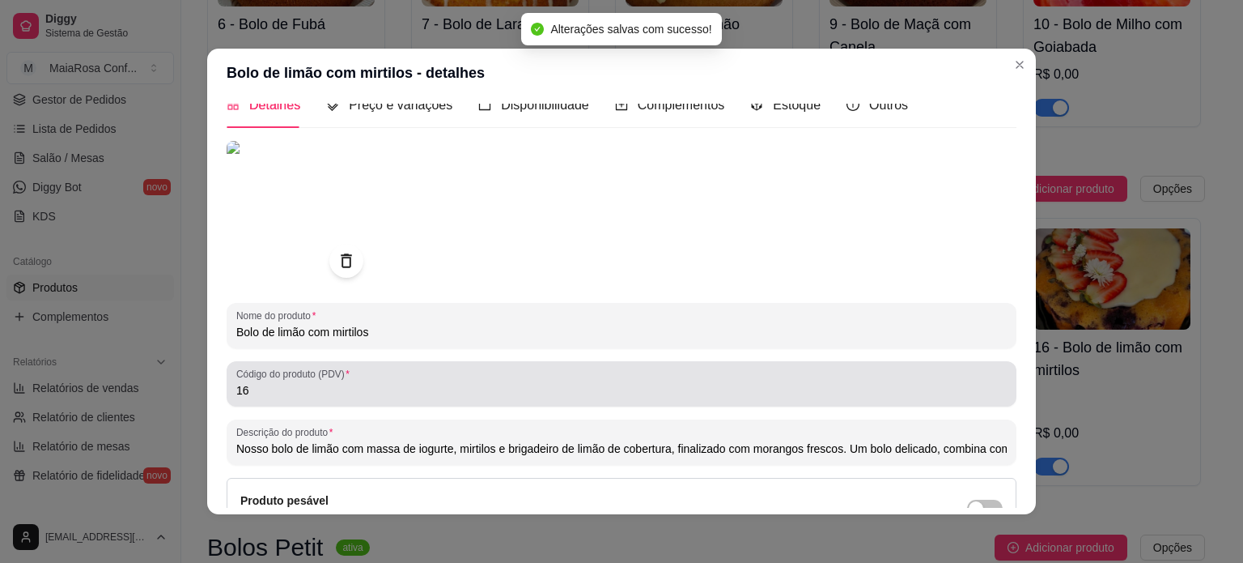
scroll to position [0, 0]
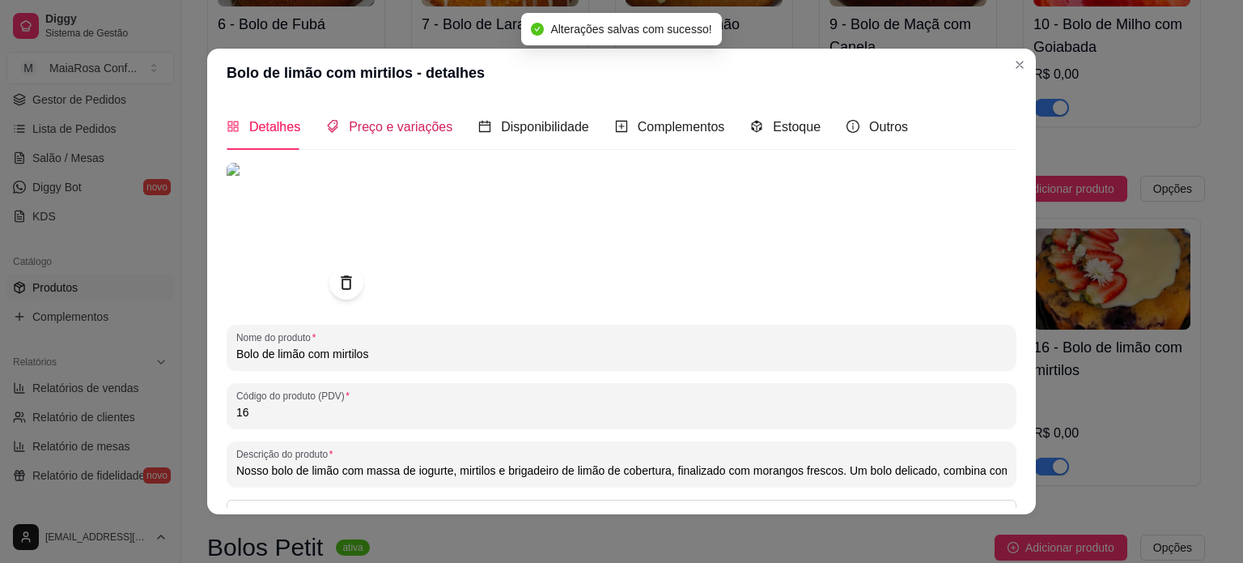
click at [401, 129] on span "Preço e variações" at bounding box center [401, 127] width 104 height 14
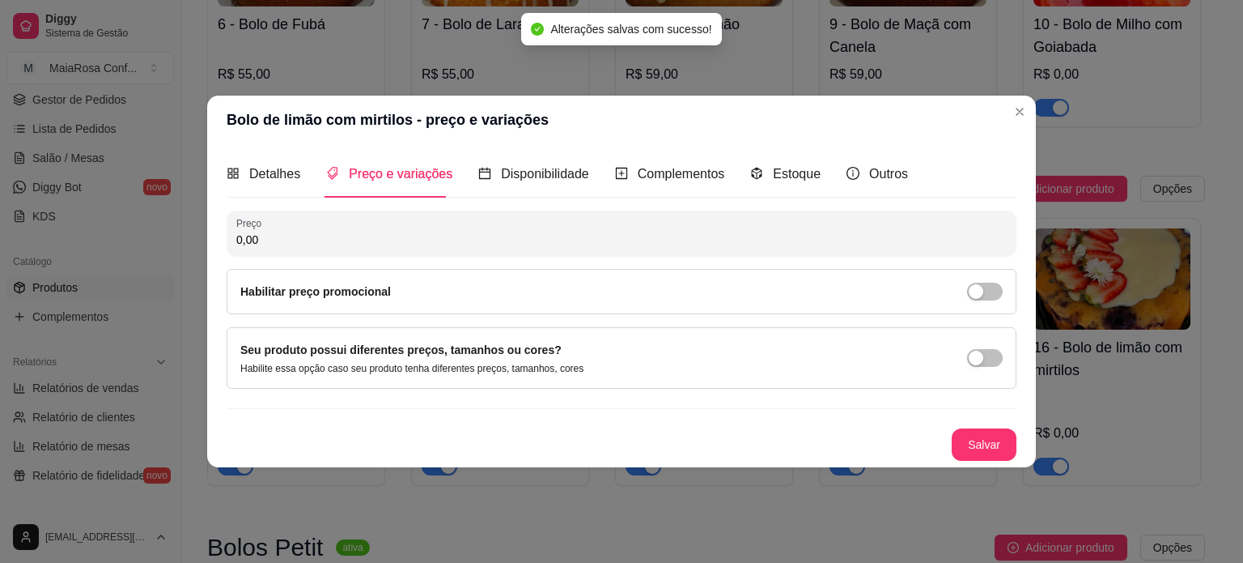
click at [315, 239] on input "0,00" at bounding box center [621, 240] width 771 height 16
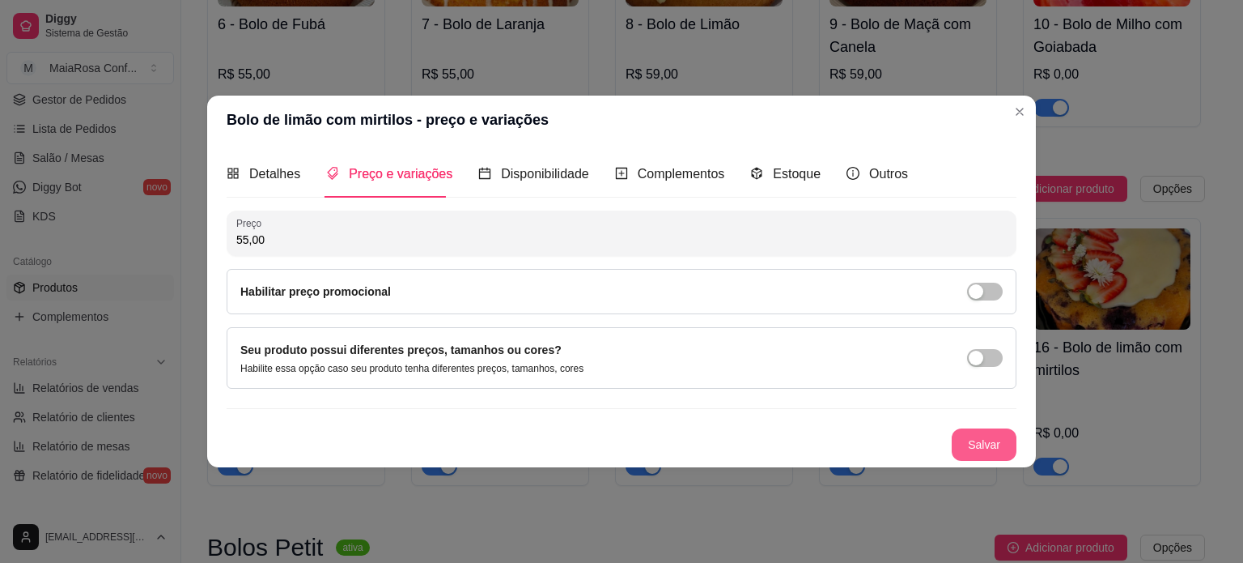
type input "55,00"
click at [991, 435] on button "Salvar" at bounding box center [984, 444] width 65 height 32
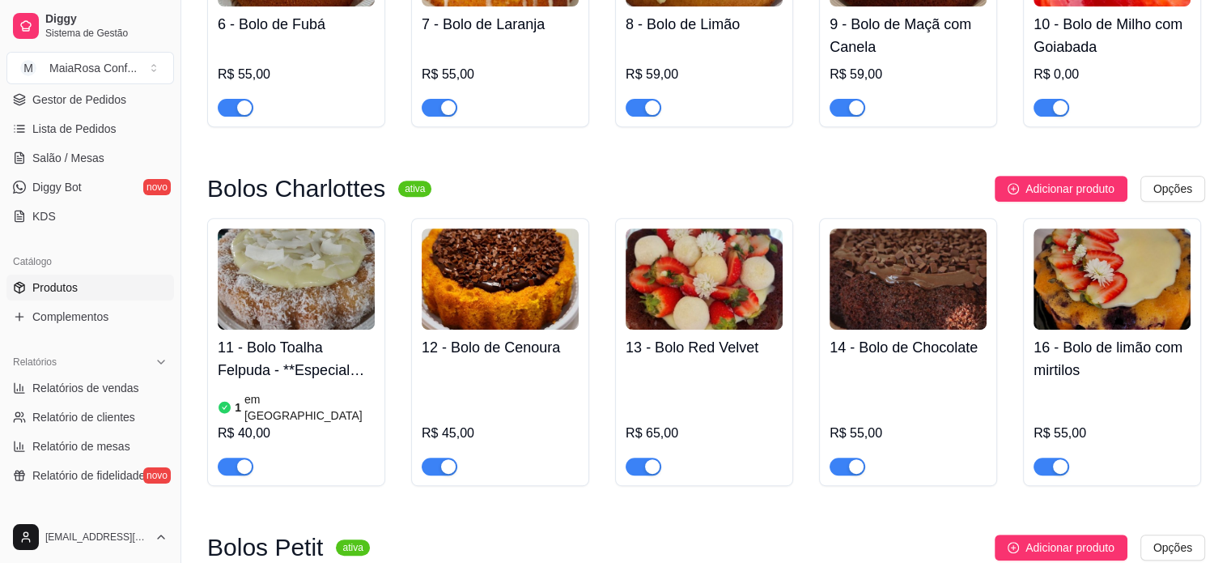
click at [1082, 372] on h4 "16 - Bolo de limão com mirtilos" at bounding box center [1112, 358] width 157 height 45
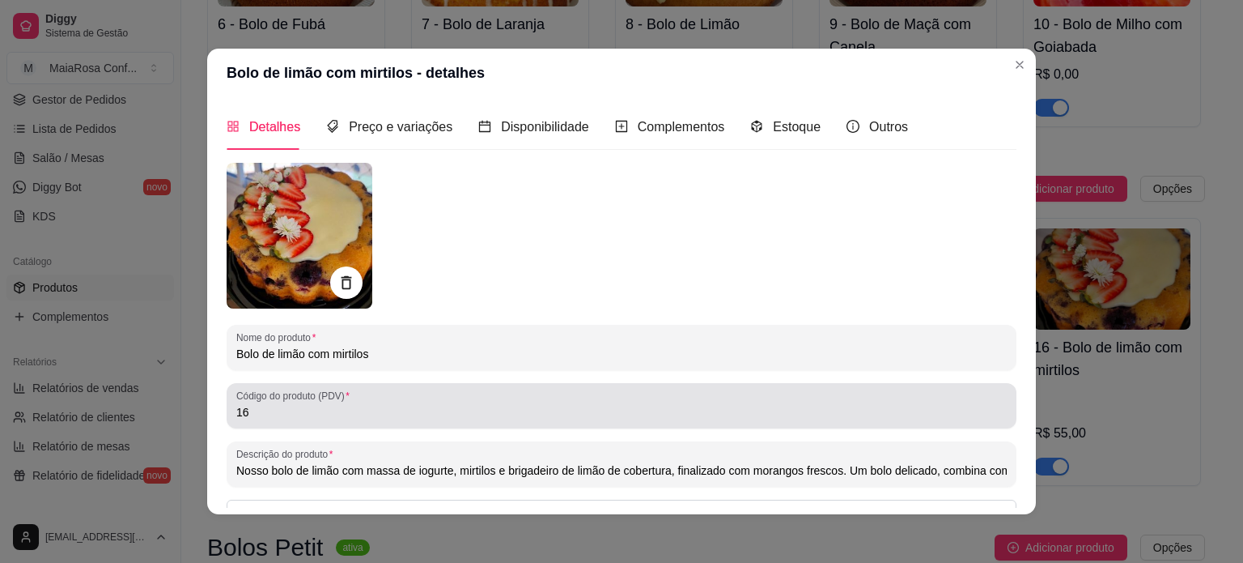
click at [295, 410] on input "16" at bounding box center [621, 412] width 771 height 16
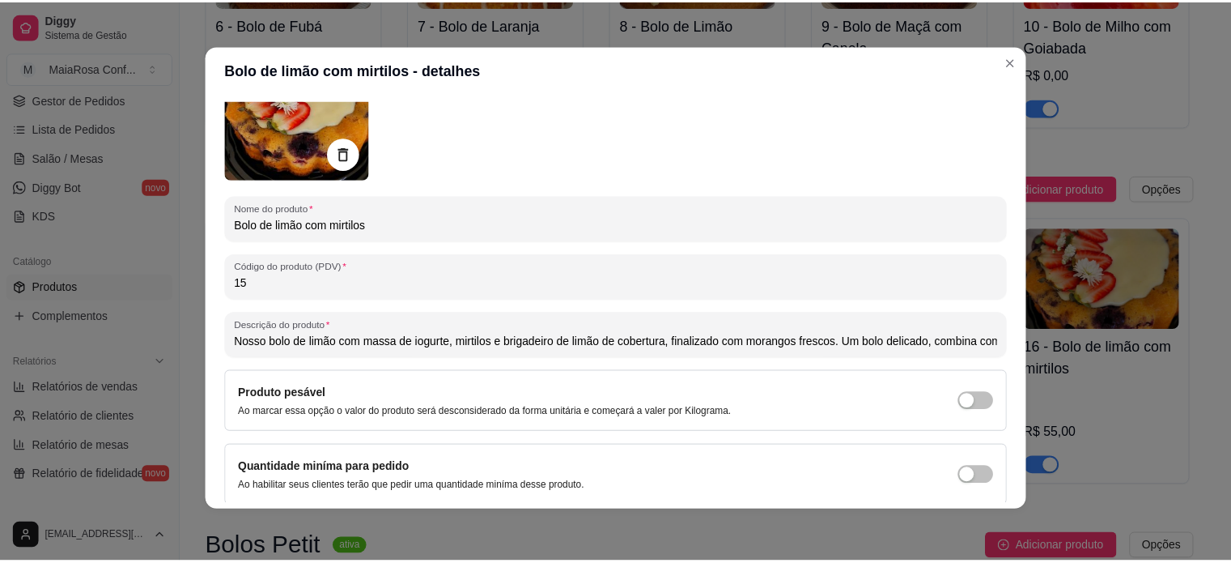
scroll to position [185, 0]
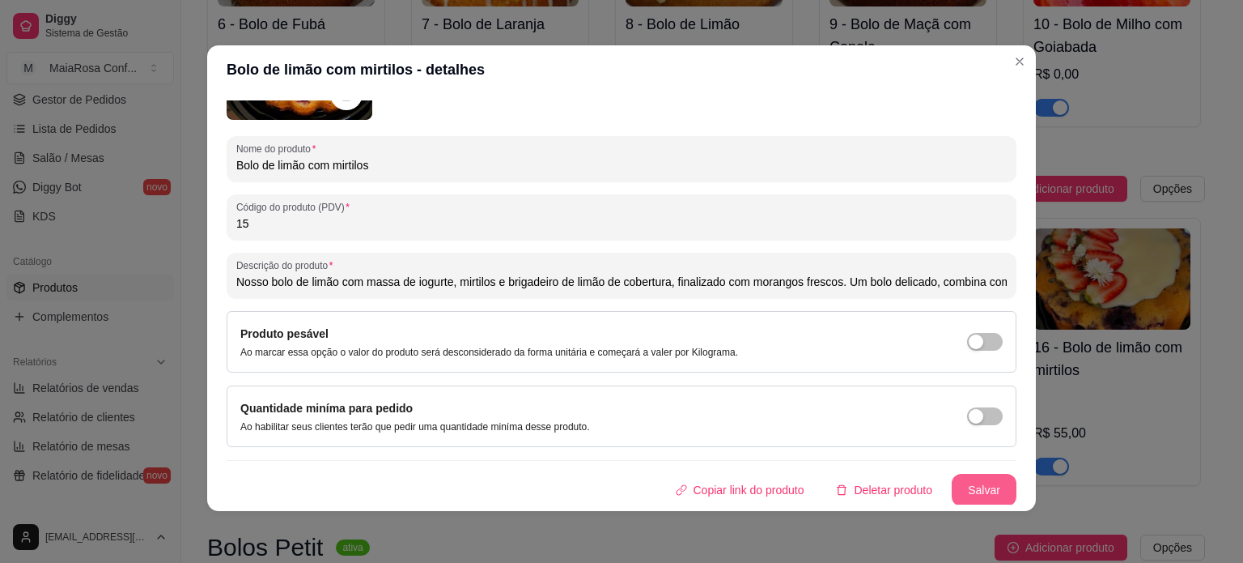
type input "15"
click at [973, 487] on button "Salvar" at bounding box center [984, 490] width 63 height 32
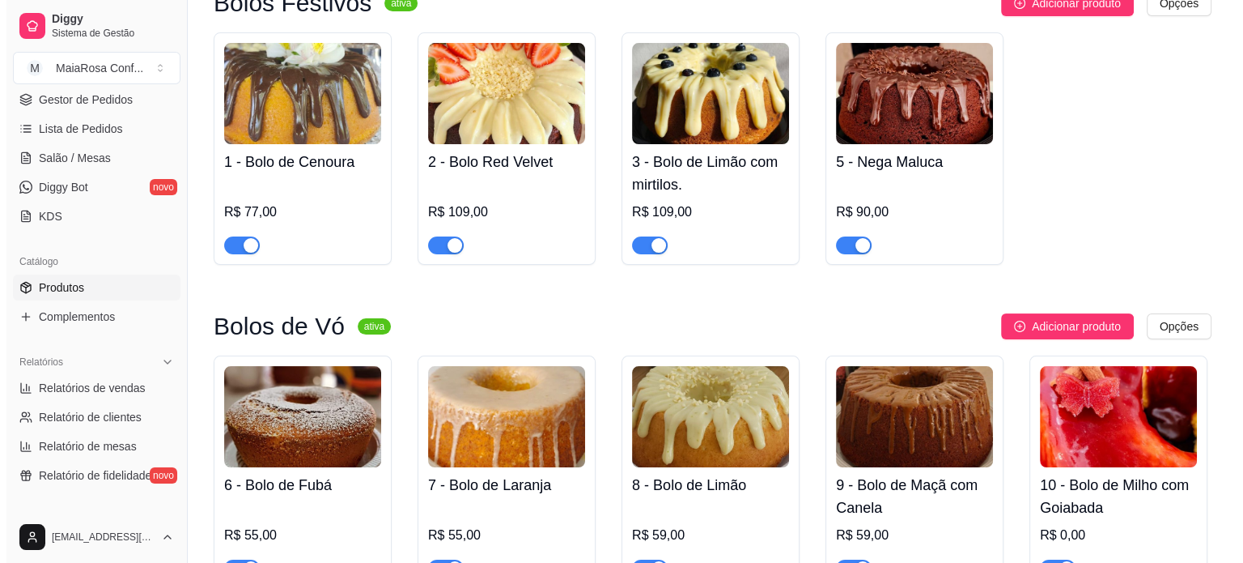
scroll to position [347, 0]
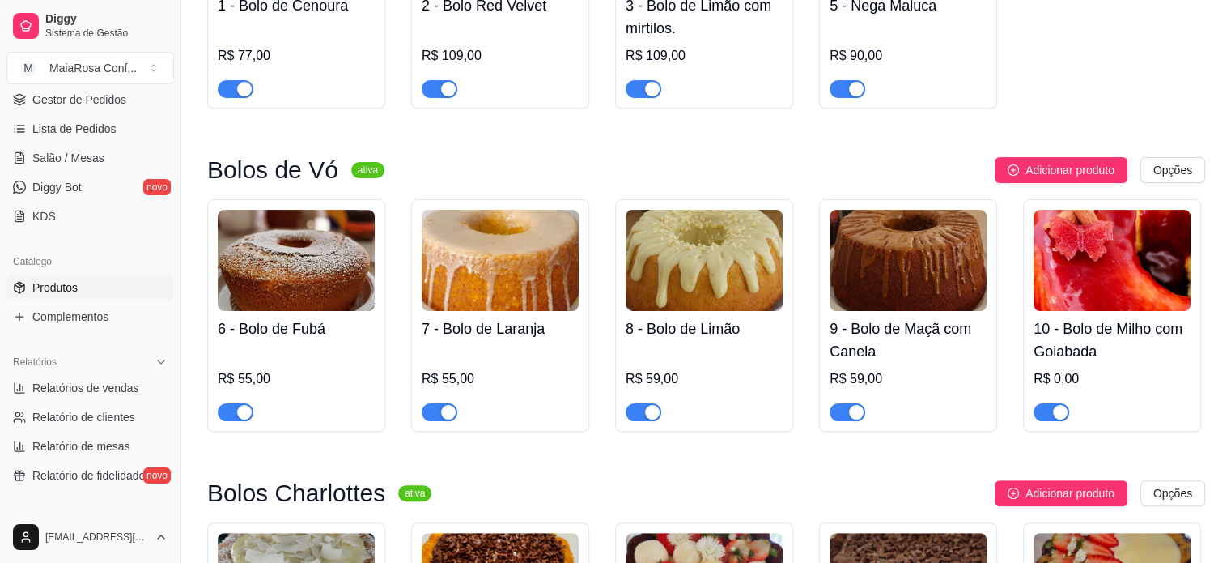
click at [1107, 358] on h4 "10 - Bolo de Milho com Goiabada" at bounding box center [1112, 339] width 157 height 45
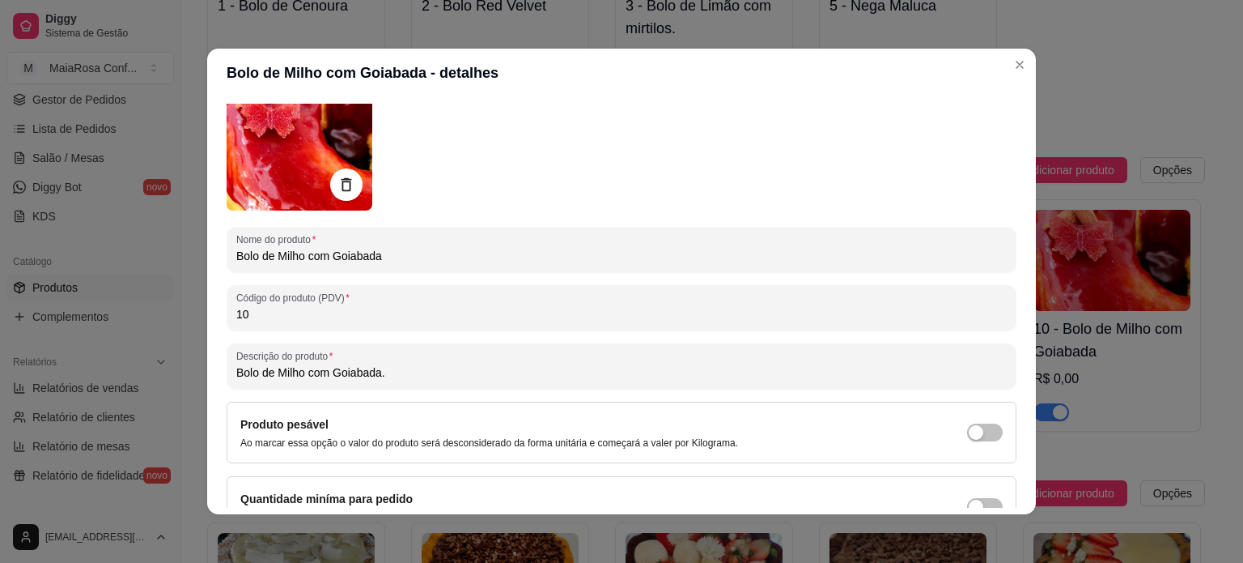
scroll to position [81, 0]
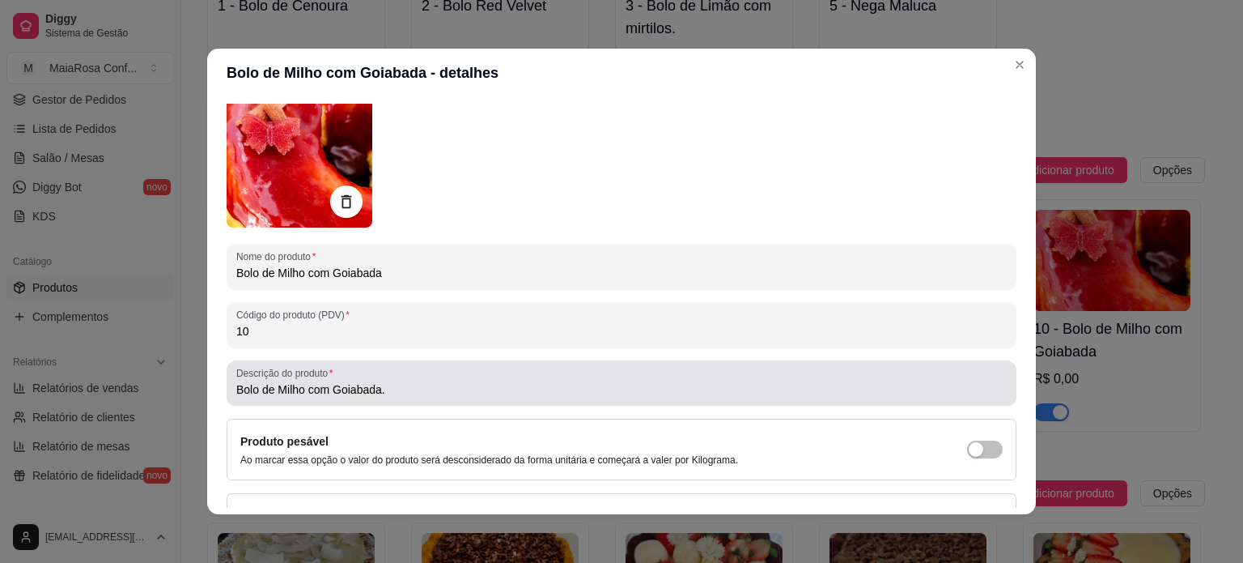
click at [421, 391] on input "Bolo de Milho com Goiabada." at bounding box center [621, 389] width 771 height 16
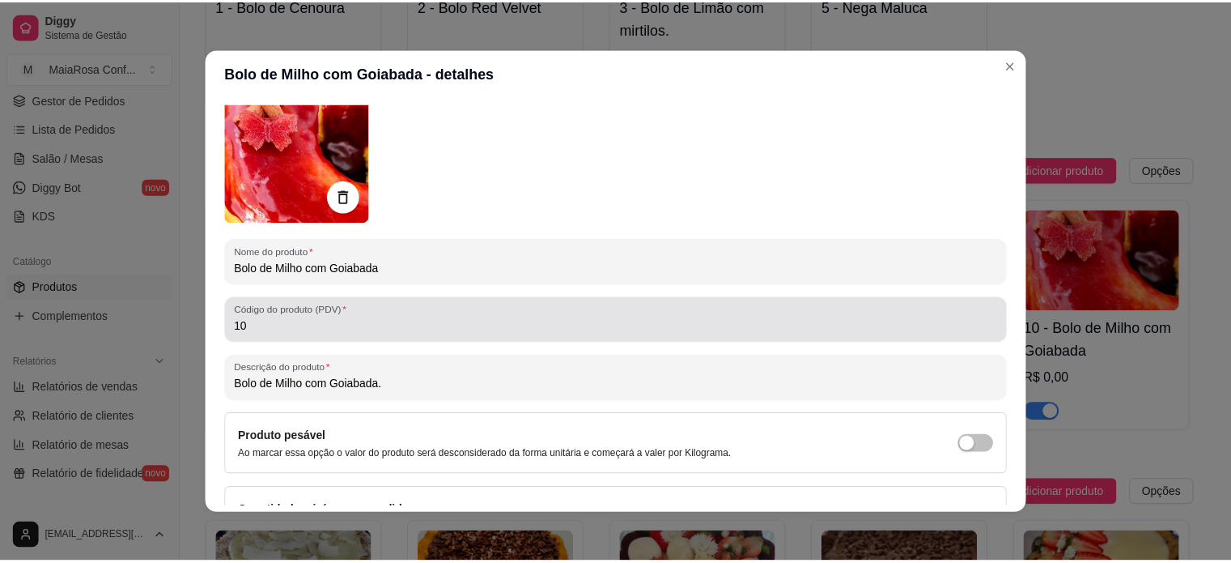
scroll to position [0, 0]
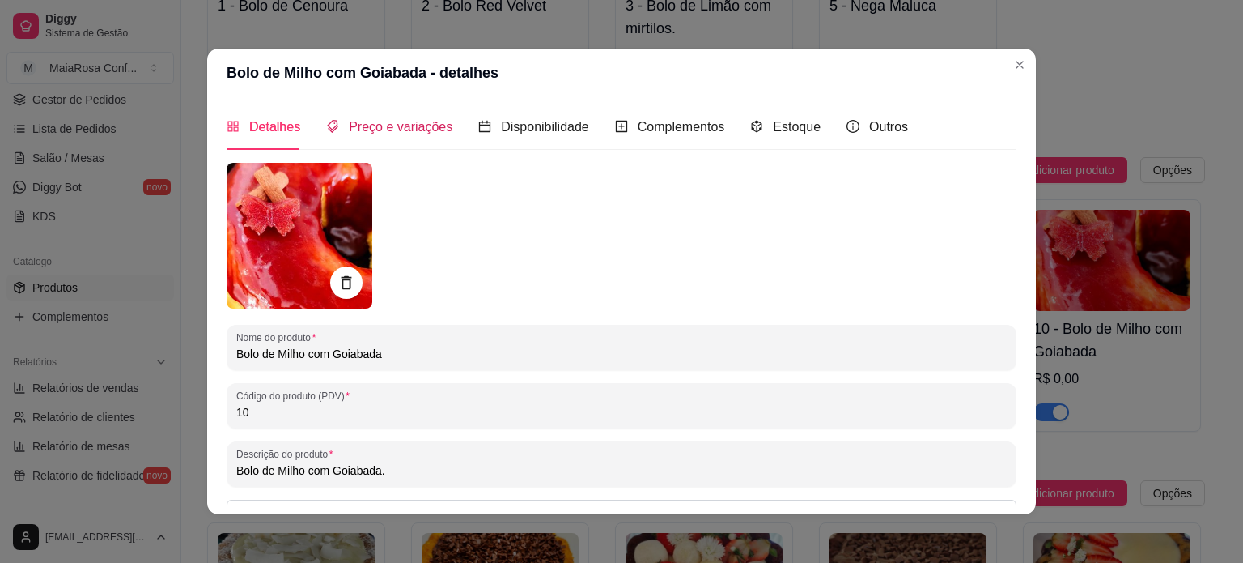
click at [411, 132] on span "Preço e variações" at bounding box center [401, 127] width 104 height 14
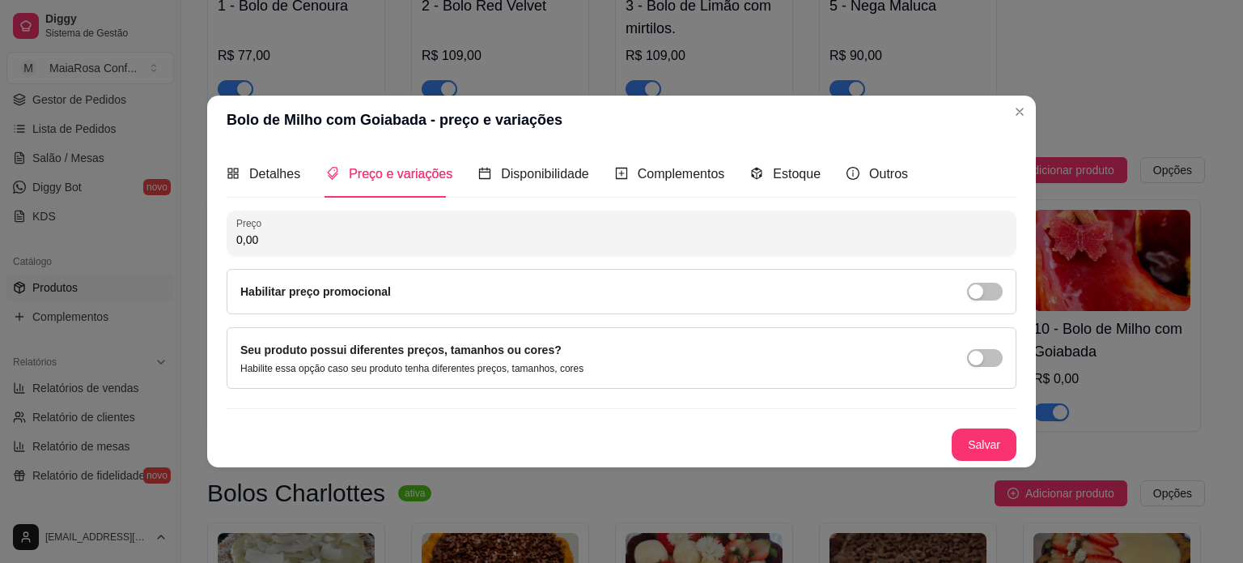
click at [346, 246] on input "0,00" at bounding box center [621, 240] width 771 height 16
type input "50,00"
click at [988, 444] on button "Salvar" at bounding box center [984, 444] width 63 height 32
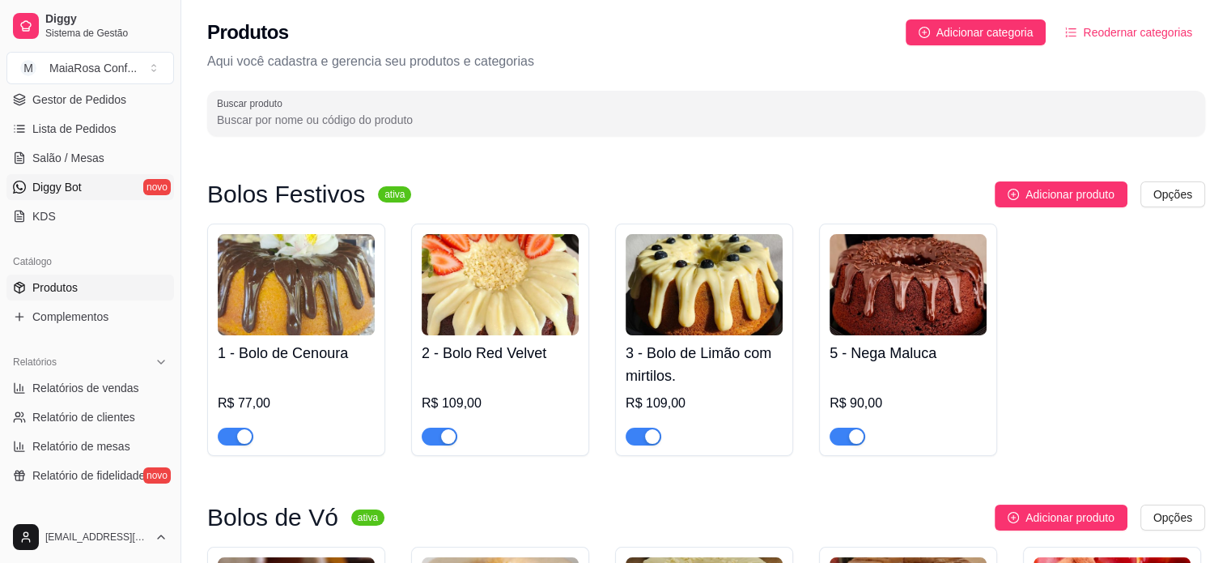
click at [53, 183] on span "Diggy Bot" at bounding box center [56, 187] width 49 height 16
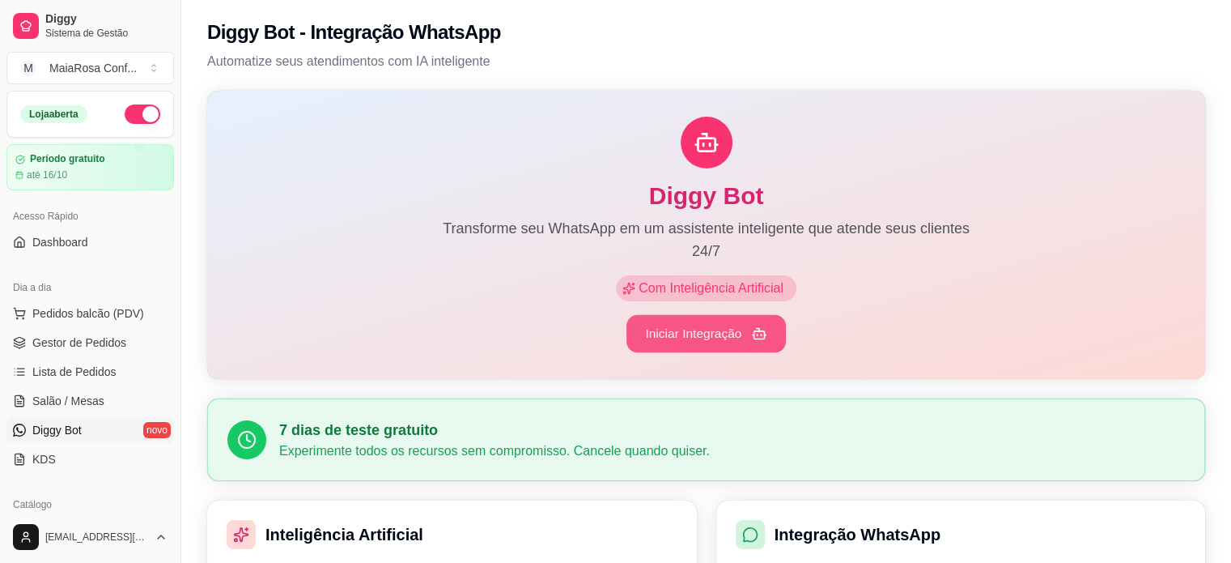
click at [667, 337] on button "Iniciar Integração" at bounding box center [706, 334] width 159 height 38
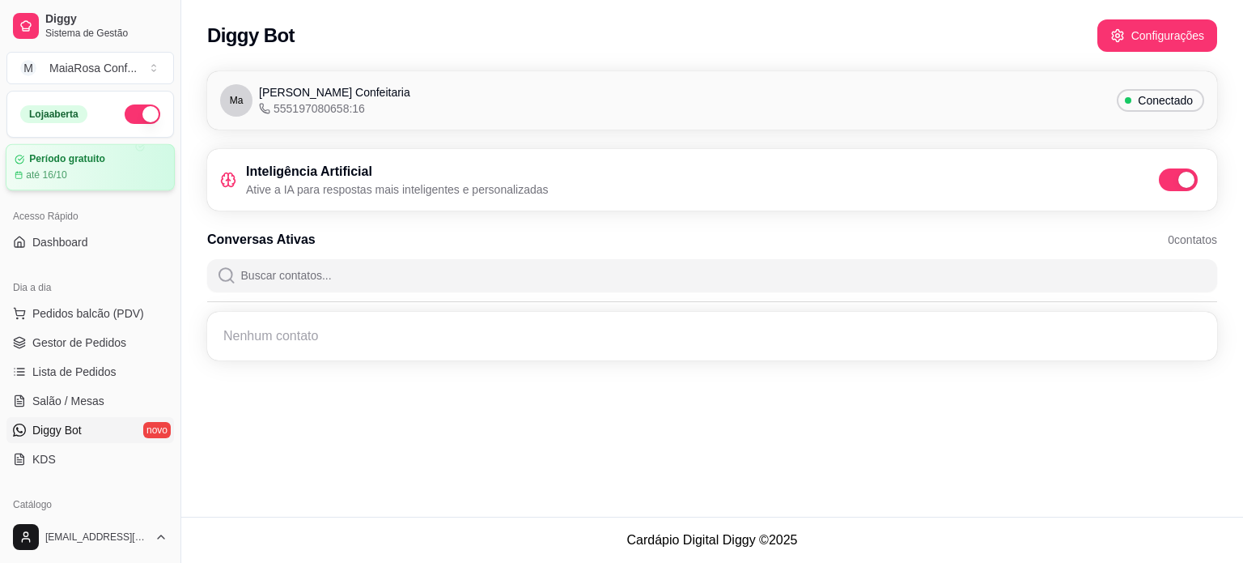
click at [65, 164] on article "Período gratuito" at bounding box center [67, 159] width 76 height 12
click at [90, 342] on span "Gestor de Pedidos" at bounding box center [79, 342] width 94 height 16
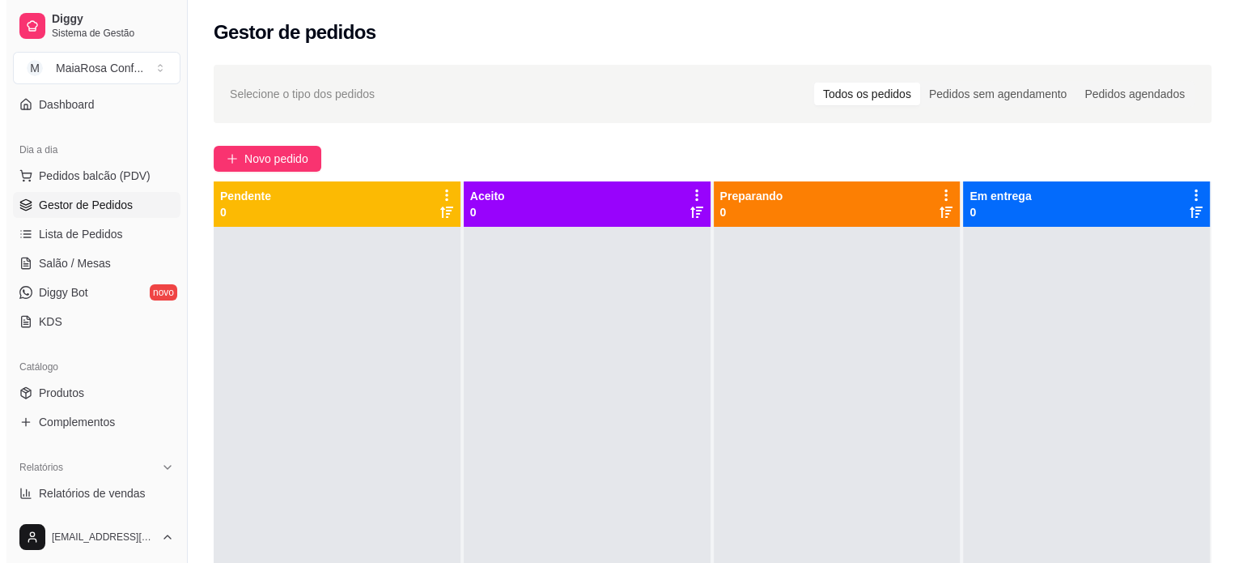
scroll to position [162, 0]
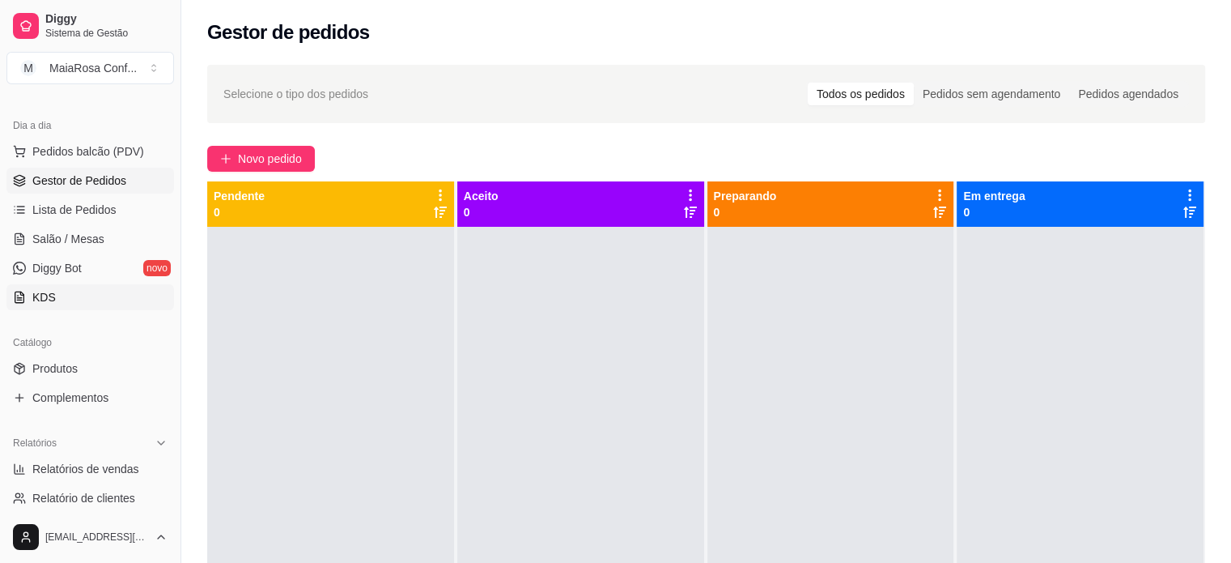
click at [67, 294] on link "KDS" at bounding box center [90, 297] width 168 height 26
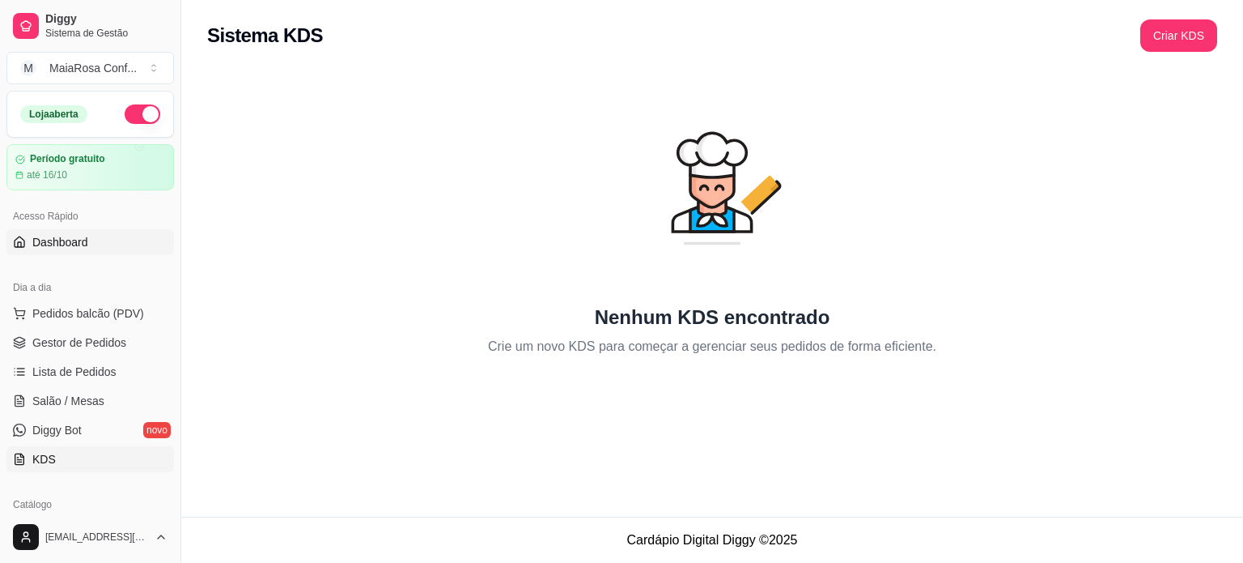
click at [78, 243] on span "Dashboard" at bounding box center [60, 242] width 56 height 16
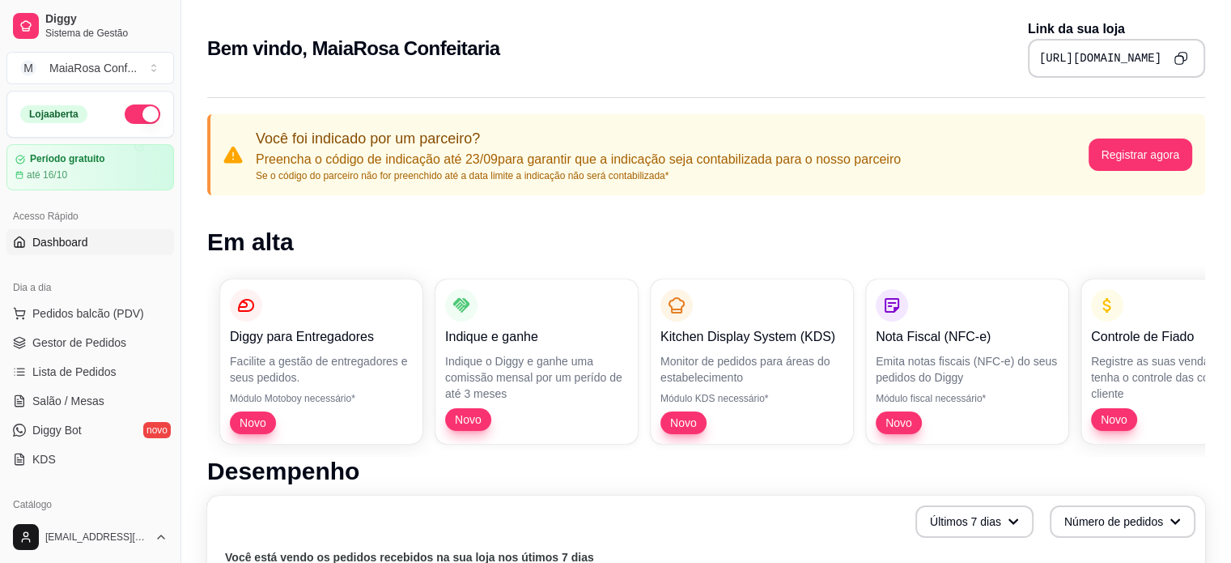
click at [1185, 57] on icon "Copy to clipboard" at bounding box center [1181, 58] width 14 height 14
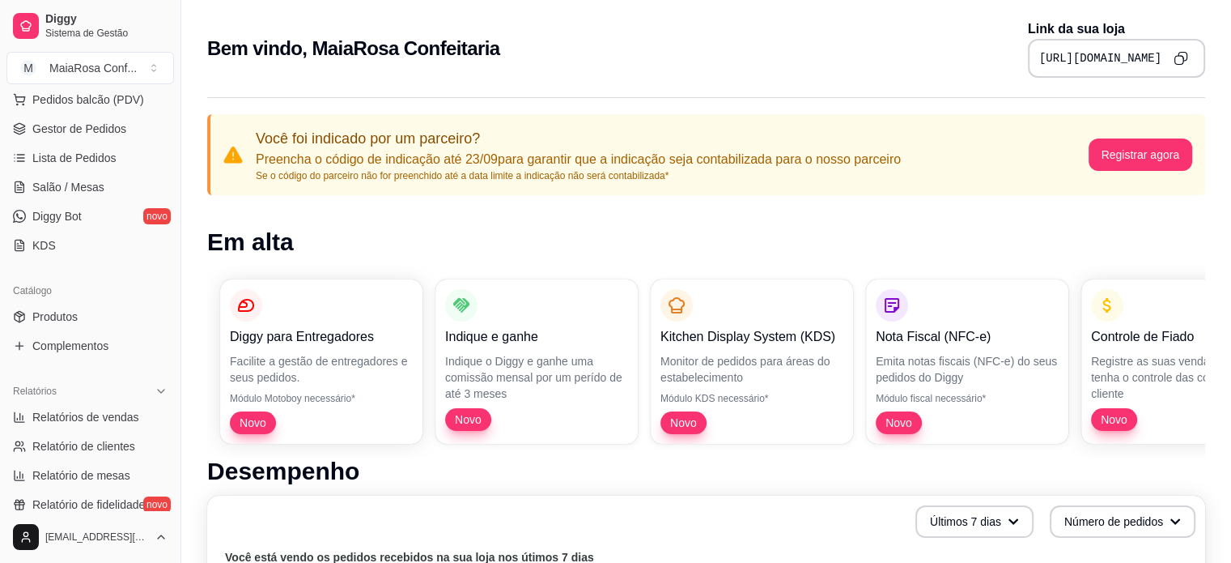
scroll to position [243, 0]
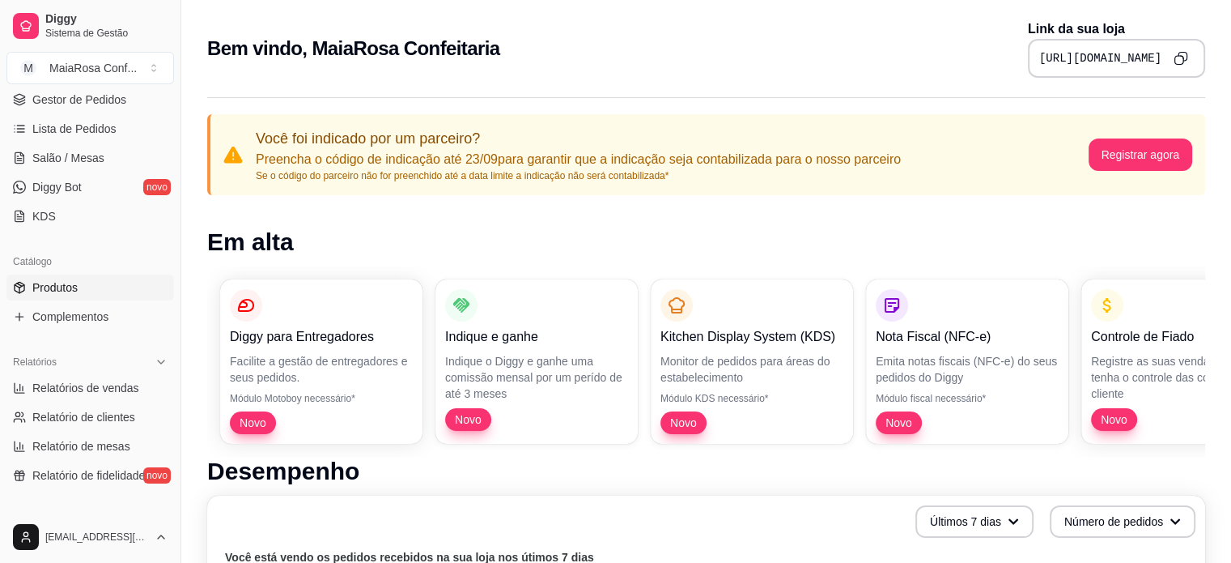
click at [47, 284] on span "Produtos" at bounding box center [54, 287] width 45 height 16
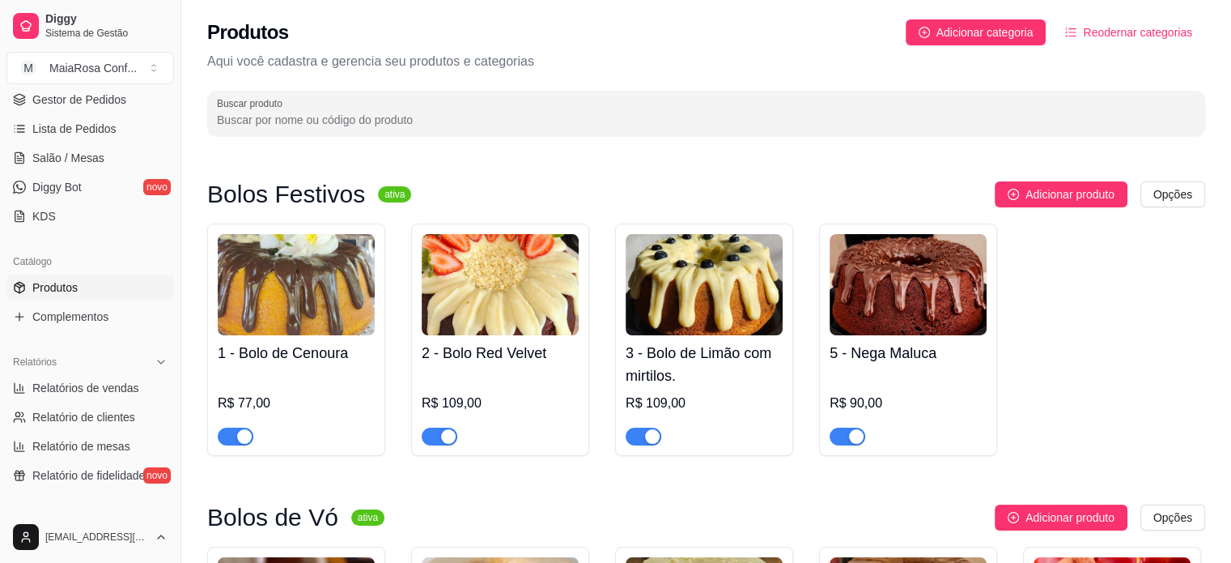
click at [1129, 35] on span "Reodernar categorias" at bounding box center [1137, 32] width 109 height 18
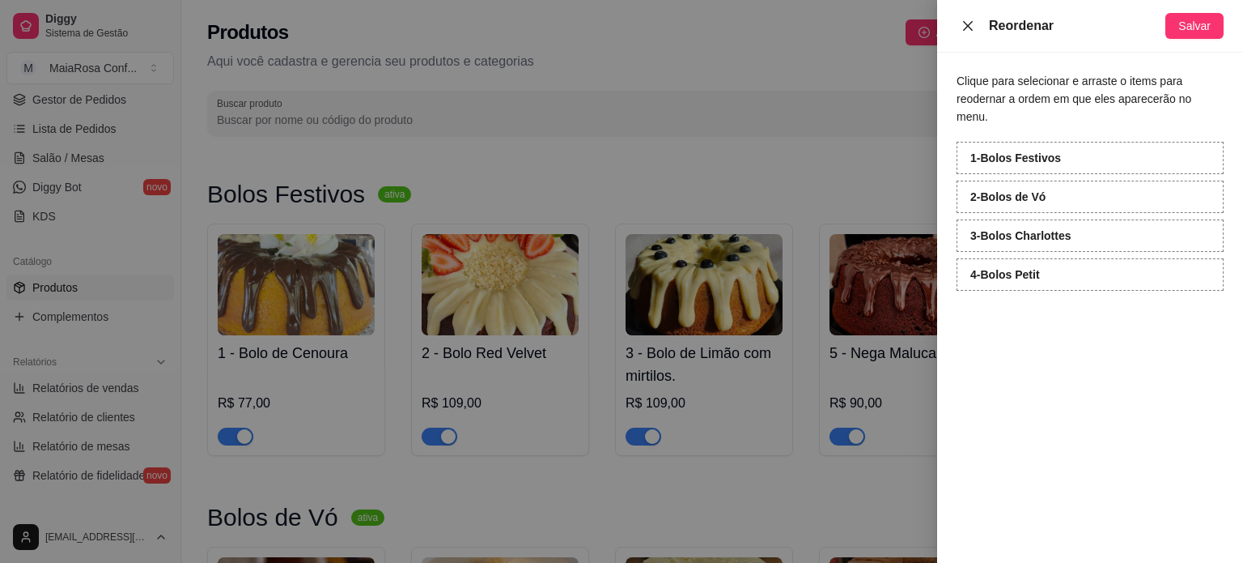
click at [971, 25] on icon "close" at bounding box center [968, 25] width 13 height 13
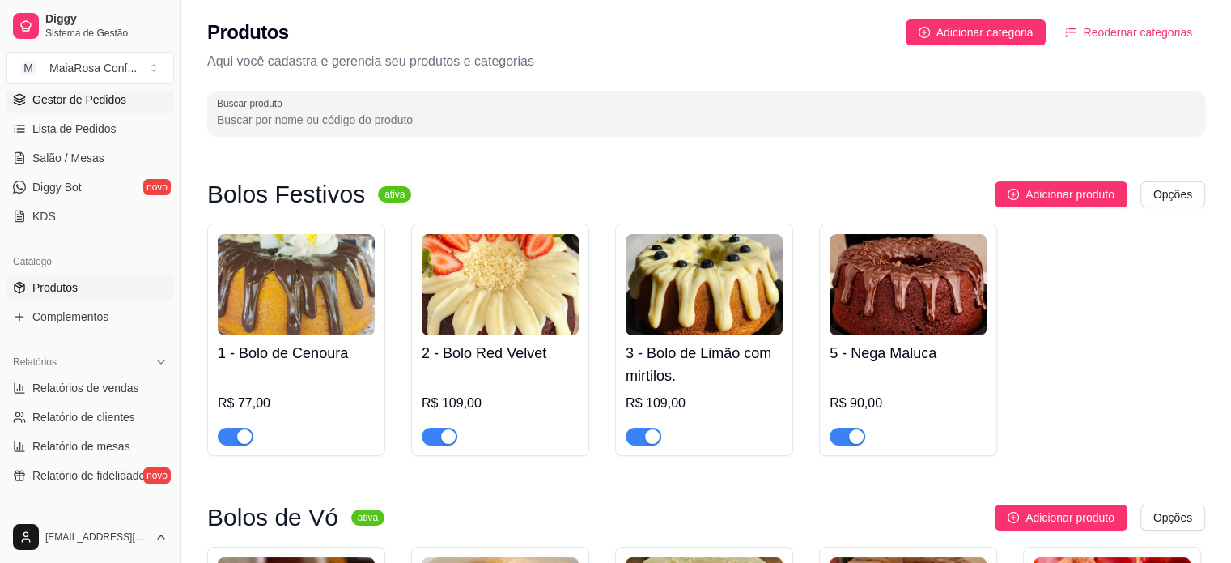
click at [84, 100] on span "Gestor de Pedidos" at bounding box center [79, 99] width 94 height 16
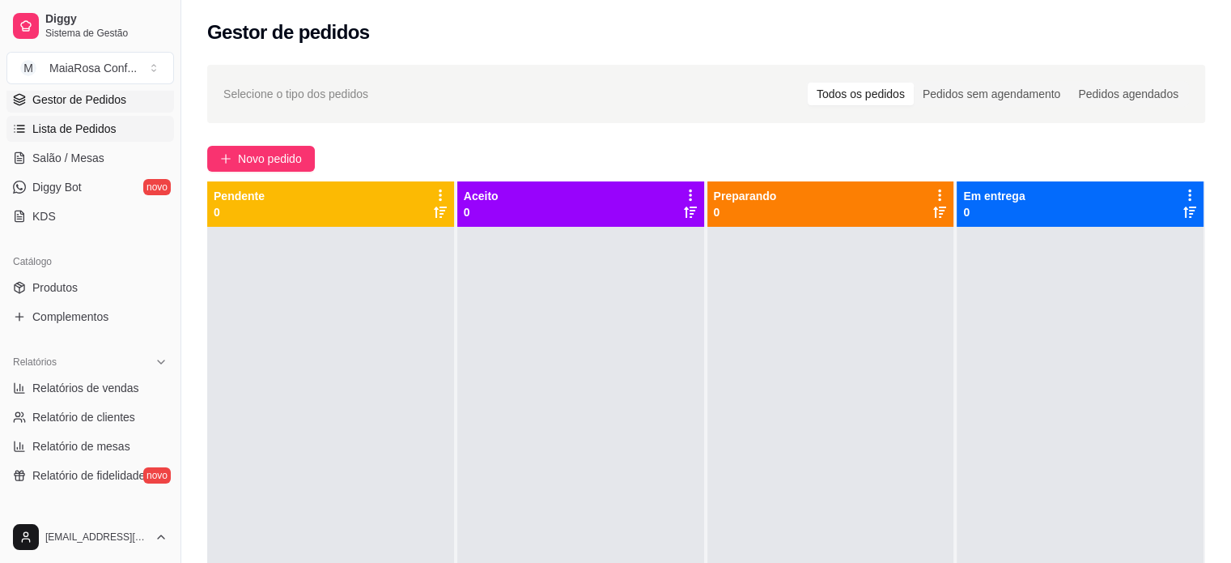
click at [74, 127] on span "Lista de Pedidos" at bounding box center [74, 129] width 84 height 16
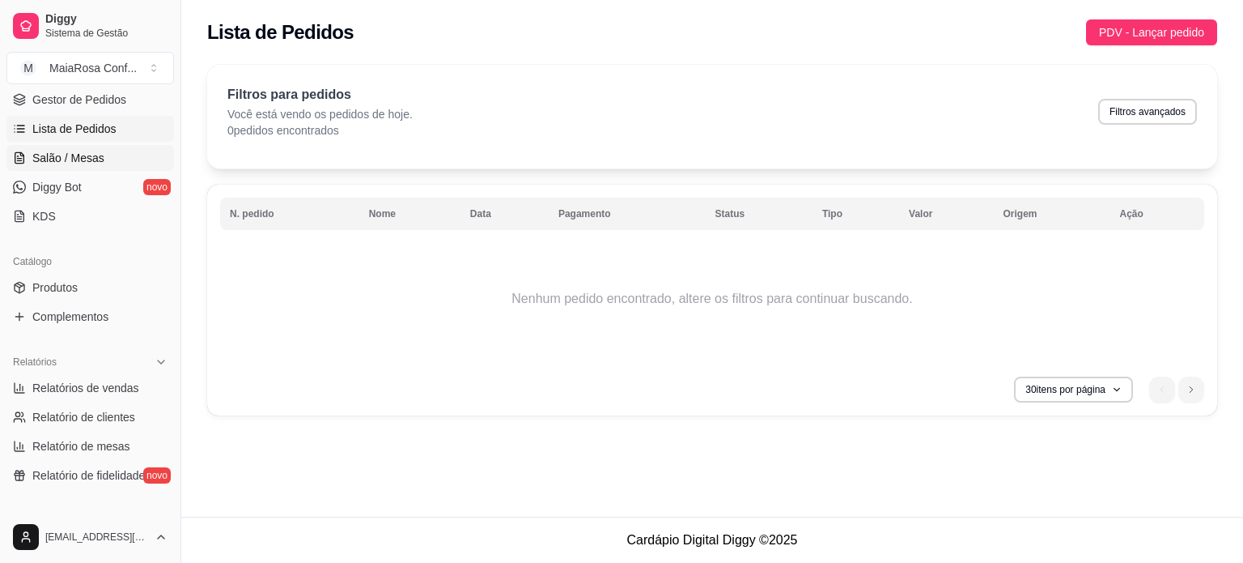
click at [69, 155] on span "Salão / Mesas" at bounding box center [68, 158] width 72 height 16
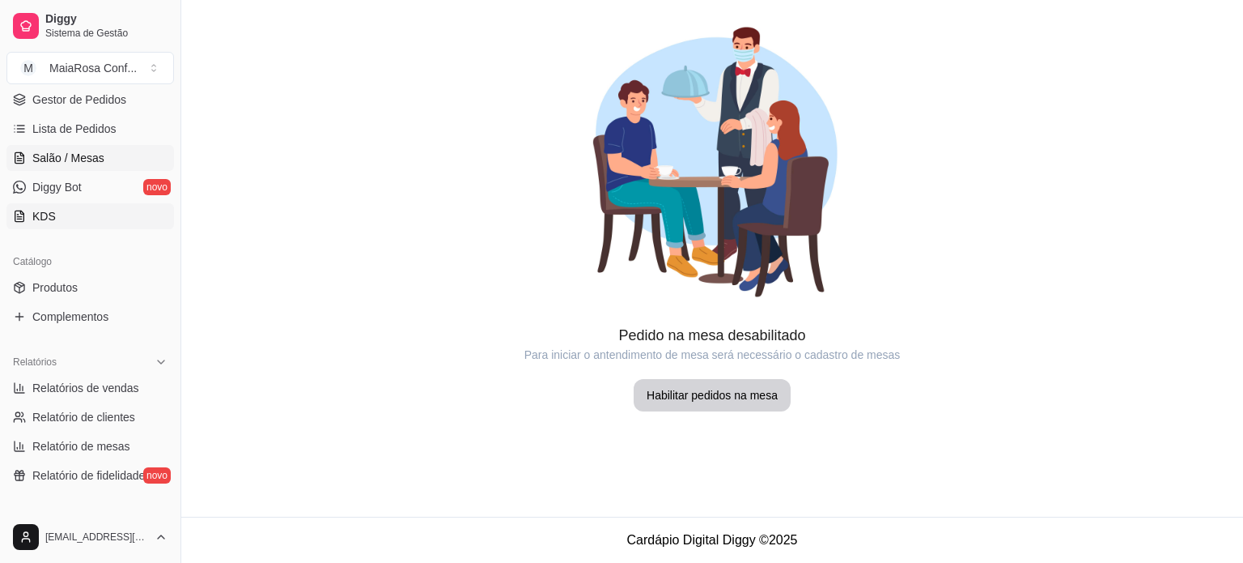
click at [49, 213] on span "KDS" at bounding box center [43, 216] width 23 height 16
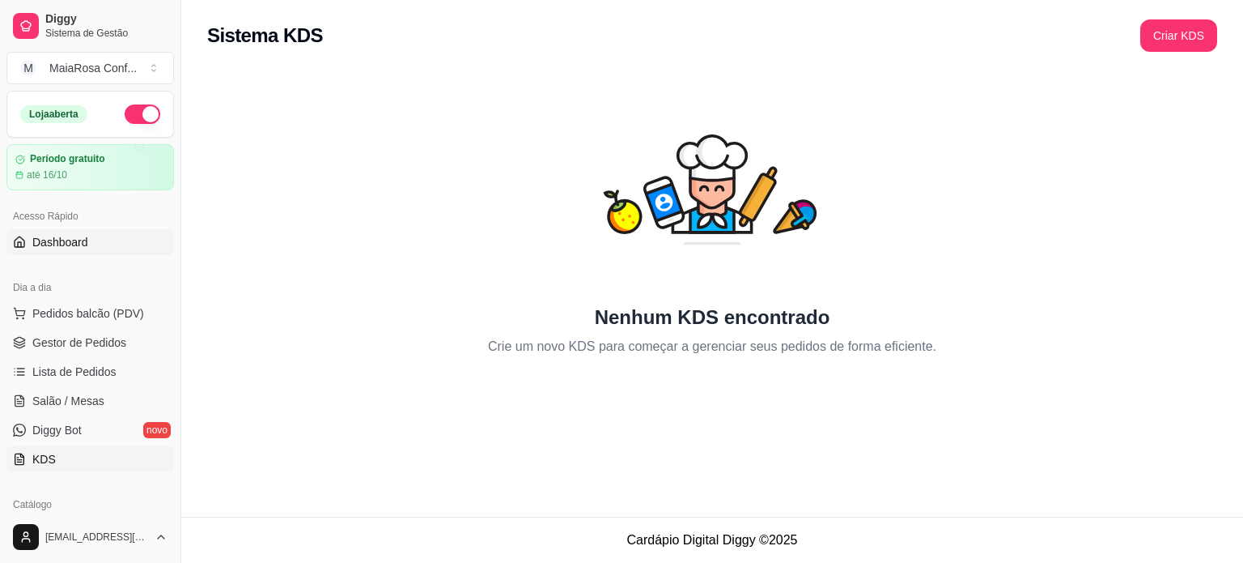
click at [56, 244] on span "Dashboard" at bounding box center [60, 242] width 56 height 16
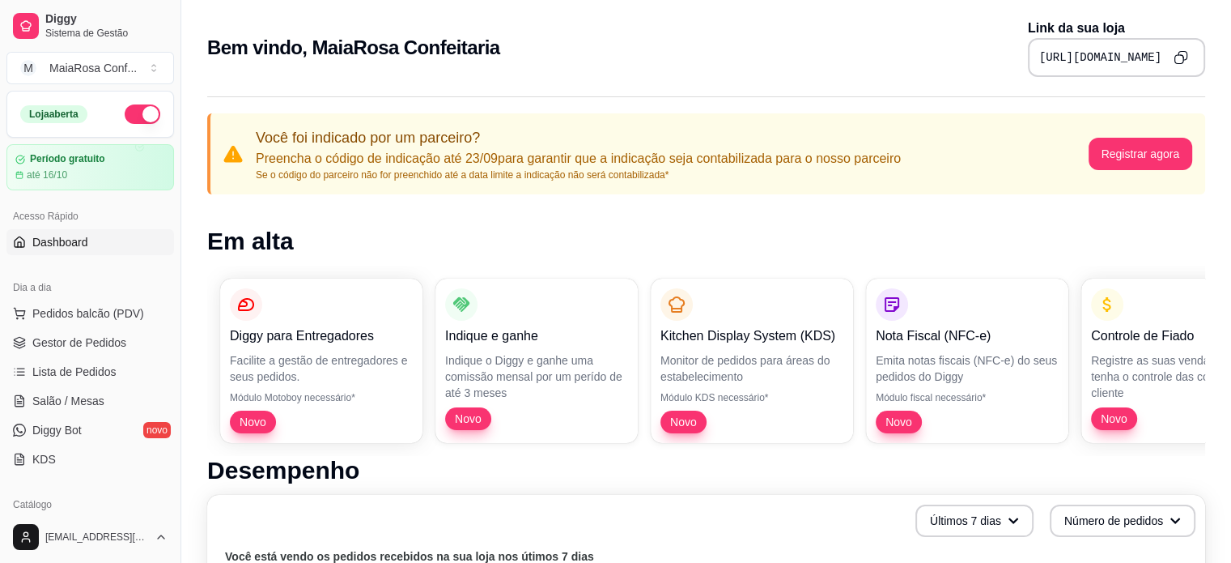
scroll to position [81, 0]
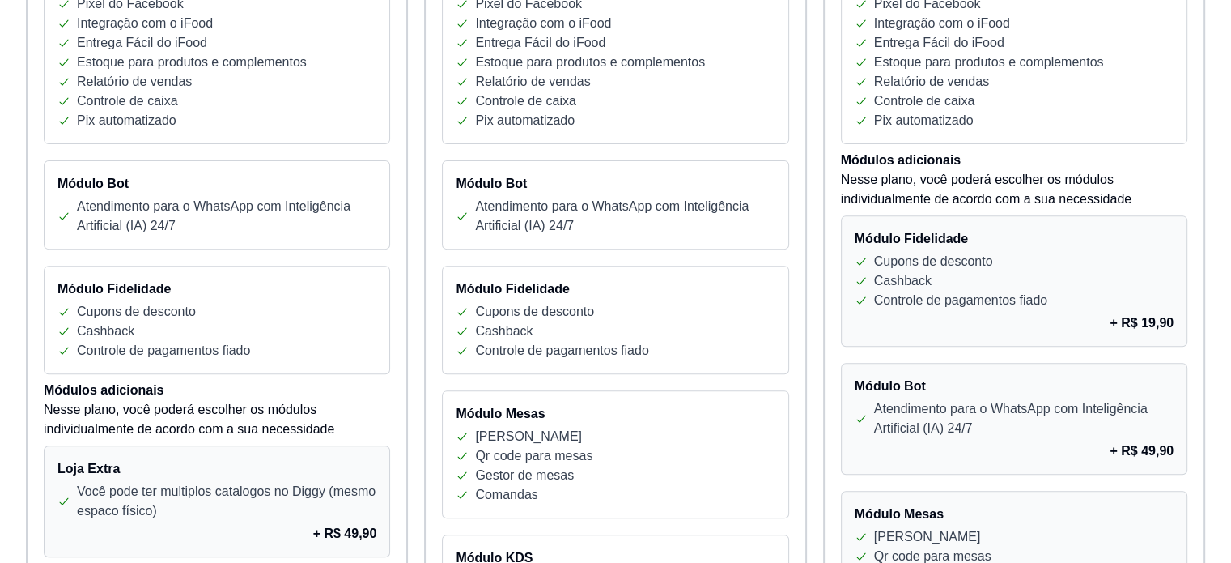
scroll to position [243, 0]
